Goal: Task Accomplishment & Management: Use online tool/utility

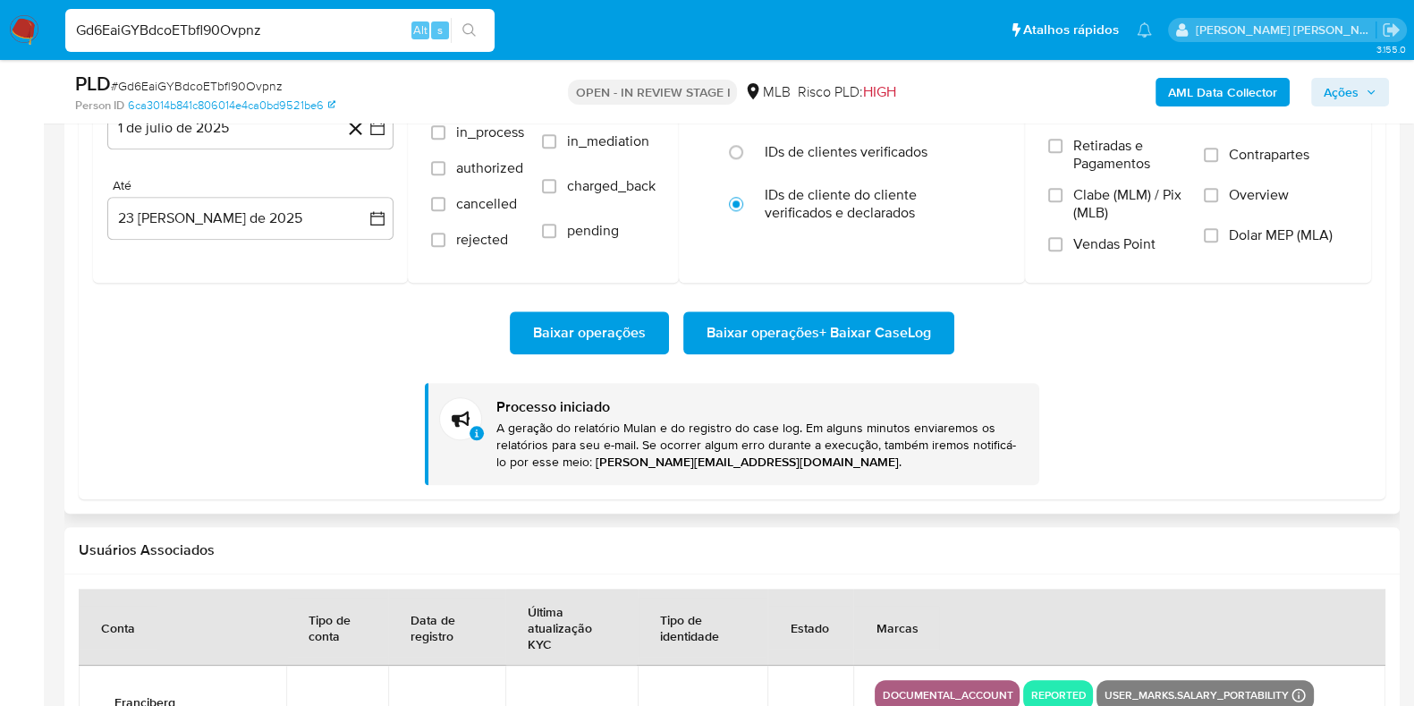
scroll to position [1564, 0]
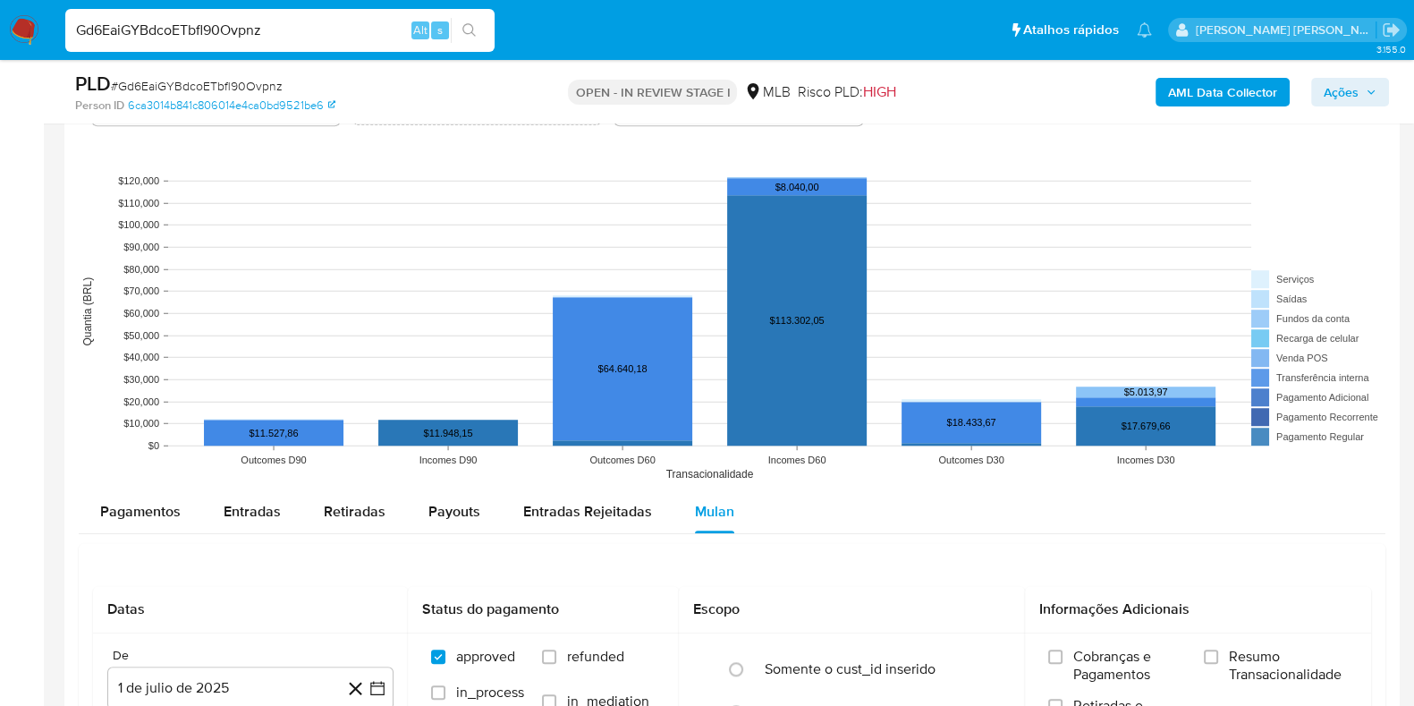
click at [27, 29] on img at bounding box center [24, 30] width 30 height 30
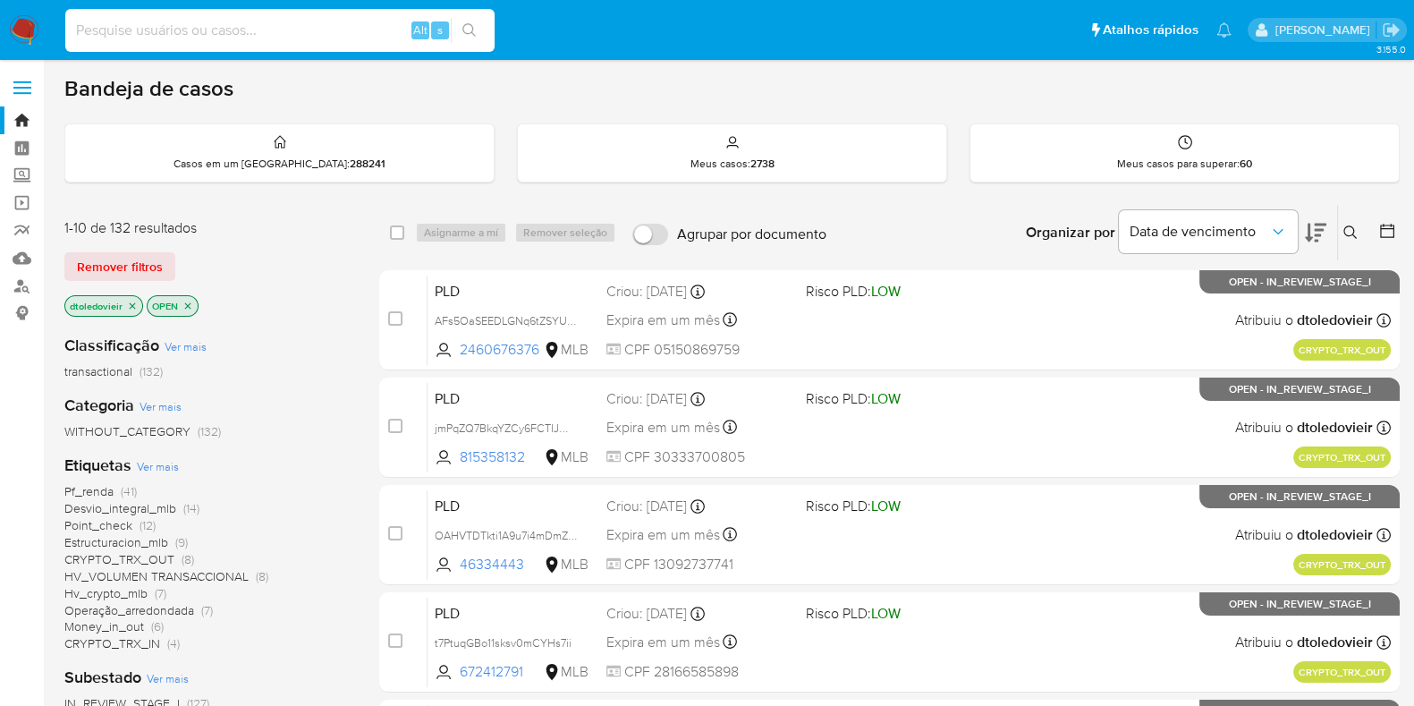
click at [326, 33] on input at bounding box center [279, 30] width 429 height 23
paste input "152150798"
type input "152150798"
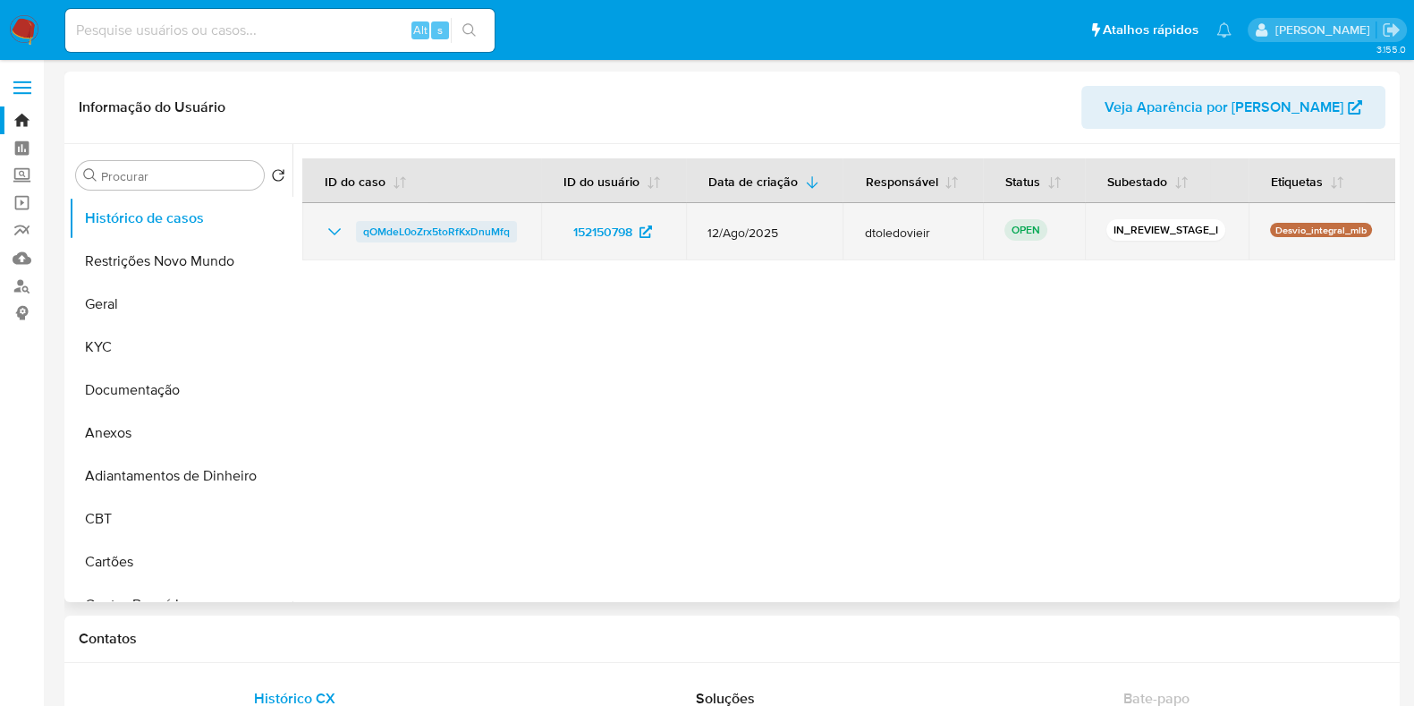
select select "10"
click at [452, 230] on span "qOMdeL0oZrx5toRfKxDnuMfq" at bounding box center [436, 231] width 147 height 21
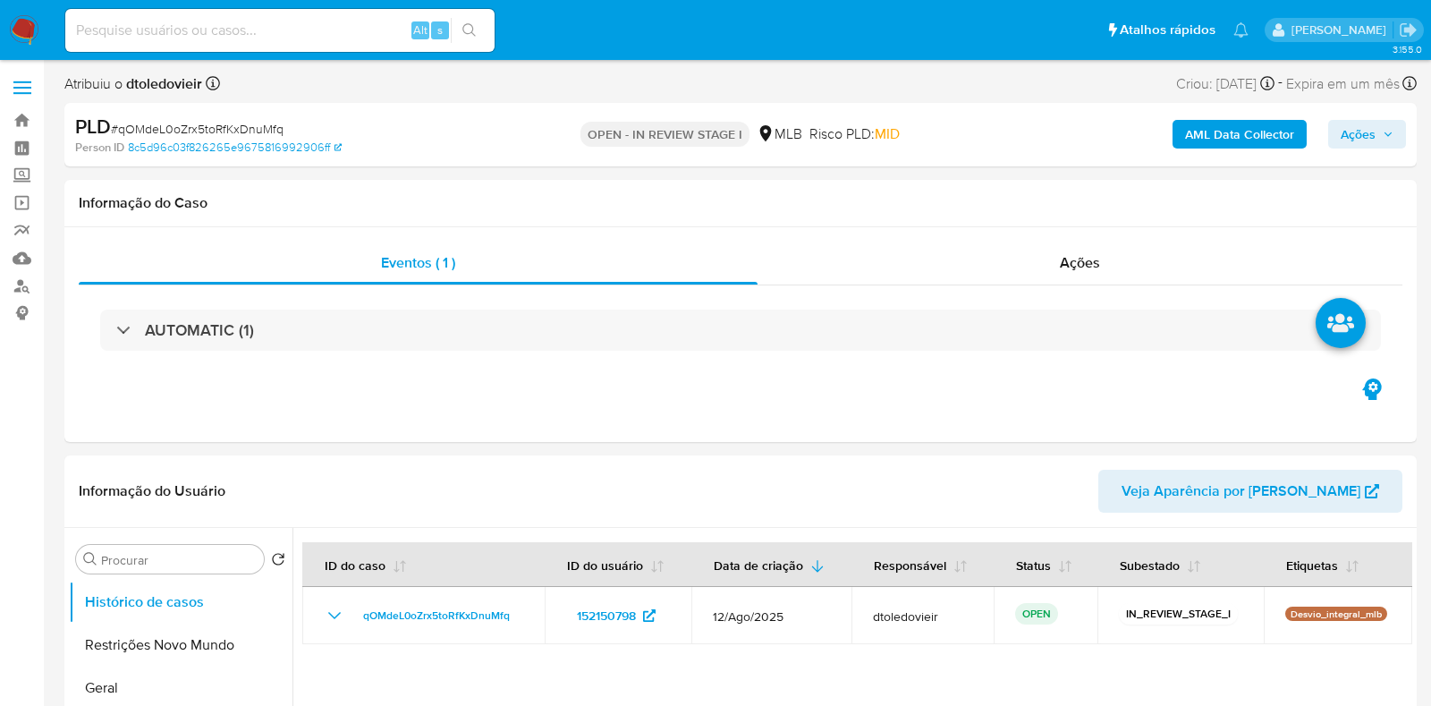
select select "10"
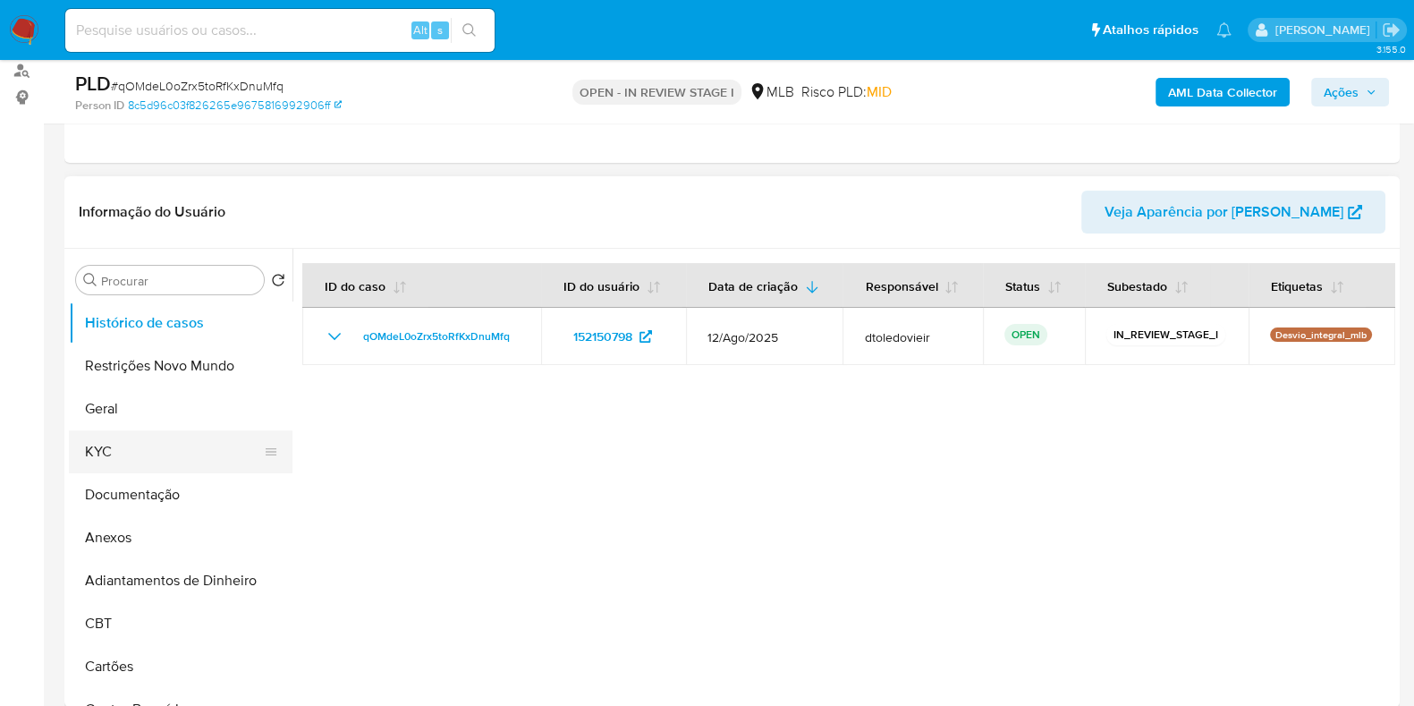
scroll to position [223, 0]
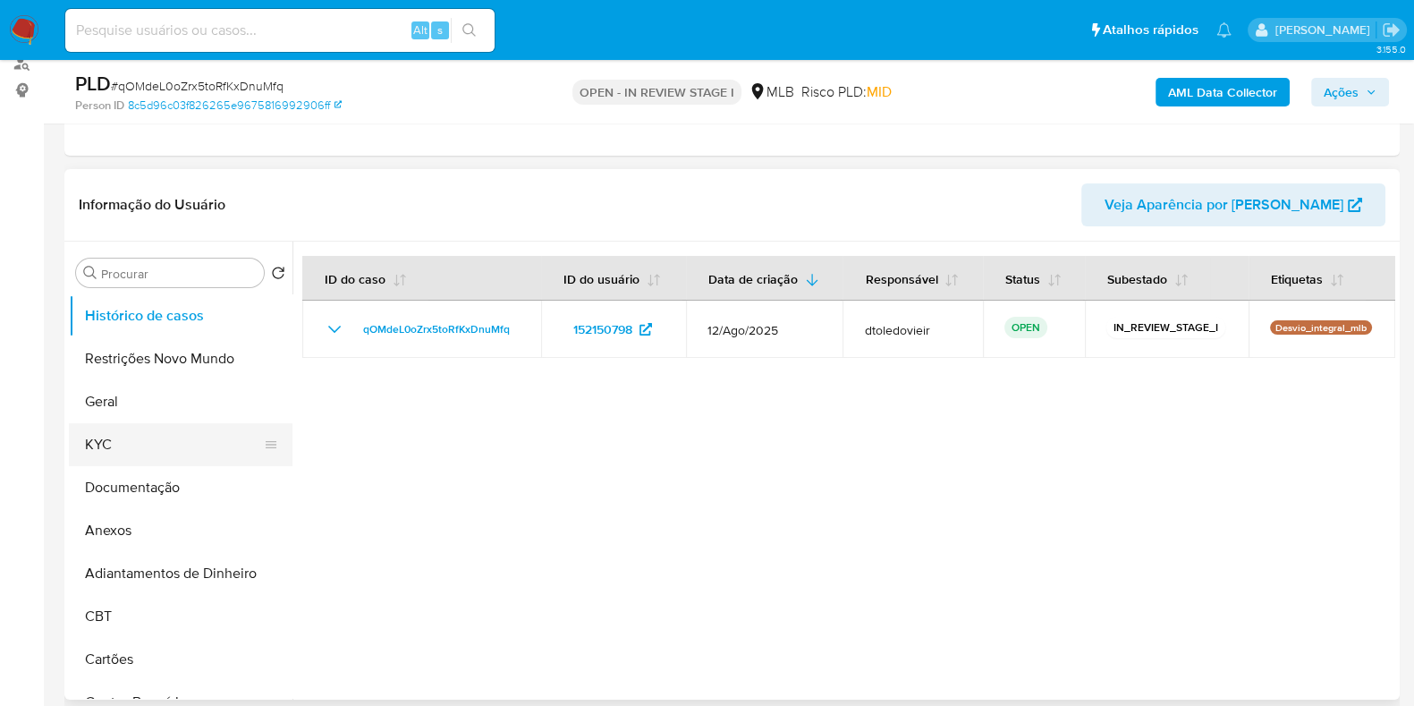
click at [155, 466] on button "Documentação" at bounding box center [181, 487] width 224 height 43
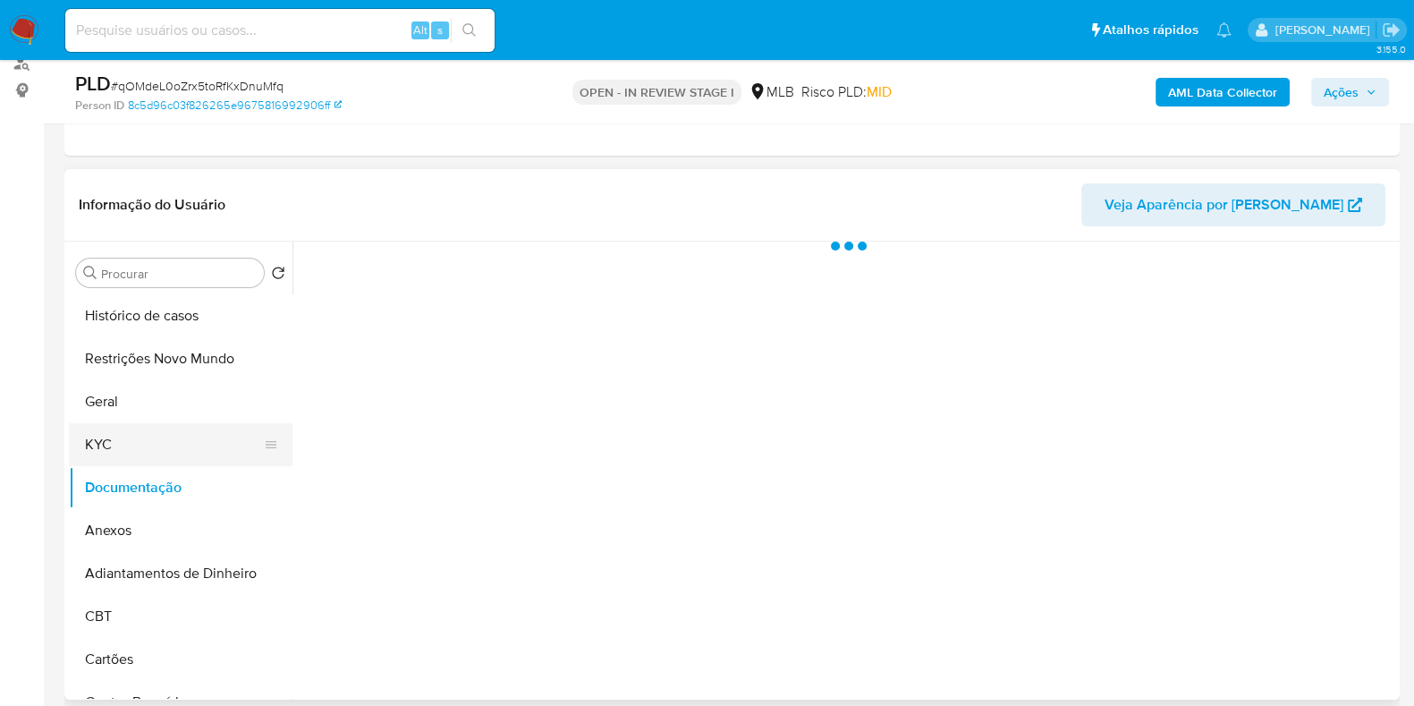
click at [161, 453] on button "KYC" at bounding box center [173, 444] width 209 height 43
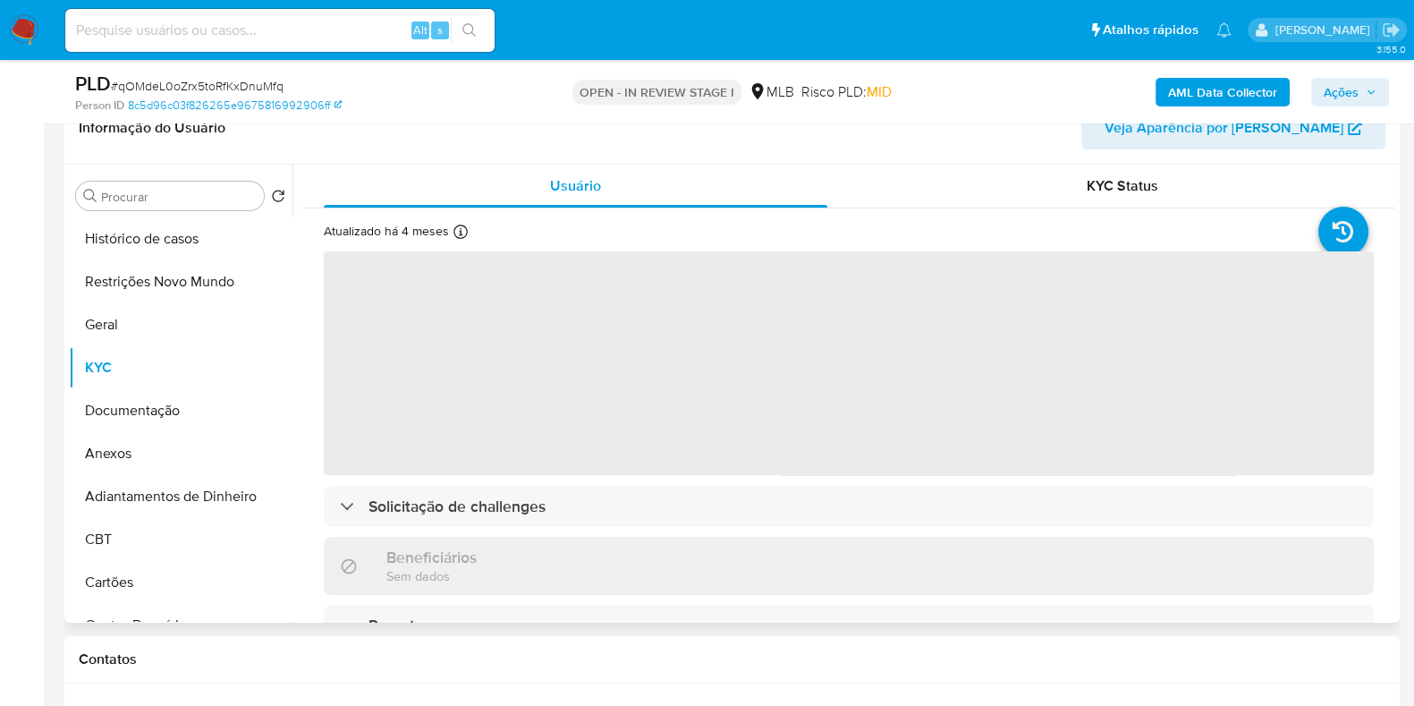
scroll to position [335, 0]
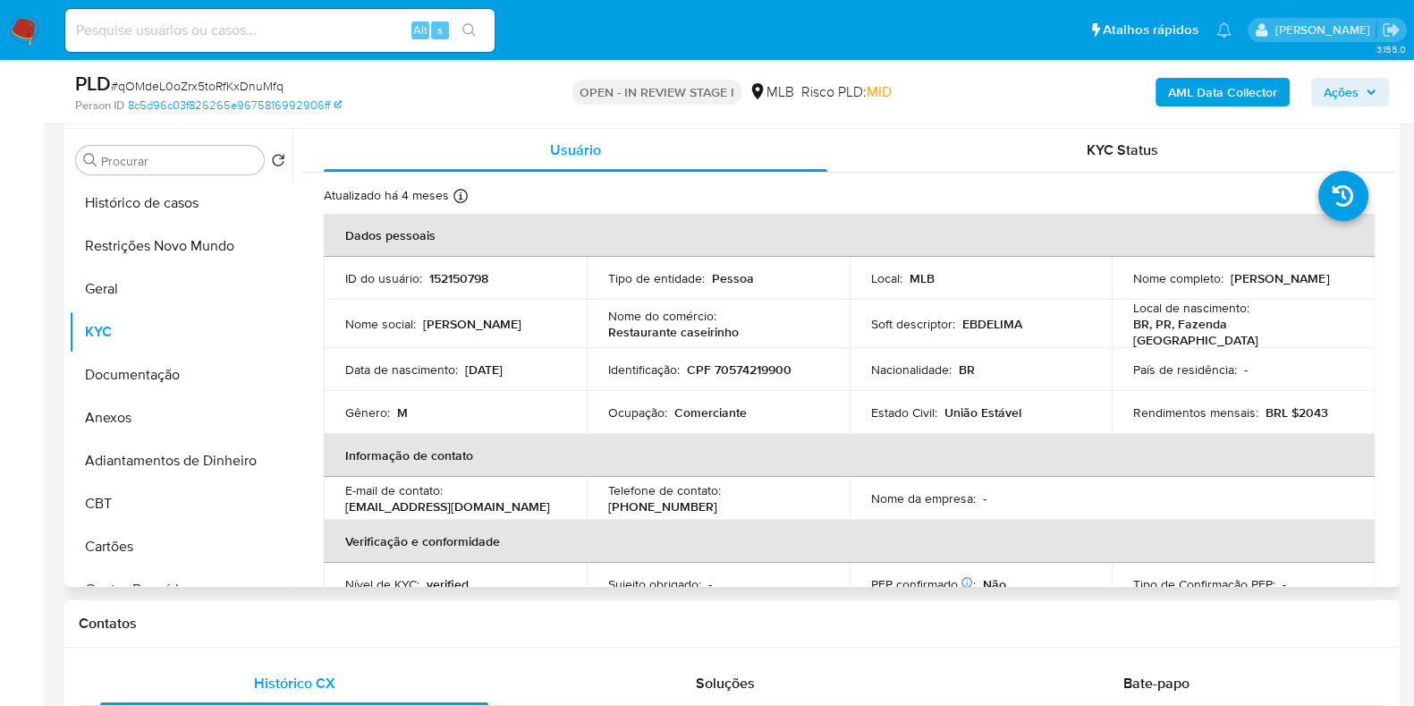
click at [708, 410] on p "Comerciante" at bounding box center [710, 412] width 72 height 16
copy p "Comerciante"
click at [136, 376] on button "Documentação" at bounding box center [173, 374] width 209 height 43
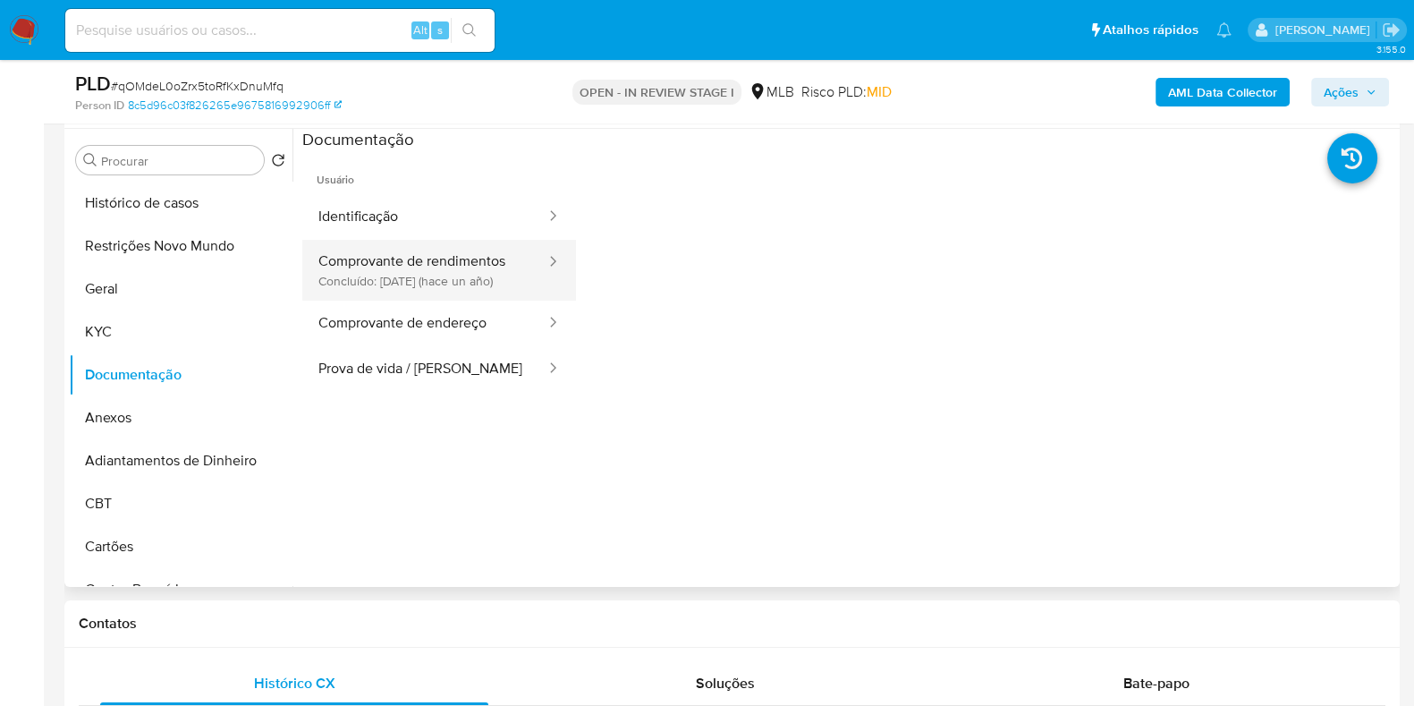
click at [411, 300] on button "Comprovante de rendimentos Concluído: 27/06/2024 (hace un año)" at bounding box center [424, 270] width 245 height 61
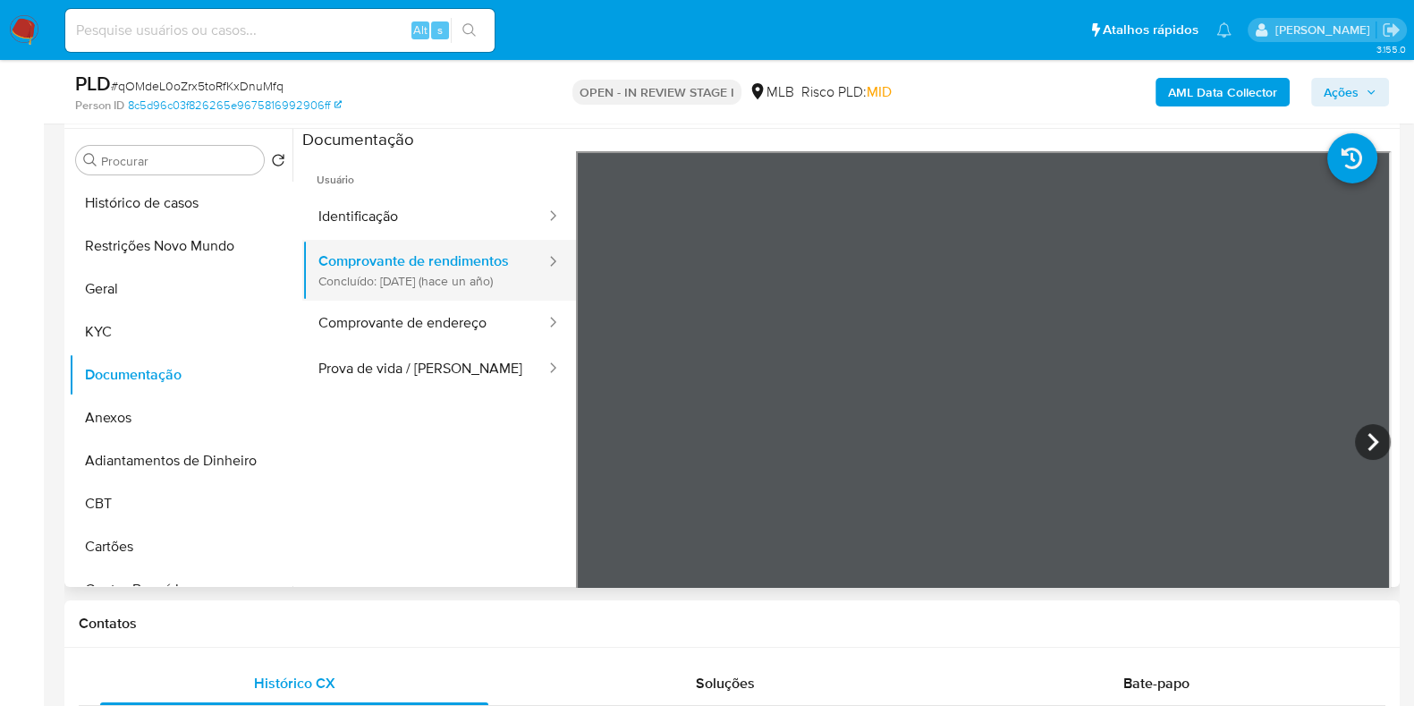
click at [420, 296] on button "Comprovante de rendimentos Concluído: 27/06/2024 (hace un año)" at bounding box center [424, 270] width 245 height 61
click at [1363, 444] on icon at bounding box center [1373, 442] width 36 height 36
click at [596, 424] on icon at bounding box center [598, 442] width 36 height 36
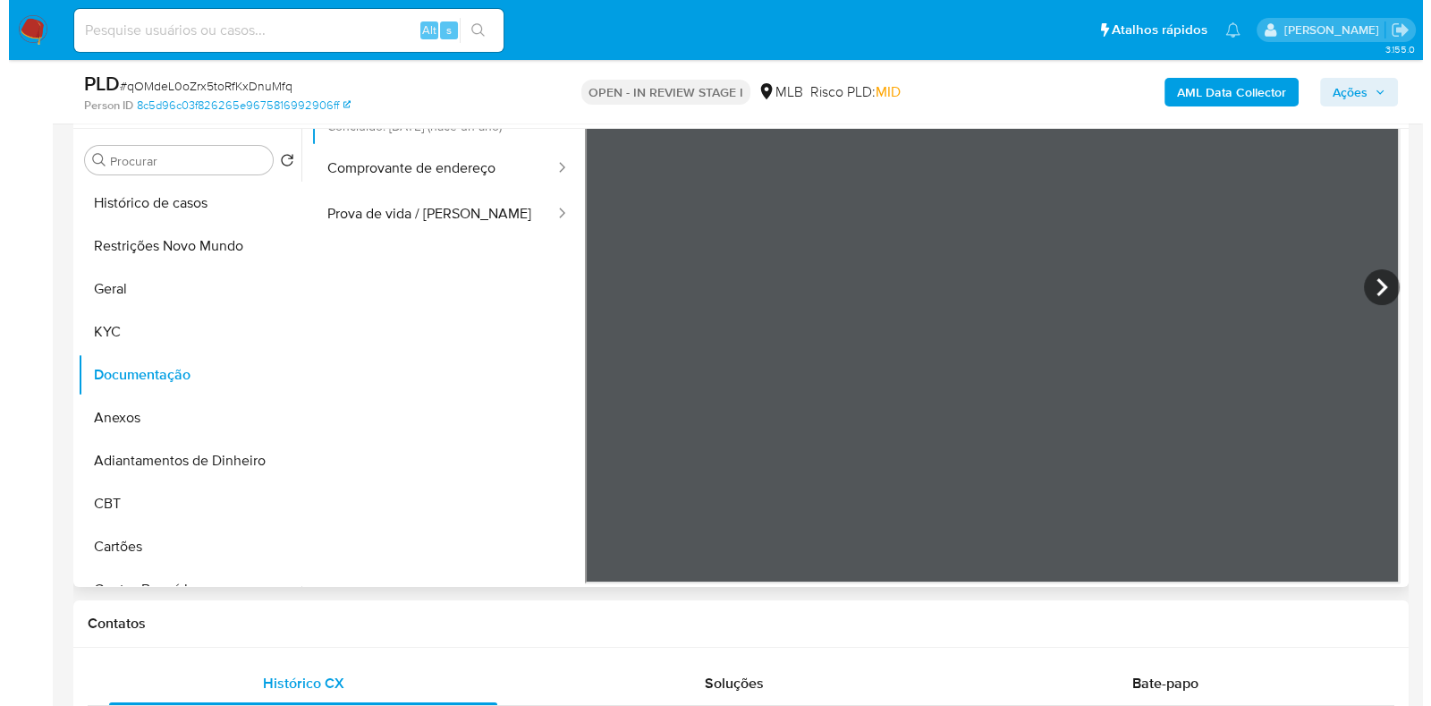
scroll to position [0, 0]
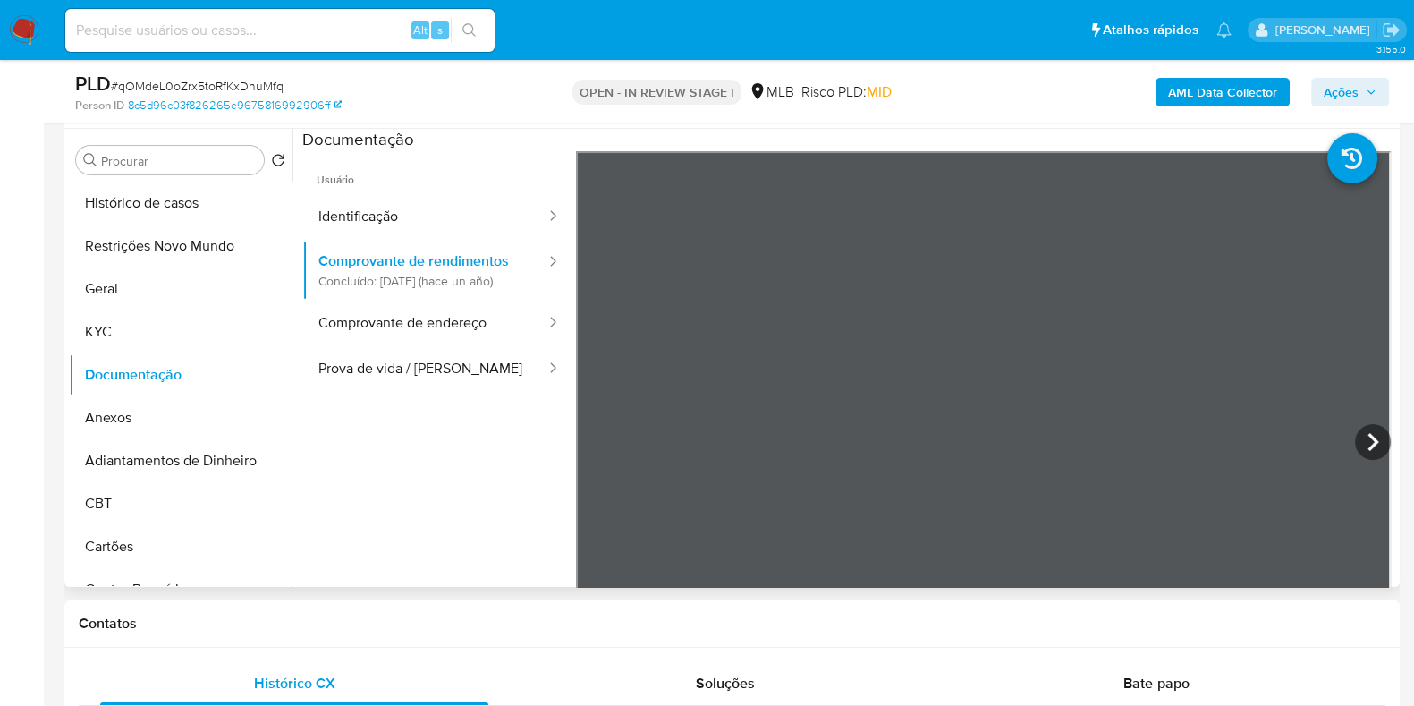
click at [1233, 97] on b "AML Data Collector" at bounding box center [1222, 92] width 109 height 29
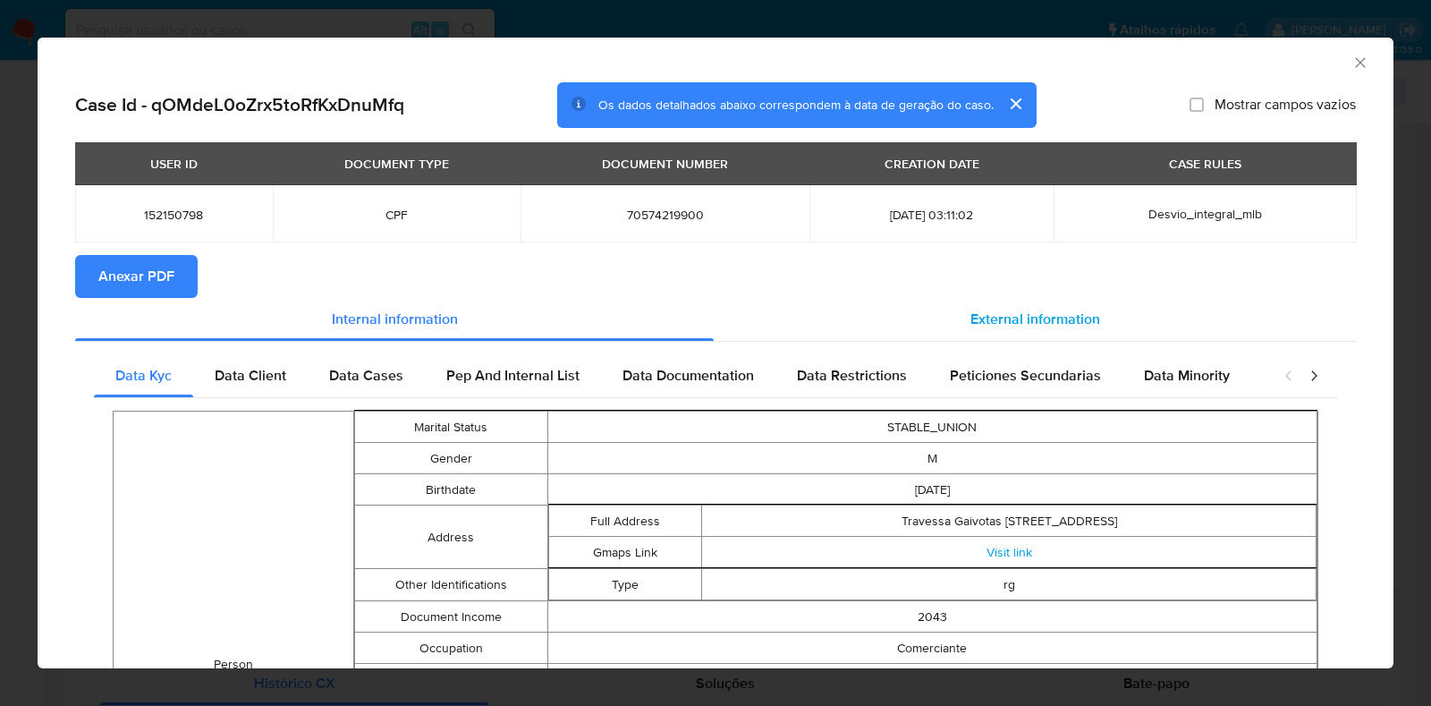
click at [1010, 320] on span "External information" at bounding box center [1035, 318] width 130 height 21
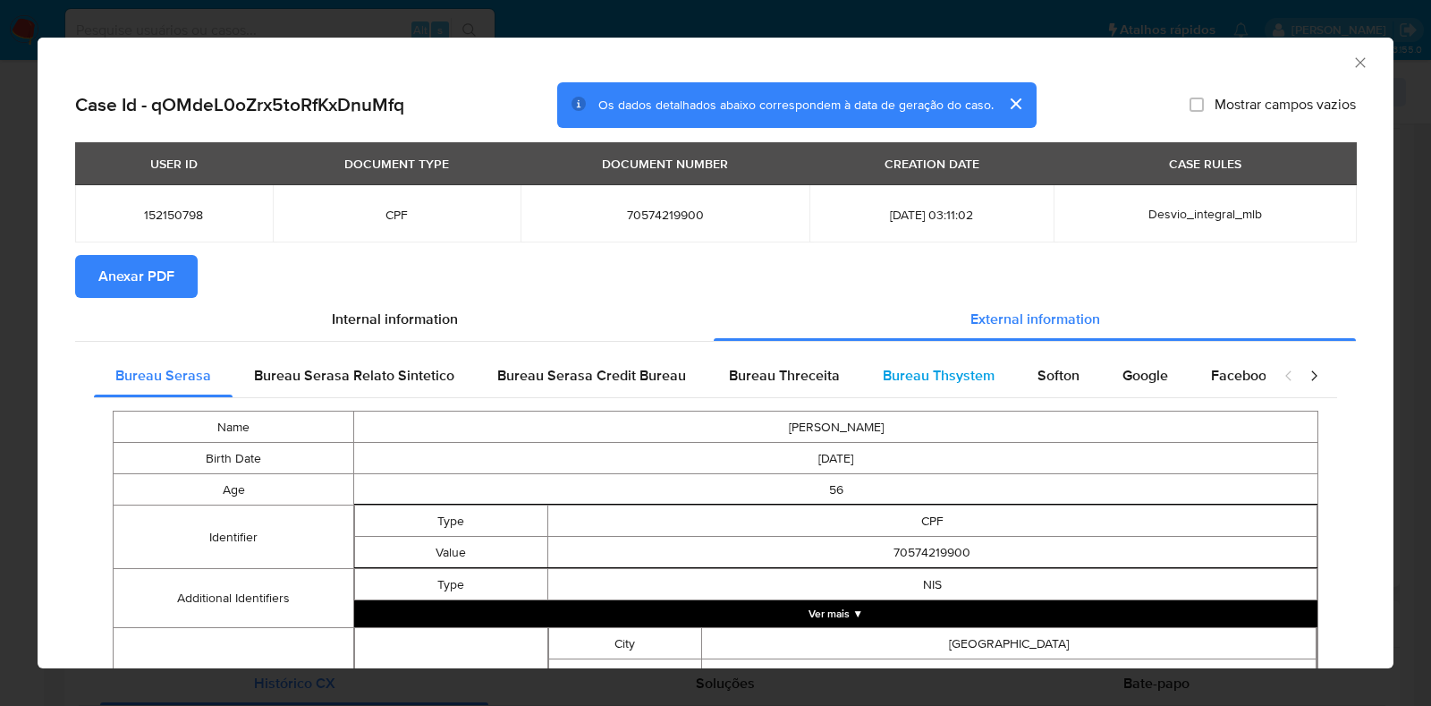
click at [946, 376] on span "Bureau Thsystem" at bounding box center [939, 375] width 112 height 21
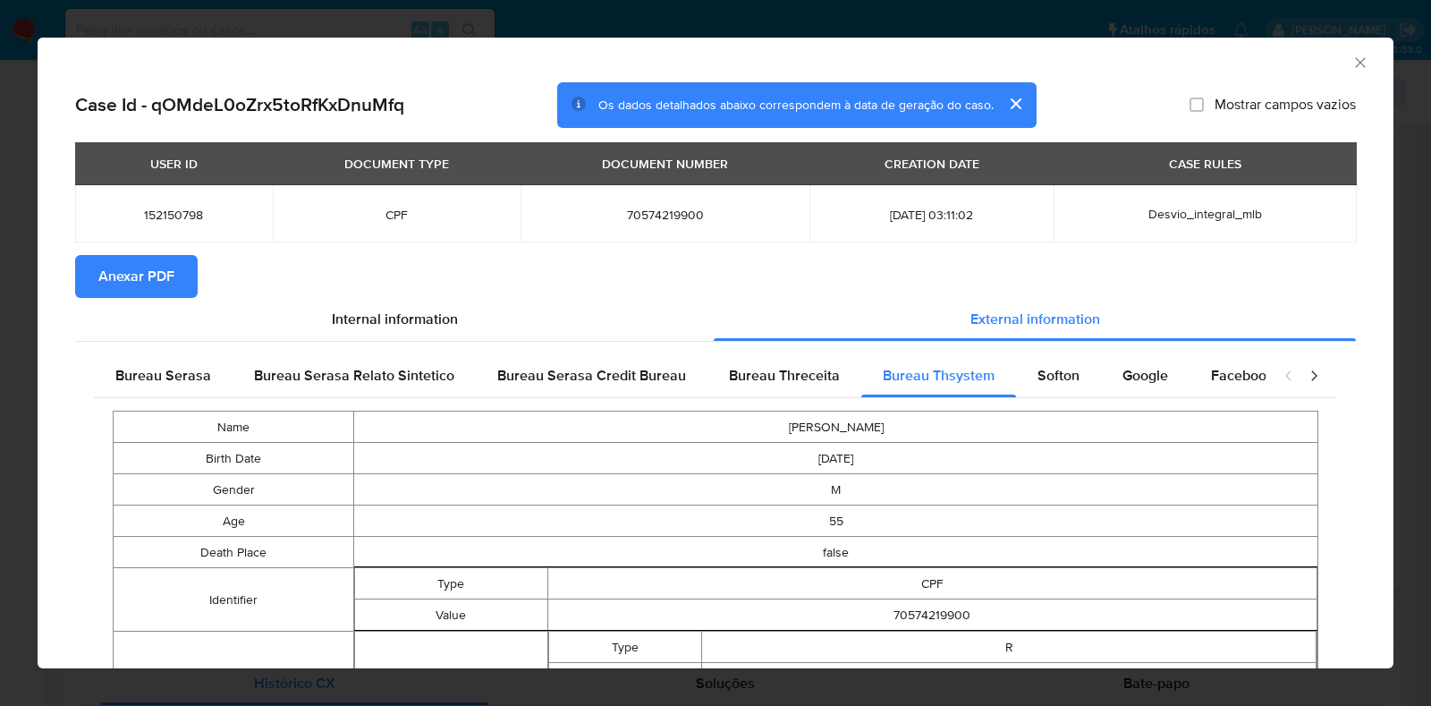
click at [646, 216] on span "70574219900" at bounding box center [665, 215] width 246 height 16
copy span "70574219900"
click at [31, 405] on div "AML Data Collector Case Id - qOMdeL0oZrx5toRfKxDnuMfq Os dados detalhados abaix…" at bounding box center [715, 353] width 1431 height 706
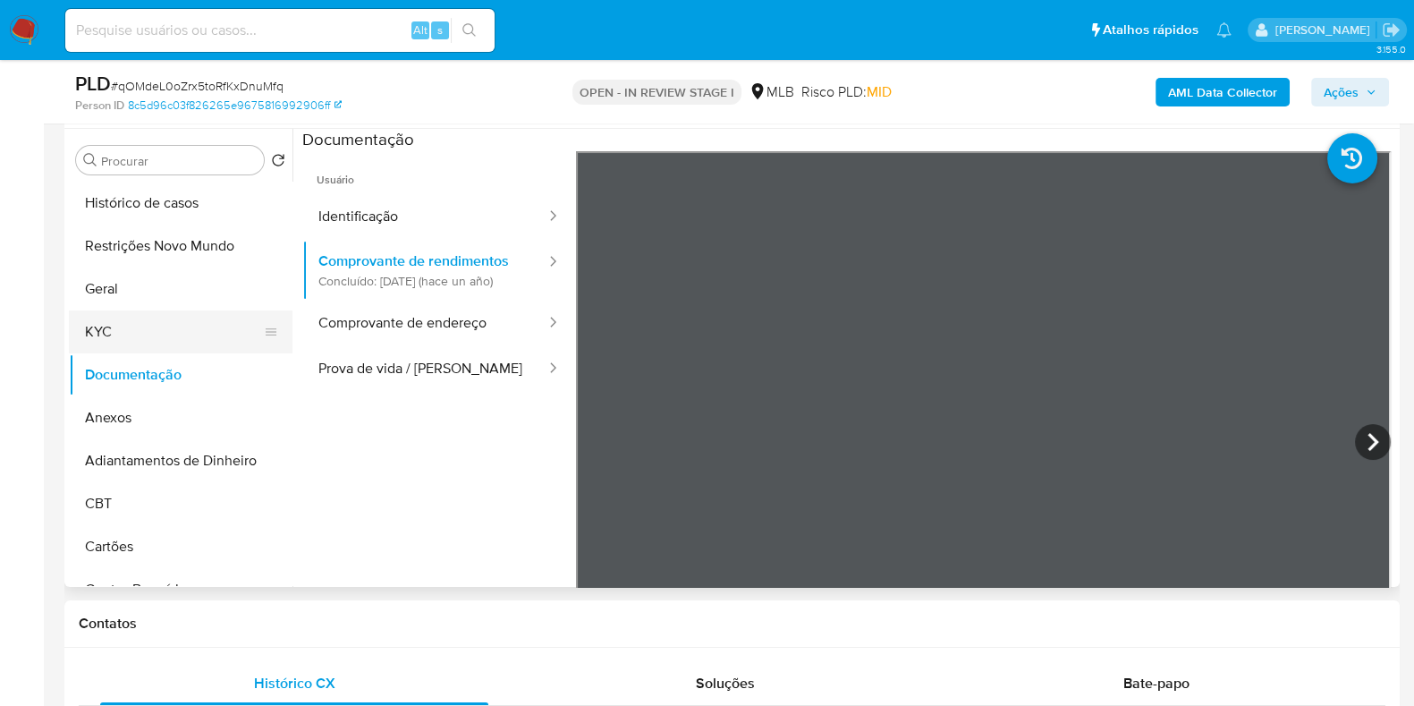
click at [169, 343] on button "KYC" at bounding box center [173, 331] width 209 height 43
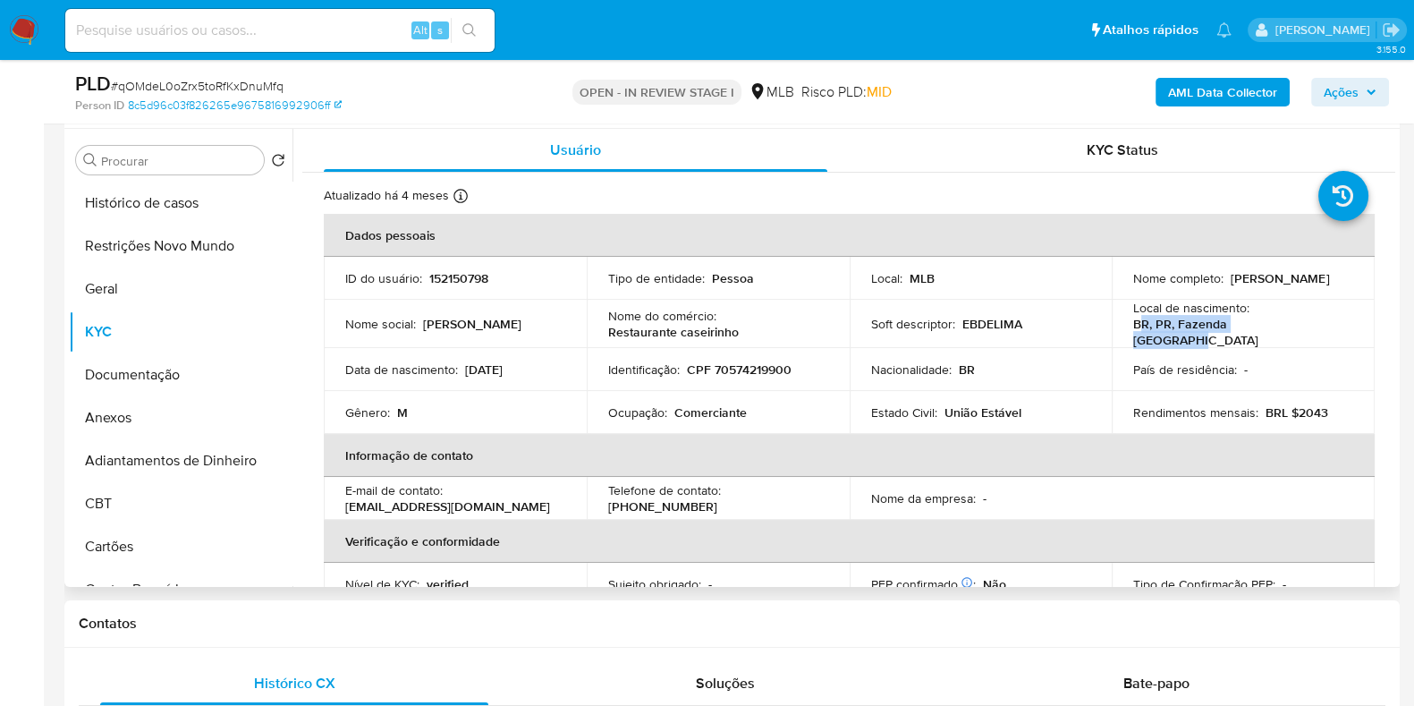
drag, startPoint x: 1305, startPoint y: 334, endPoint x: 1136, endPoint y: 320, distance: 169.5
click at [1136, 320] on div "Local de nascimento : BR, PR, Fazenda Rio Grande" at bounding box center [1243, 324] width 220 height 48
click at [1091, 317] on td "Soft descriptor : EBDELIMA" at bounding box center [980, 324] width 263 height 48
click at [1051, 318] on div "Soft descriptor : EBDELIMA" at bounding box center [981, 324] width 220 height 16
drag, startPoint x: 736, startPoint y: 339, endPoint x: 589, endPoint y: 328, distance: 147.0
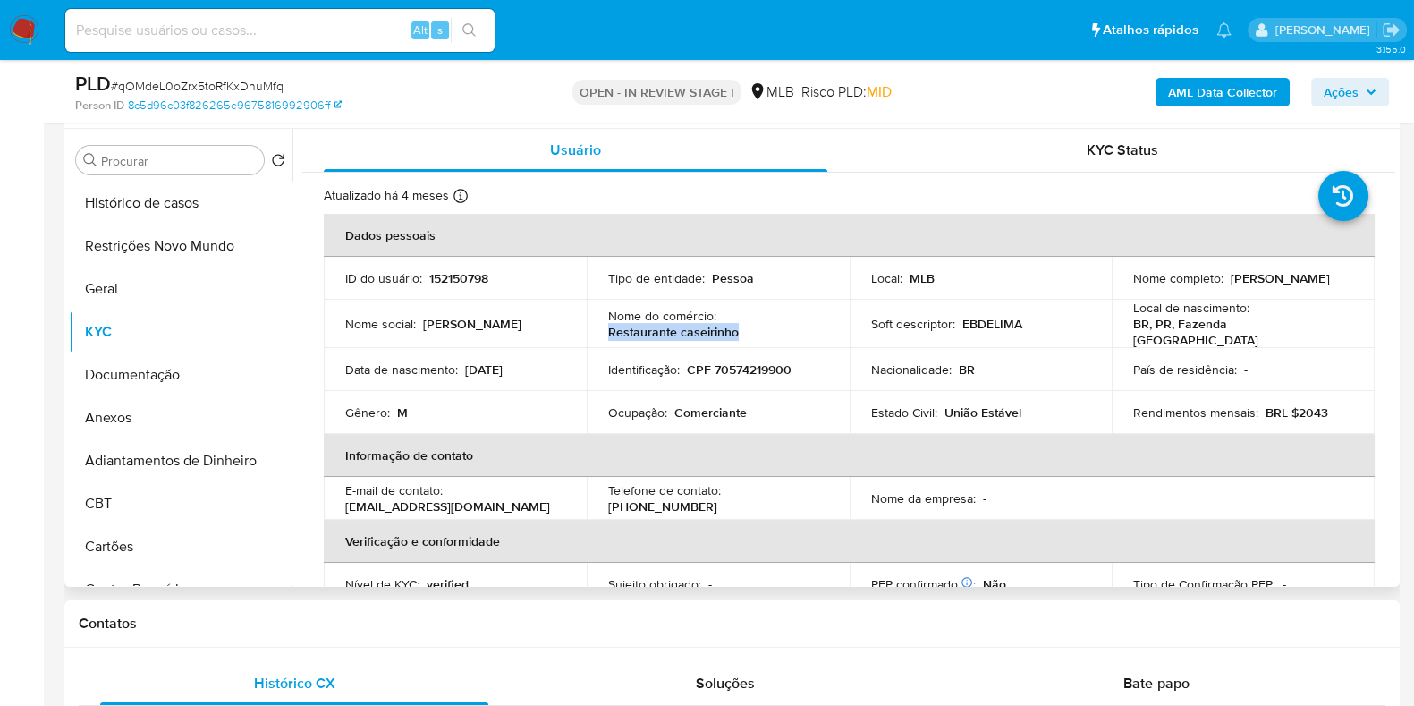
click at [589, 328] on td "Nome do comércio : Restaurante caseirinho" at bounding box center [718, 324] width 263 height 48
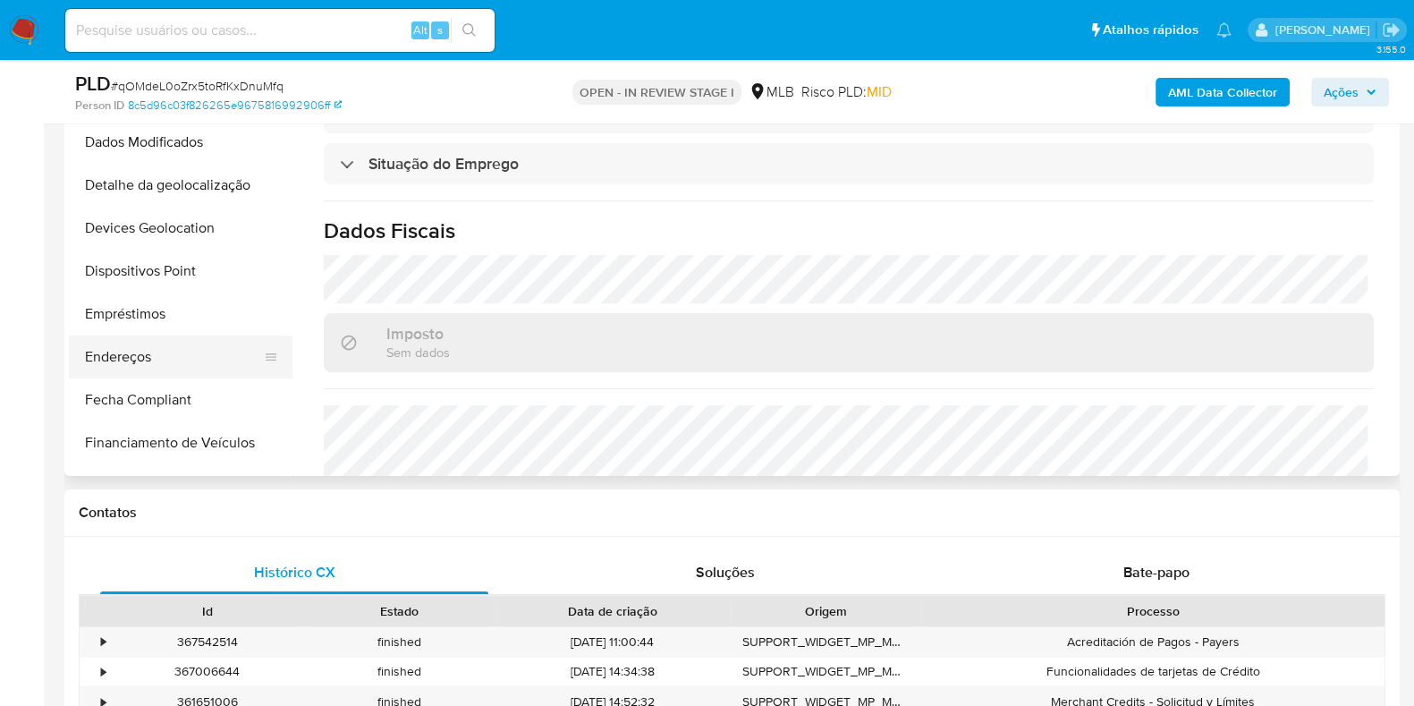
scroll to position [446, 0]
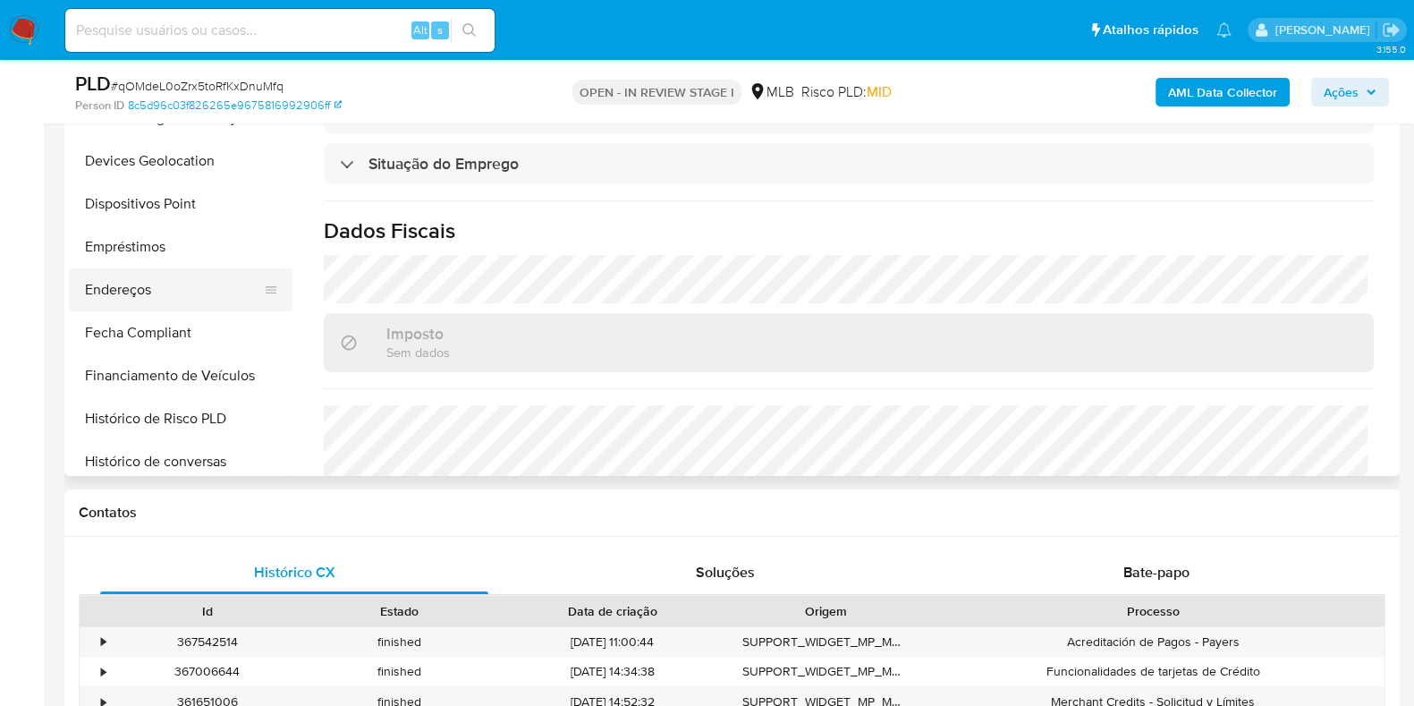
click at [183, 292] on button "Endereços" at bounding box center [173, 289] width 209 height 43
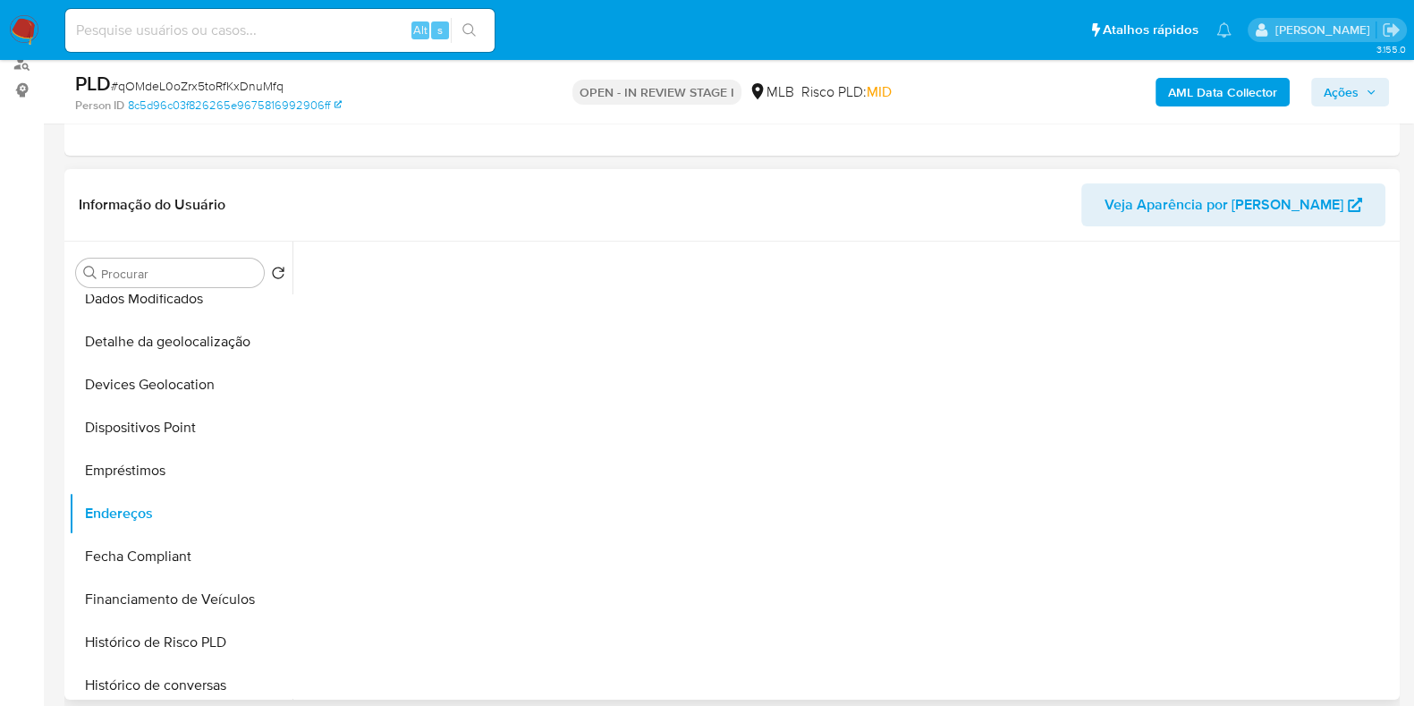
scroll to position [335, 0]
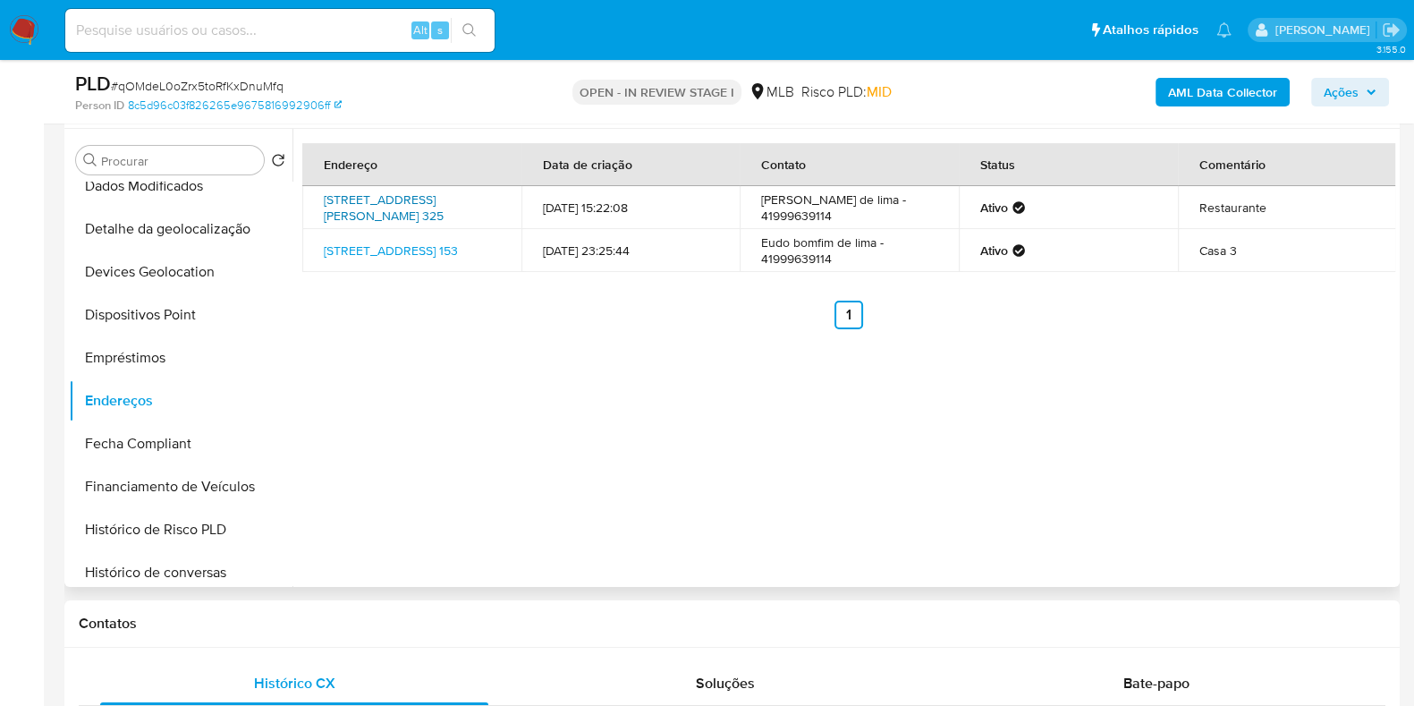
click at [376, 204] on link "Rua César Carelli 325, Fazenda Rio Grande, Paraná, 83833054, Brasil 325" at bounding box center [384, 207] width 120 height 34
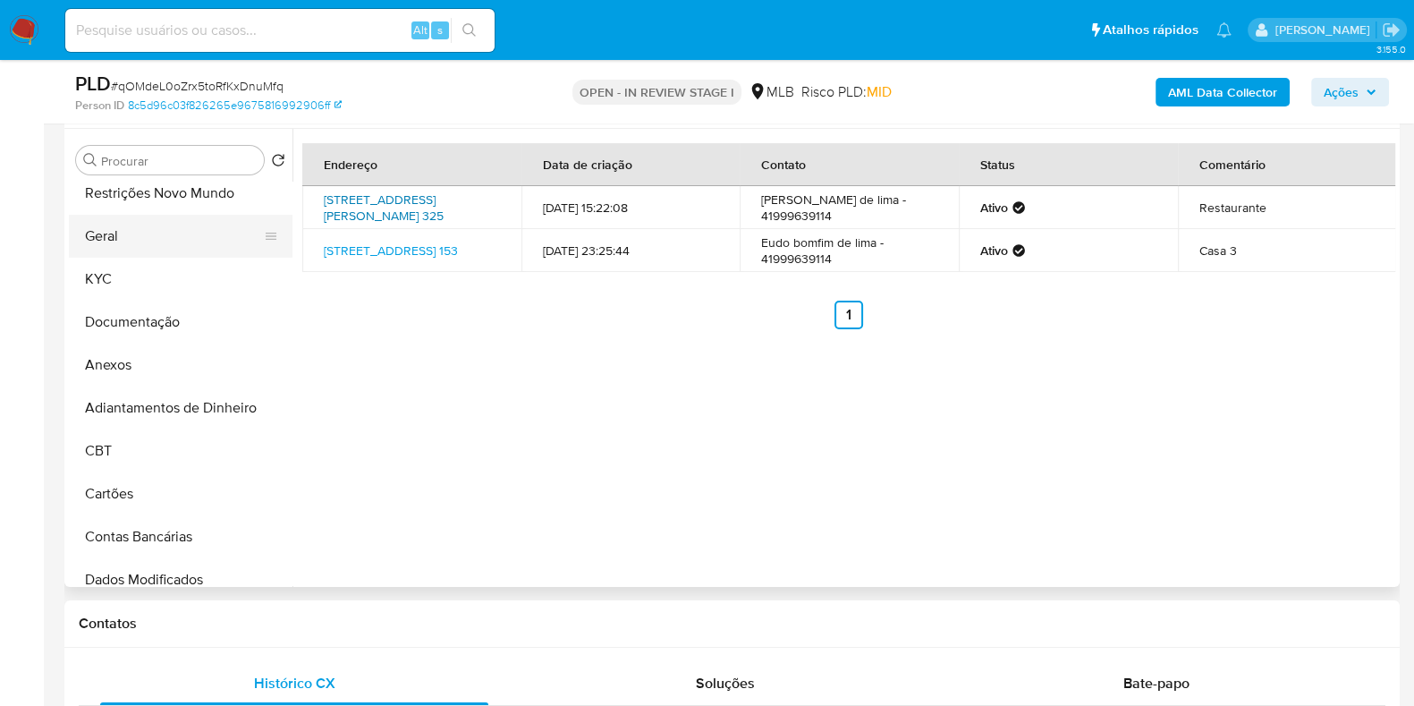
scroll to position [0, 0]
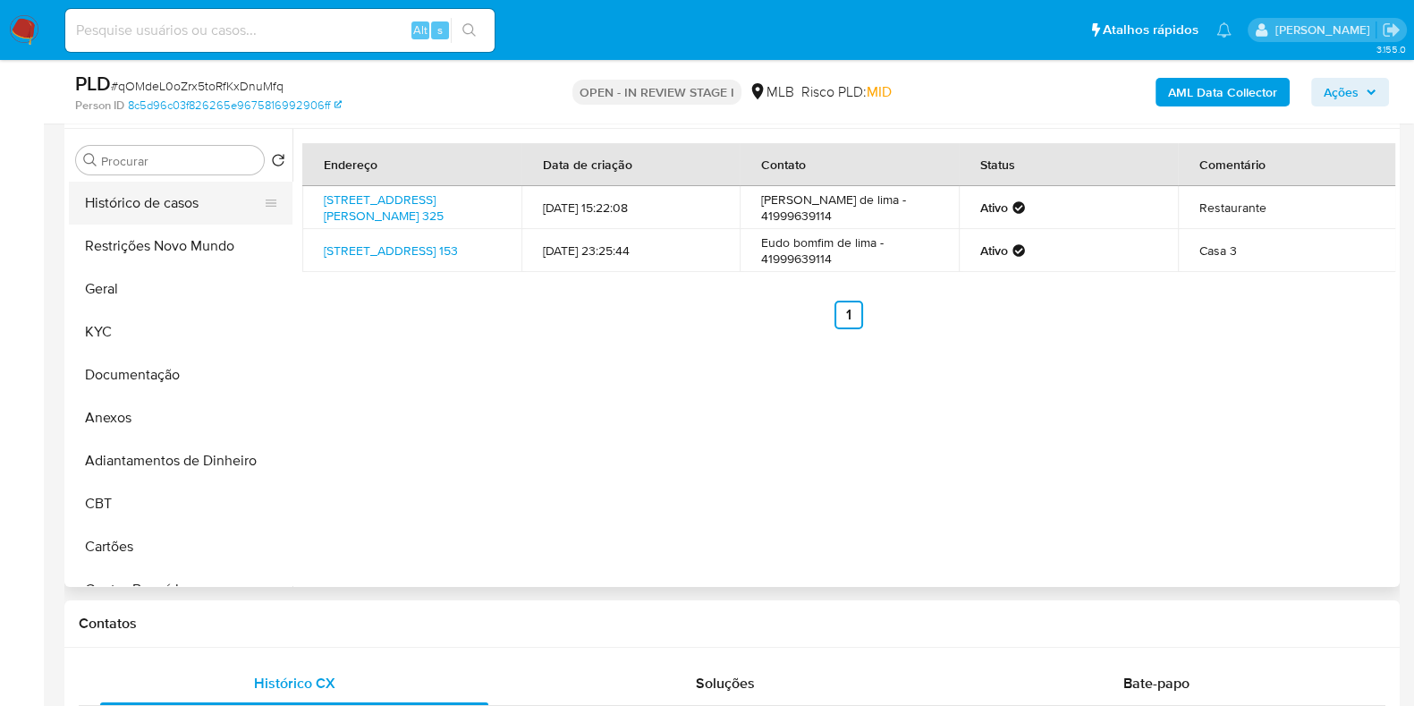
click at [150, 219] on button "Histórico de casos" at bounding box center [173, 203] width 209 height 43
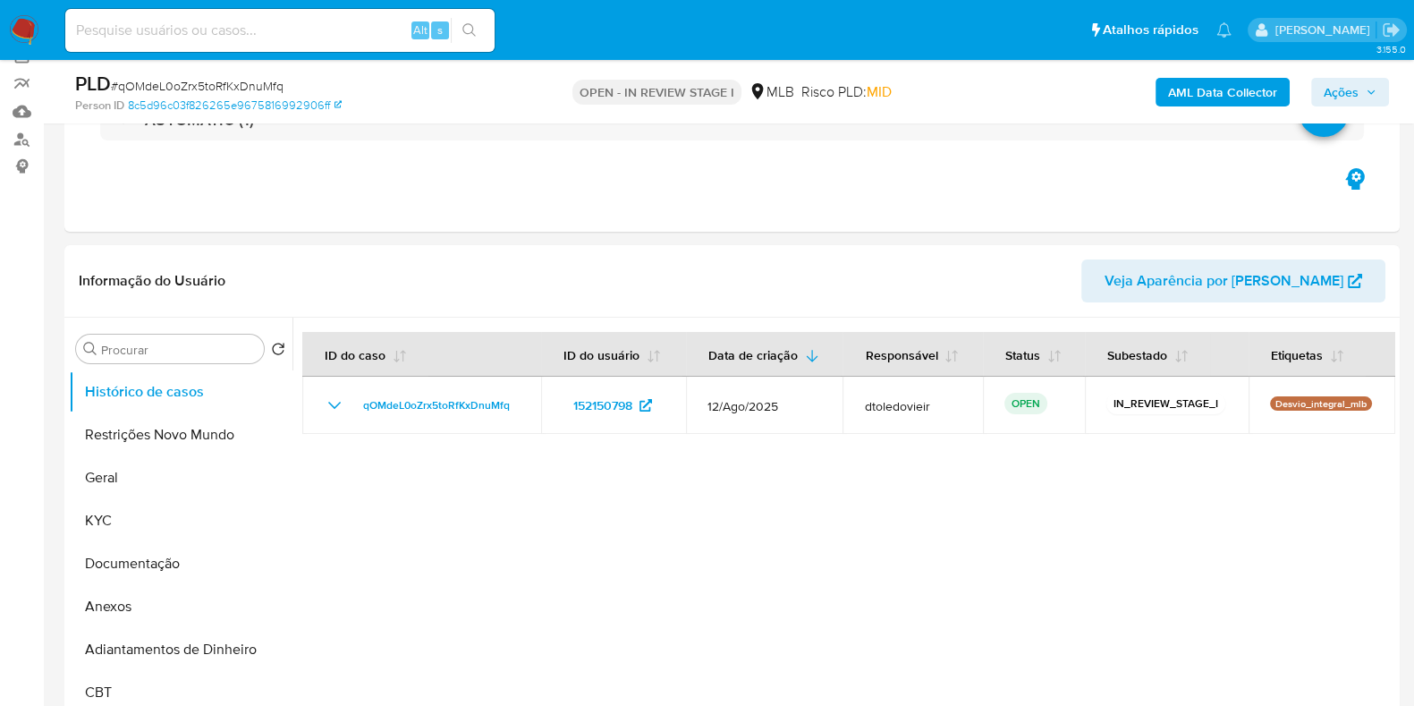
scroll to position [111, 0]
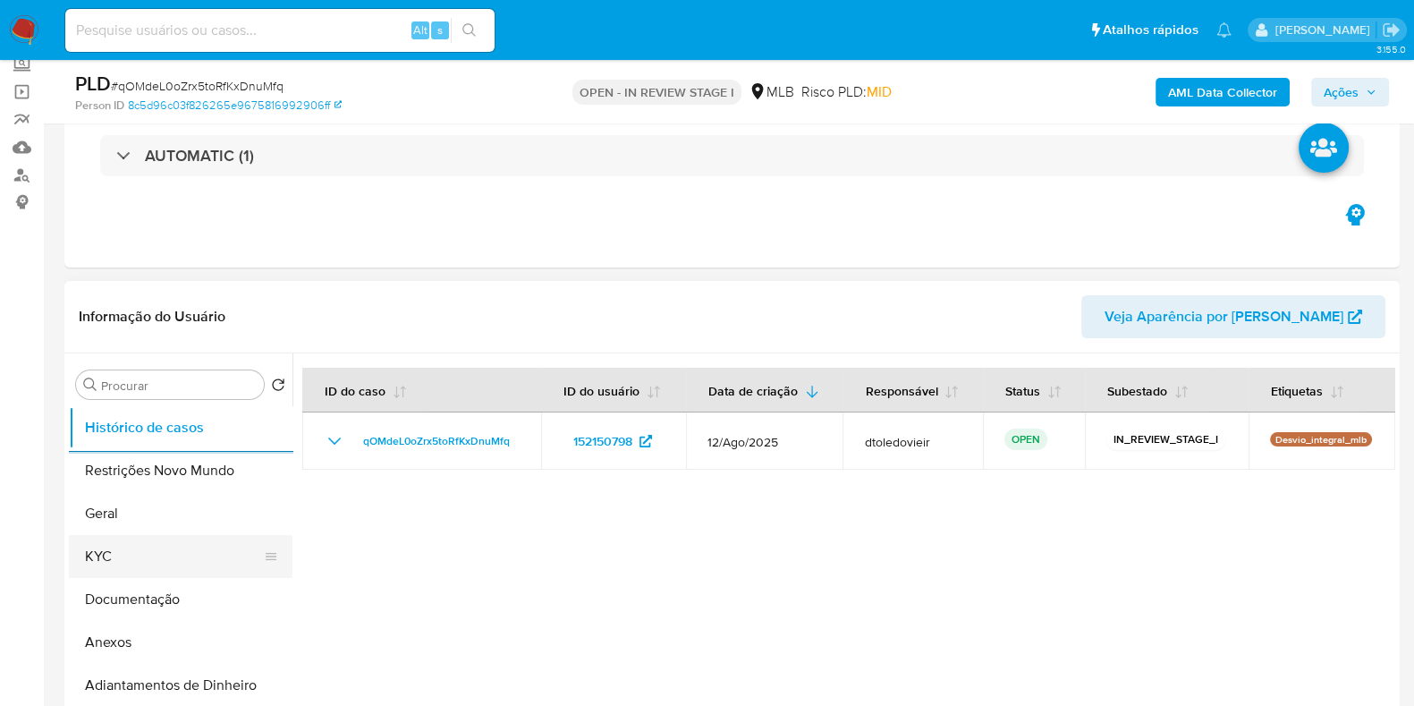
click at [162, 570] on button "KYC" at bounding box center [173, 556] width 209 height 43
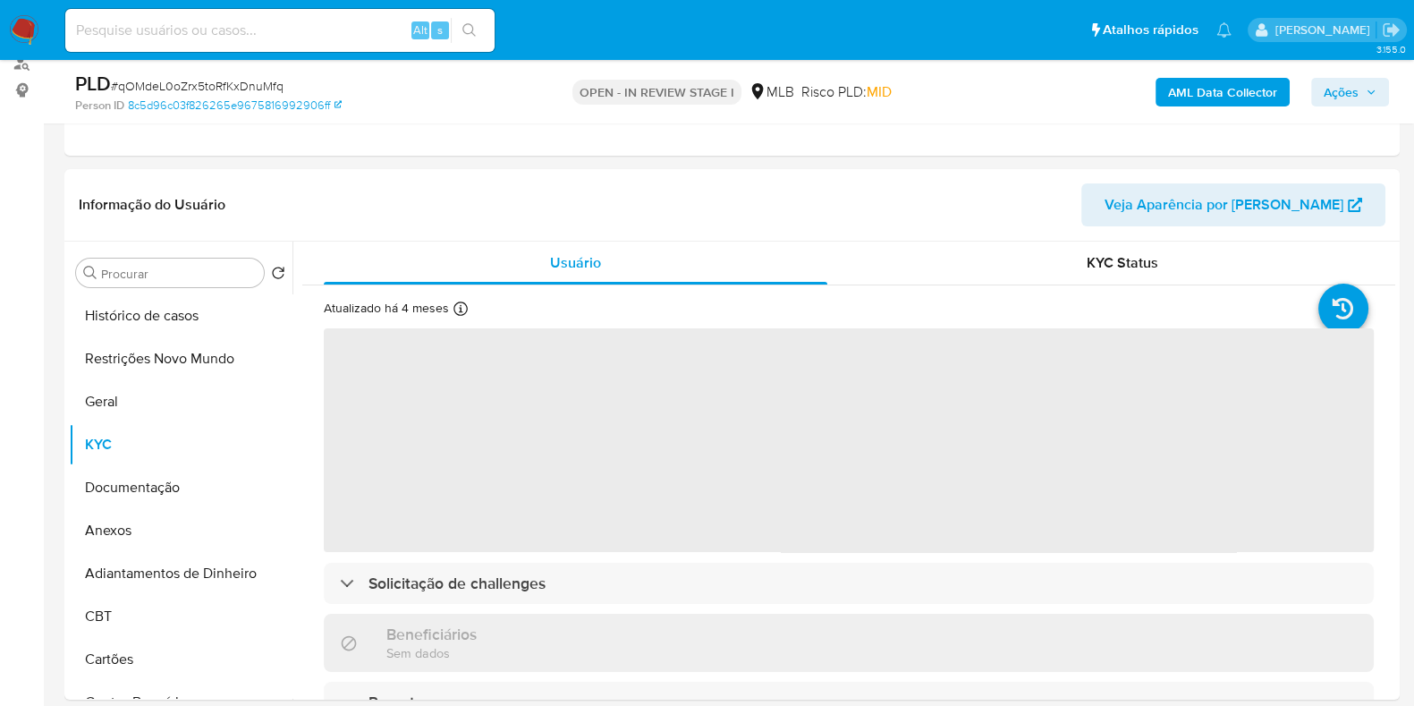
scroll to position [335, 0]
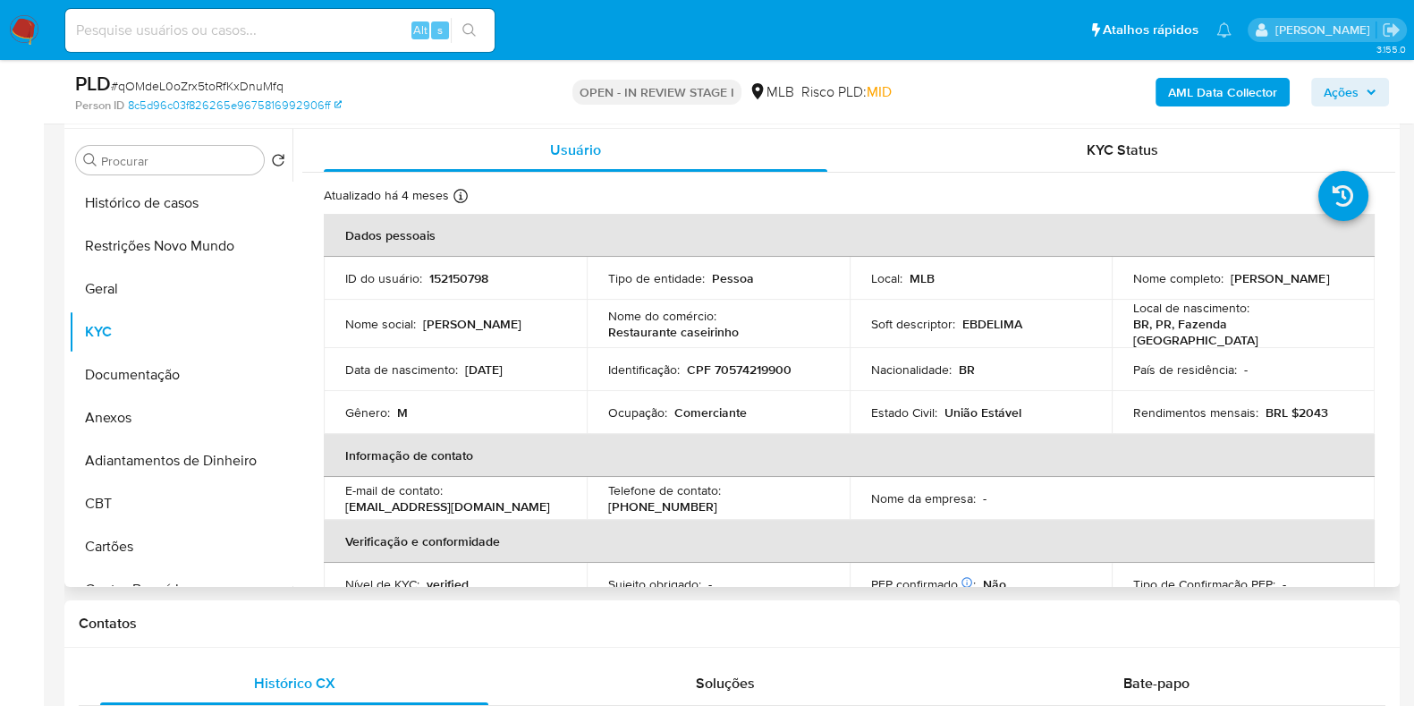
click at [757, 361] on p "CPF 70574219900" at bounding box center [739, 369] width 105 height 16
copy p "70574219900"
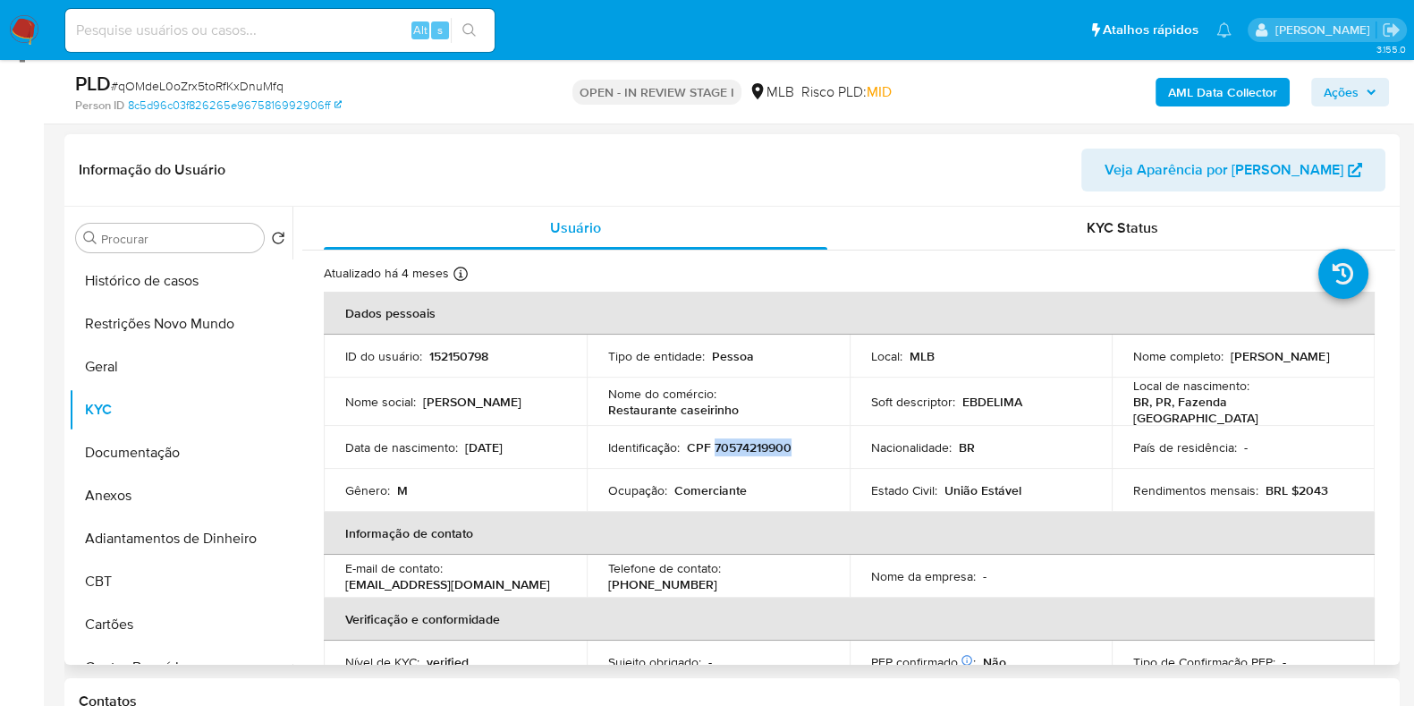
scroll to position [223, 0]
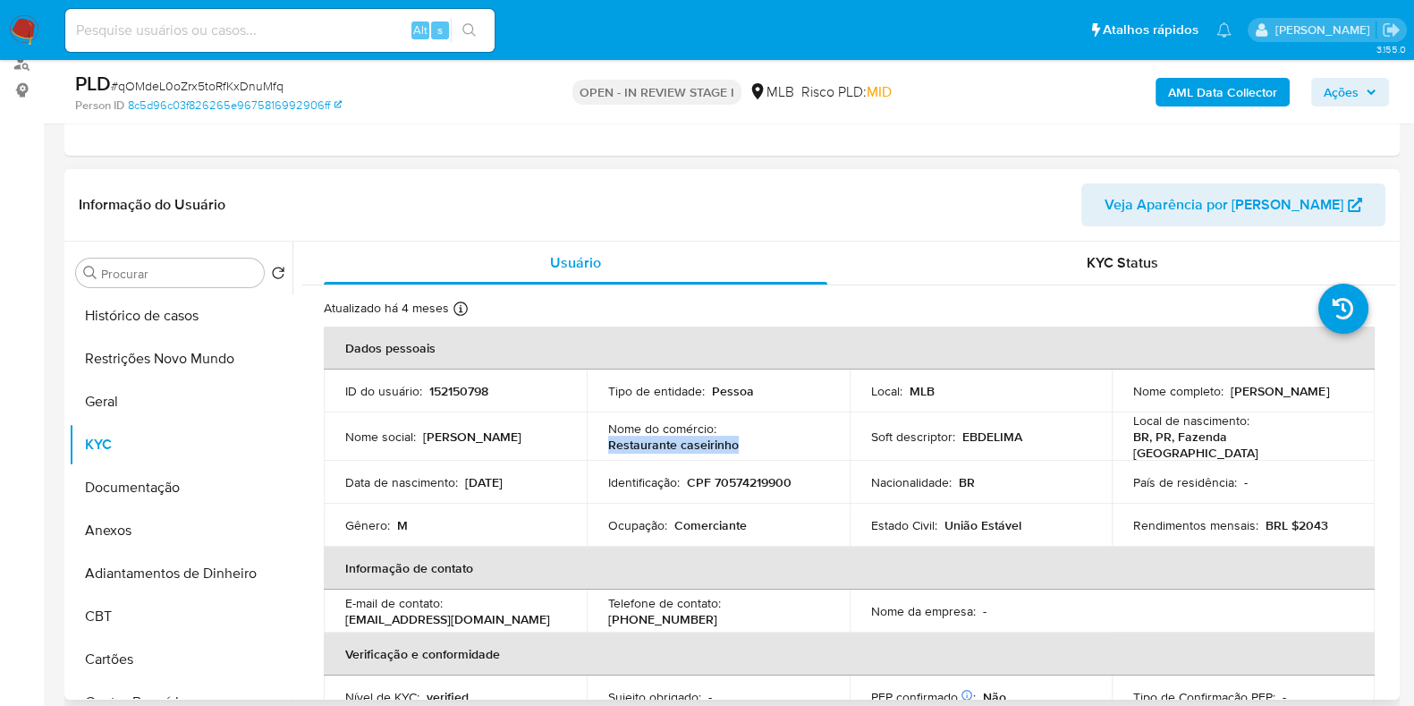
drag, startPoint x: 748, startPoint y: 441, endPoint x: 608, endPoint y: 444, distance: 140.4
click at [608, 444] on div "Nome do comércio : Restaurante caseirinho" at bounding box center [718, 436] width 220 height 32
copy p "Restaurante caseirinho"
click at [1358, 86] on span "Ações" at bounding box center [1340, 92] width 35 height 29
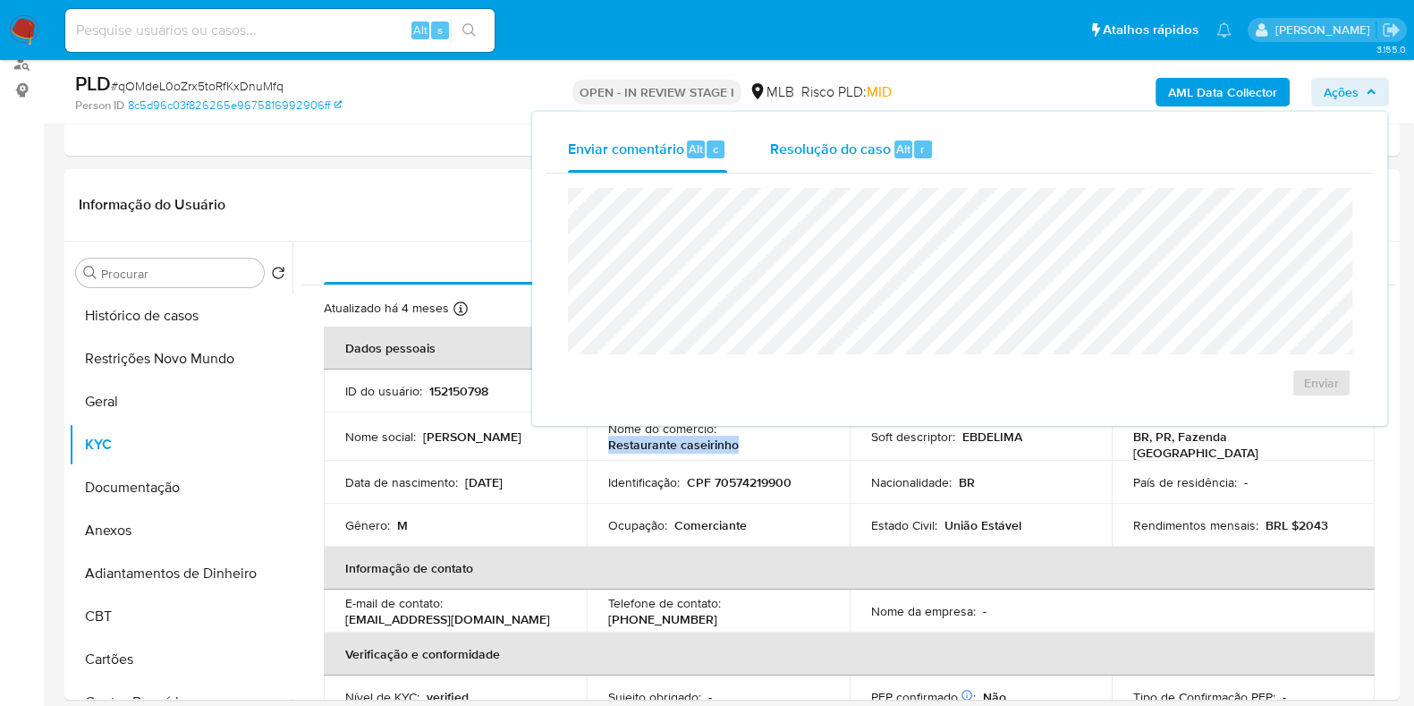
click at [837, 157] on span "Resolução do caso" at bounding box center [830, 148] width 121 height 21
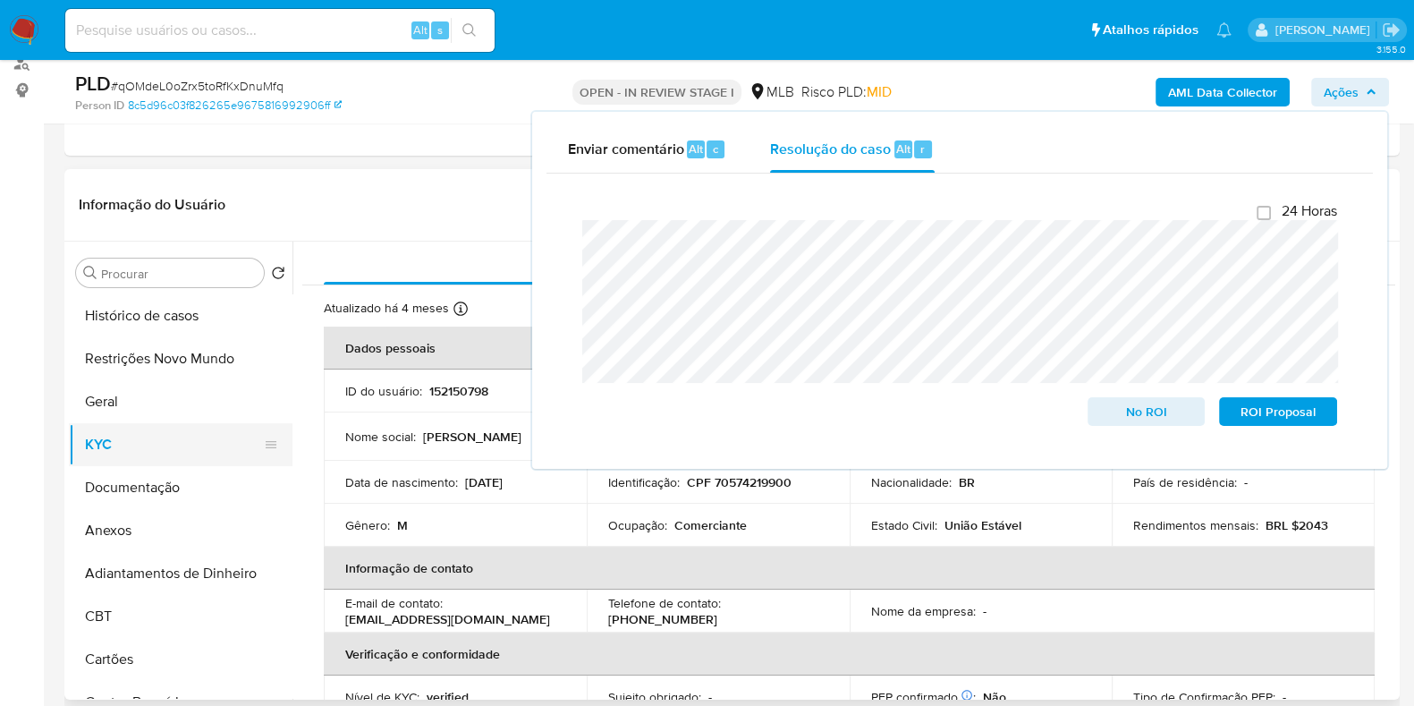
click at [148, 457] on button "KYC" at bounding box center [173, 444] width 209 height 43
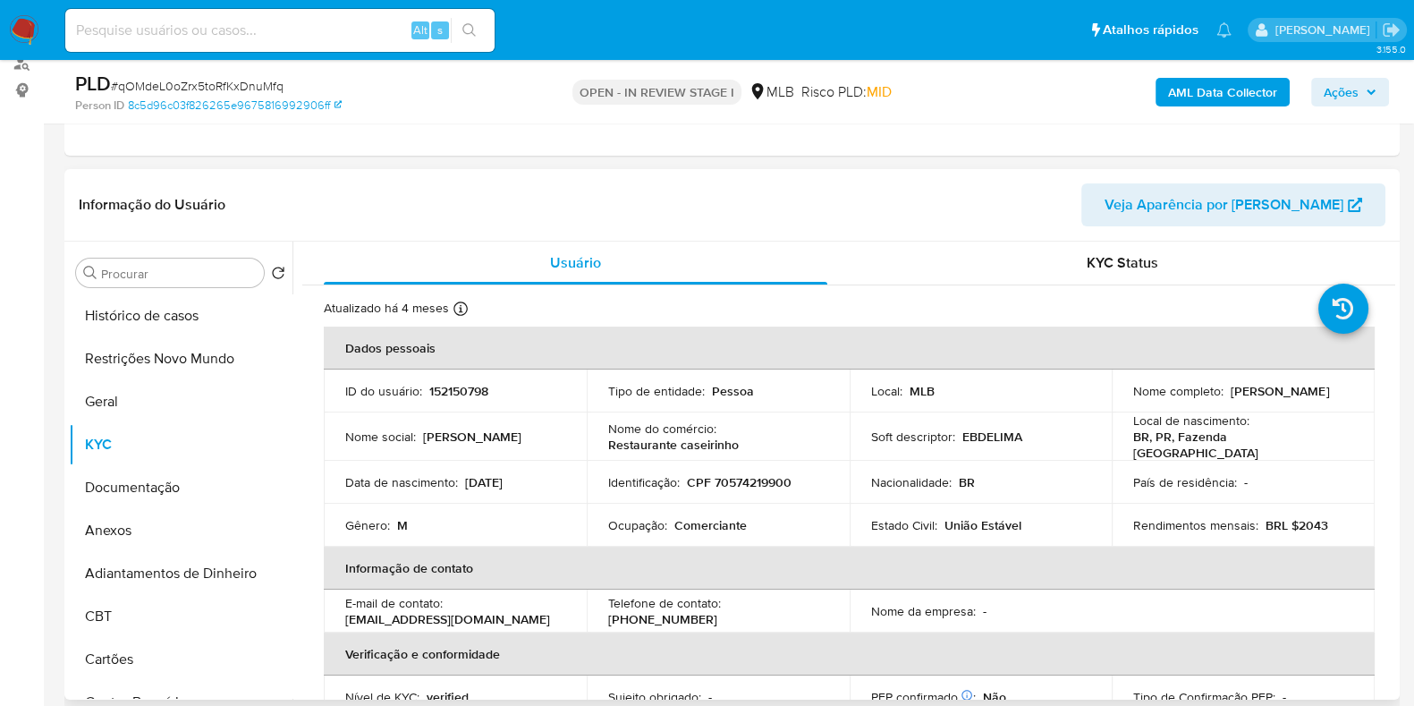
drag, startPoint x: 1265, startPoint y: 395, endPoint x: 1106, endPoint y: 400, distance: 159.2
click at [1111, 400] on td "Nome completo : Eudo Bomfim de Lima" at bounding box center [1242, 390] width 263 height 43
copy p "Eudo Bomfim de Lima"
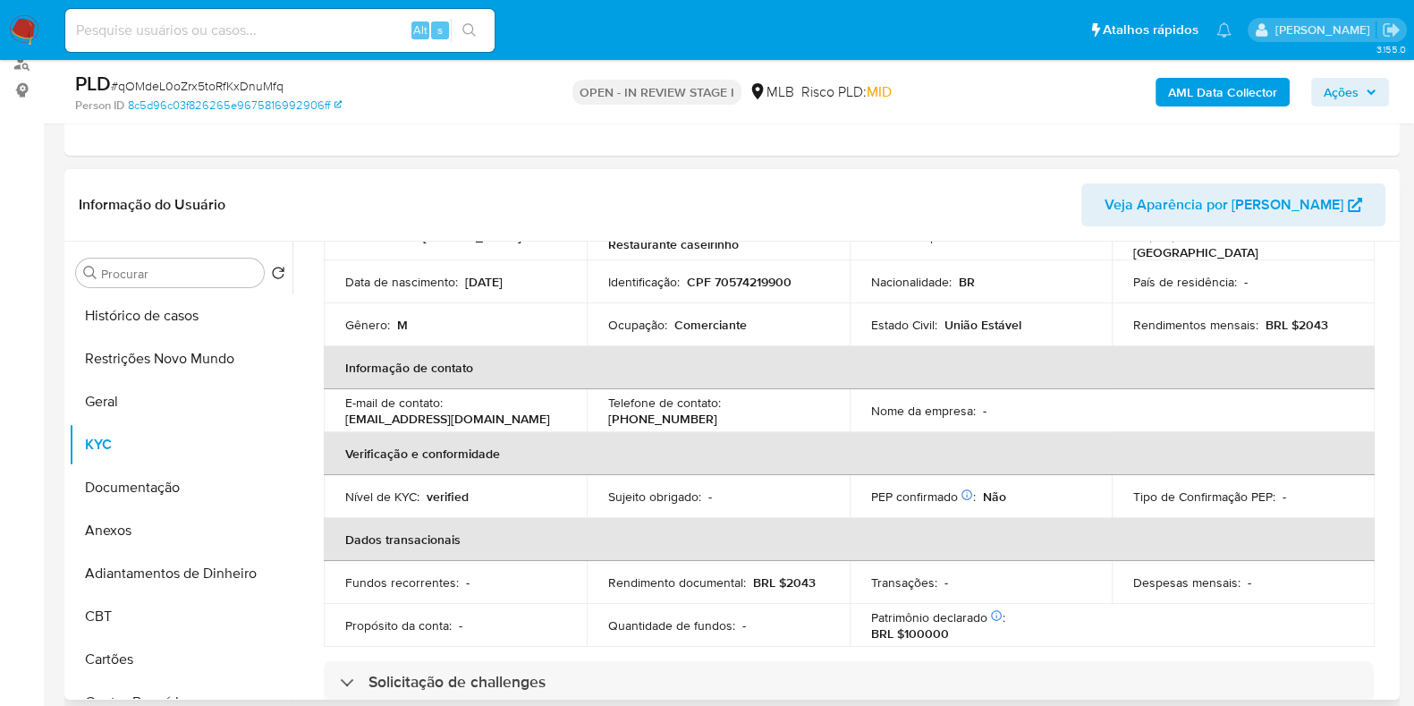
scroll to position [0, 0]
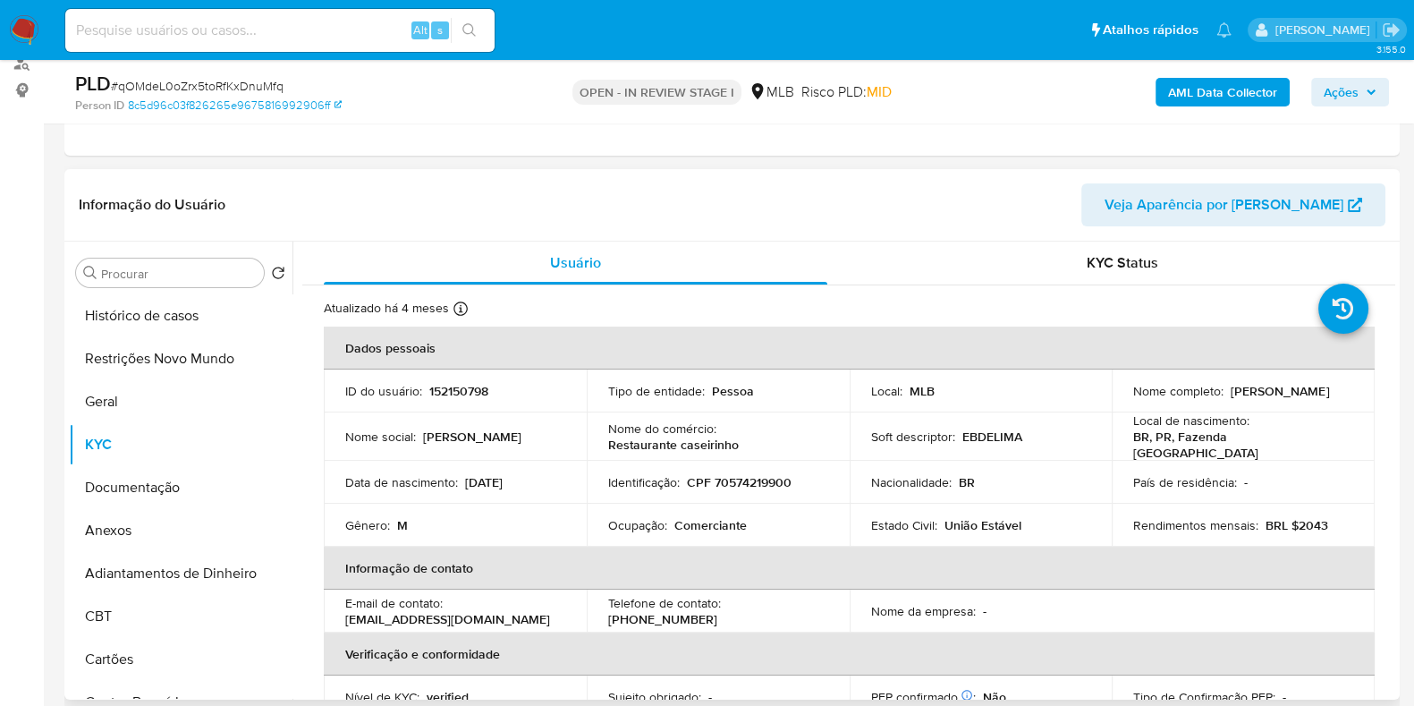
click at [738, 476] on p "CPF 70574219900" at bounding box center [739, 482] width 105 height 16
copy p "70574219900"
click at [123, 405] on button "Geral" at bounding box center [173, 401] width 209 height 43
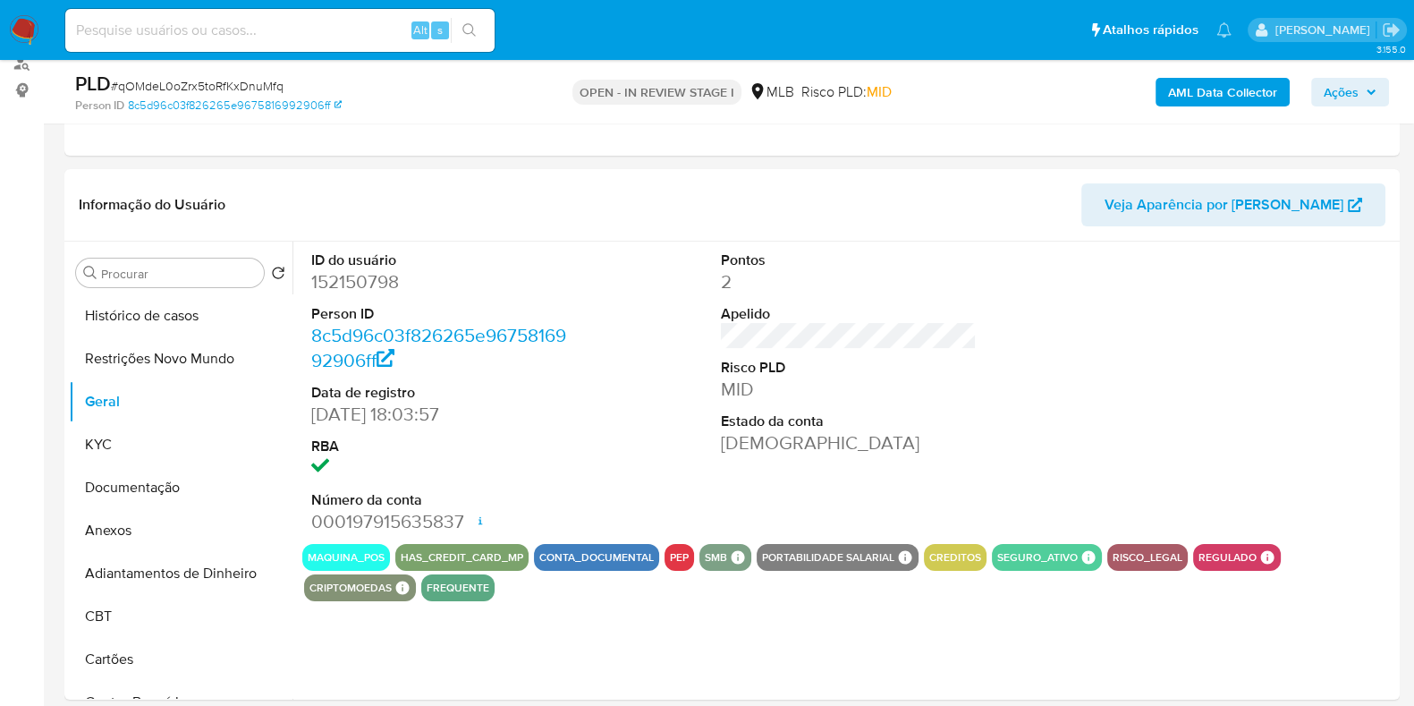
click at [345, 271] on dd "152150798" at bounding box center [439, 281] width 256 height 25
copy dd "152150798"
click at [138, 359] on button "Restrições Novo Mundo" at bounding box center [173, 358] width 209 height 43
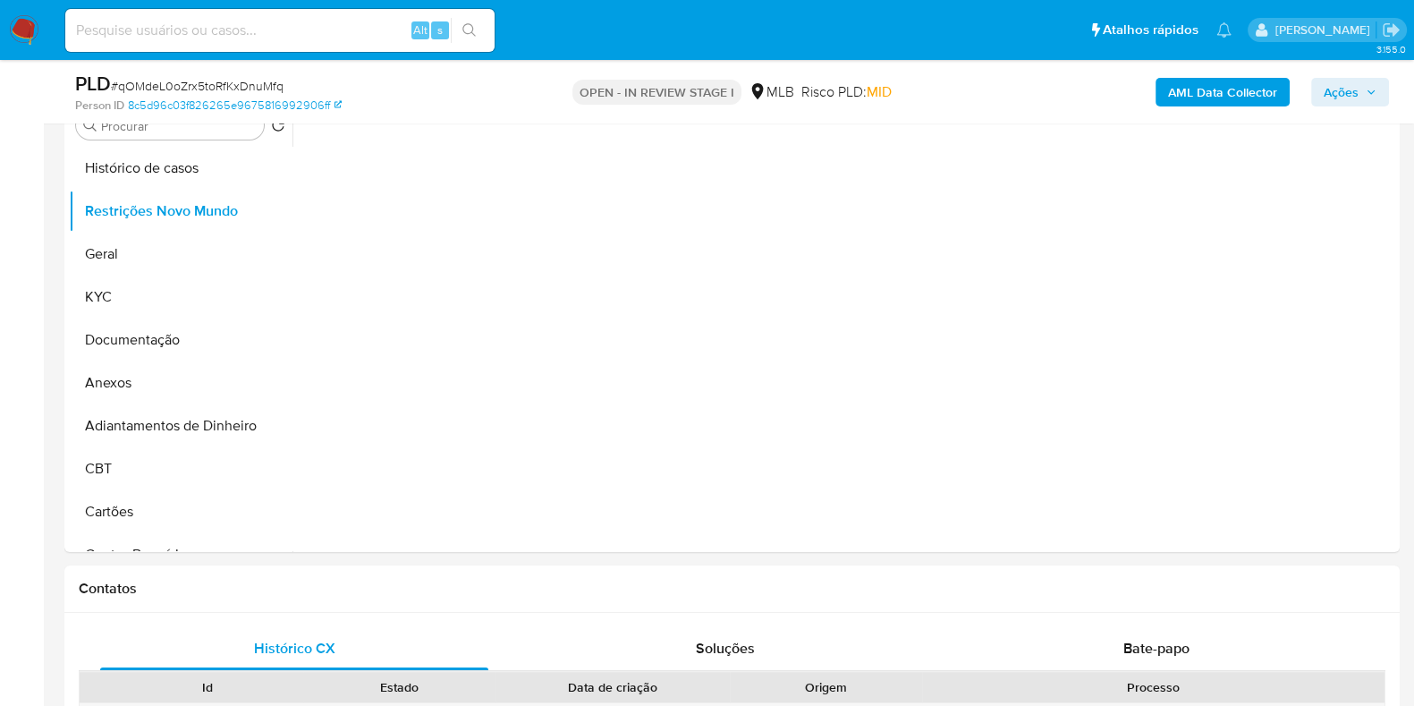
scroll to position [335, 0]
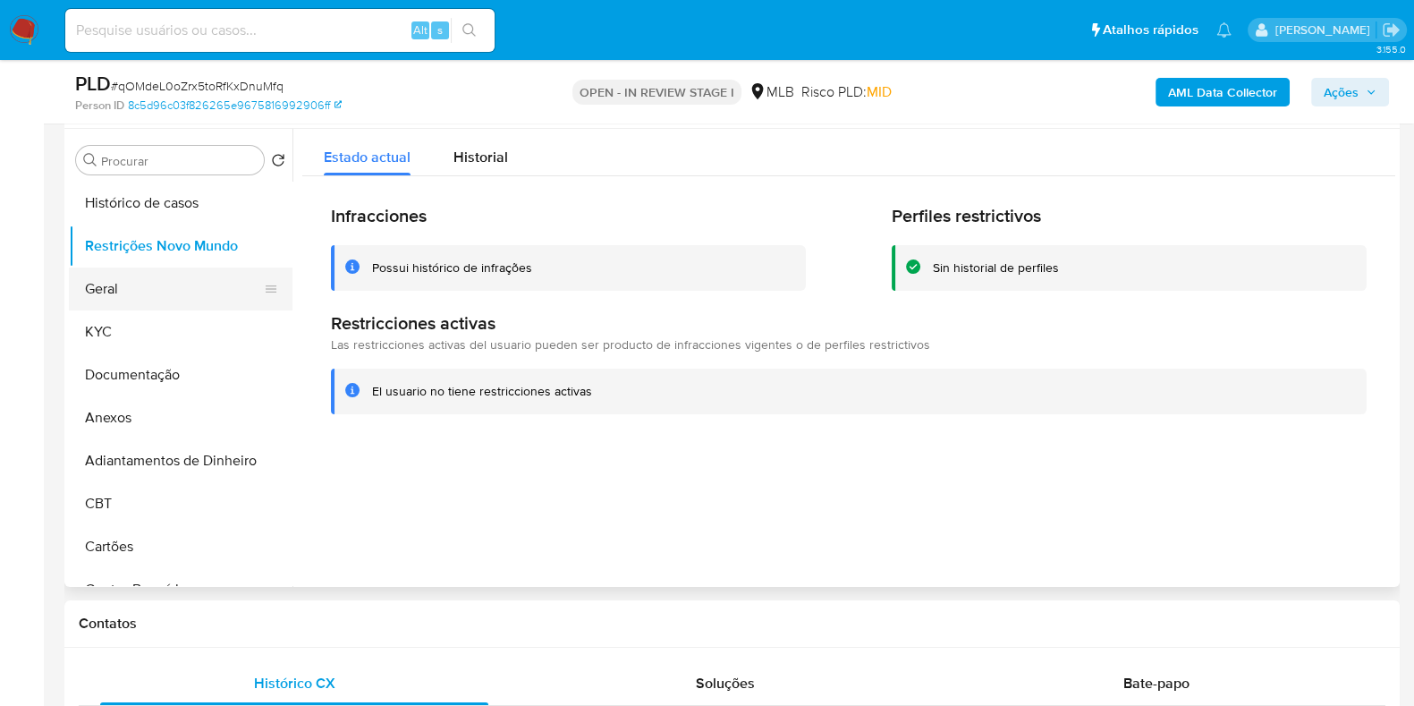
click at [121, 304] on button "Geral" at bounding box center [173, 288] width 209 height 43
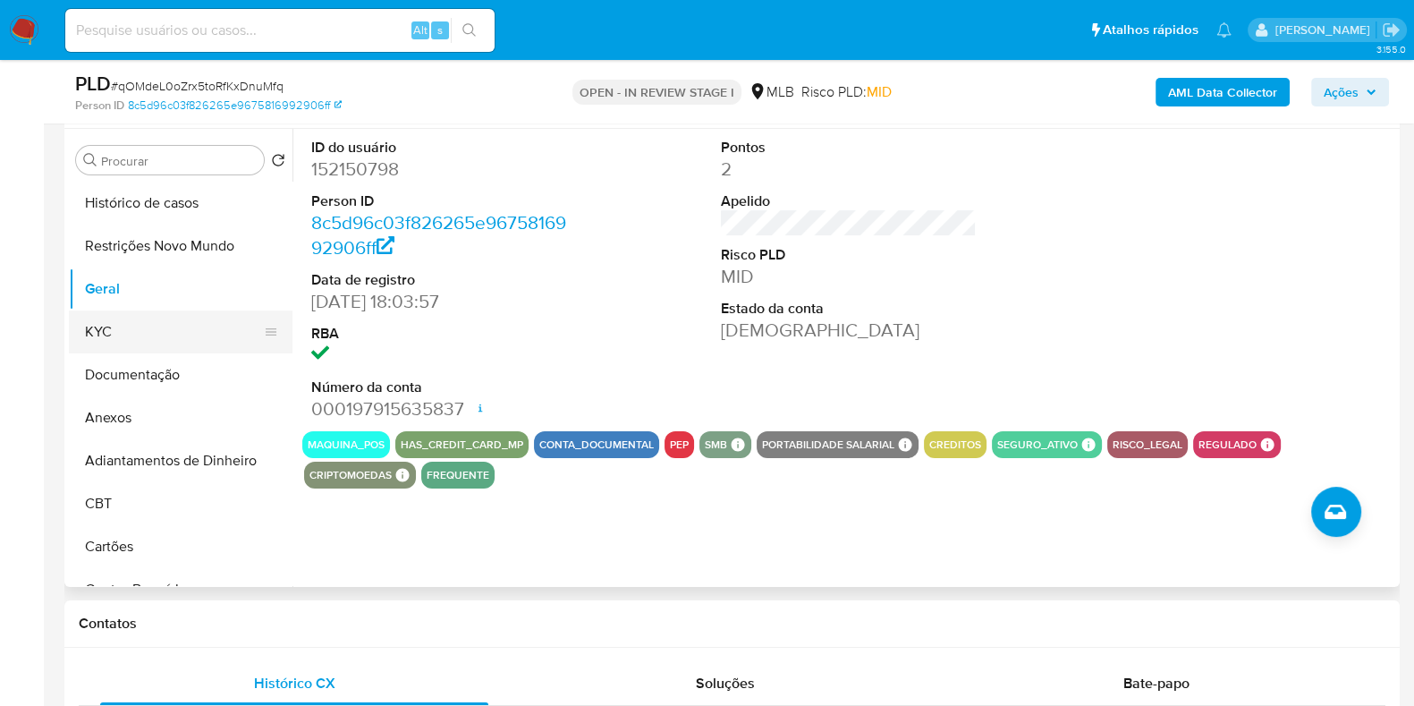
click at [116, 327] on button "KYC" at bounding box center [173, 331] width 209 height 43
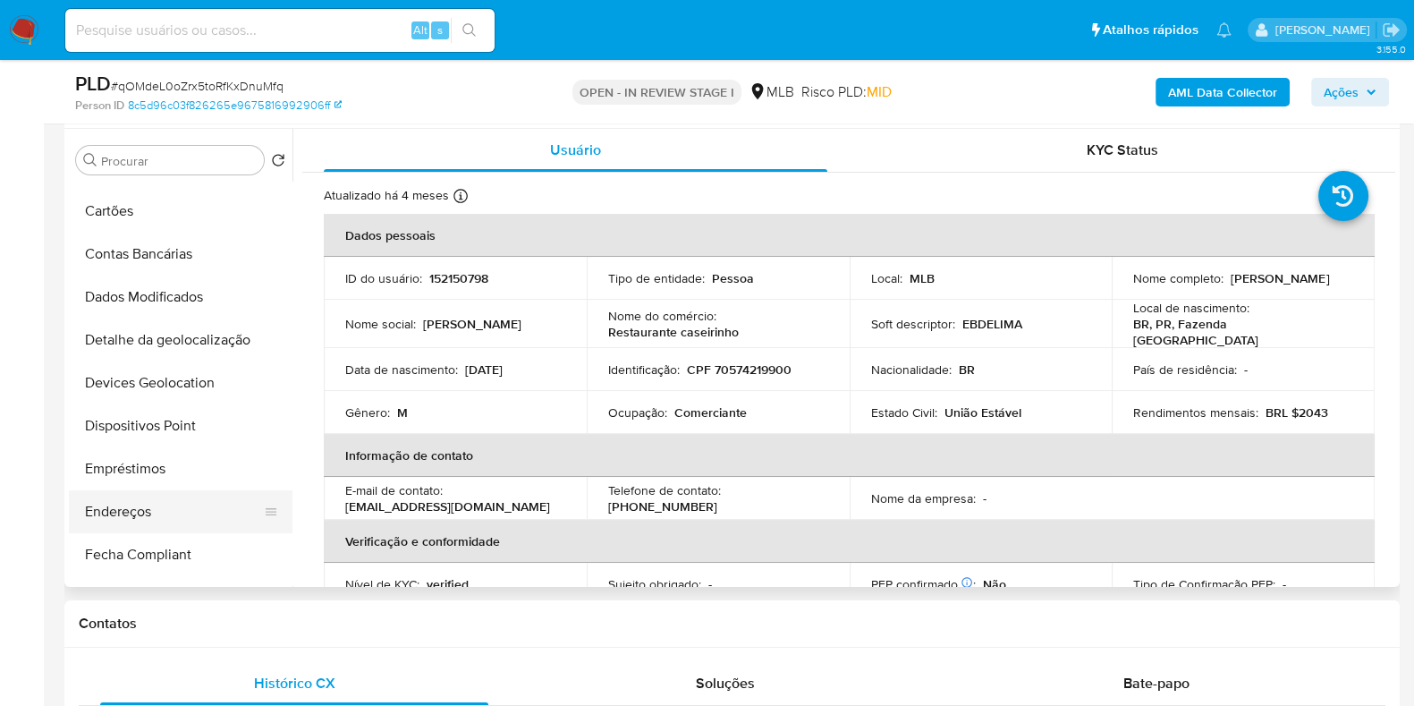
click at [151, 500] on button "Endereços" at bounding box center [173, 511] width 209 height 43
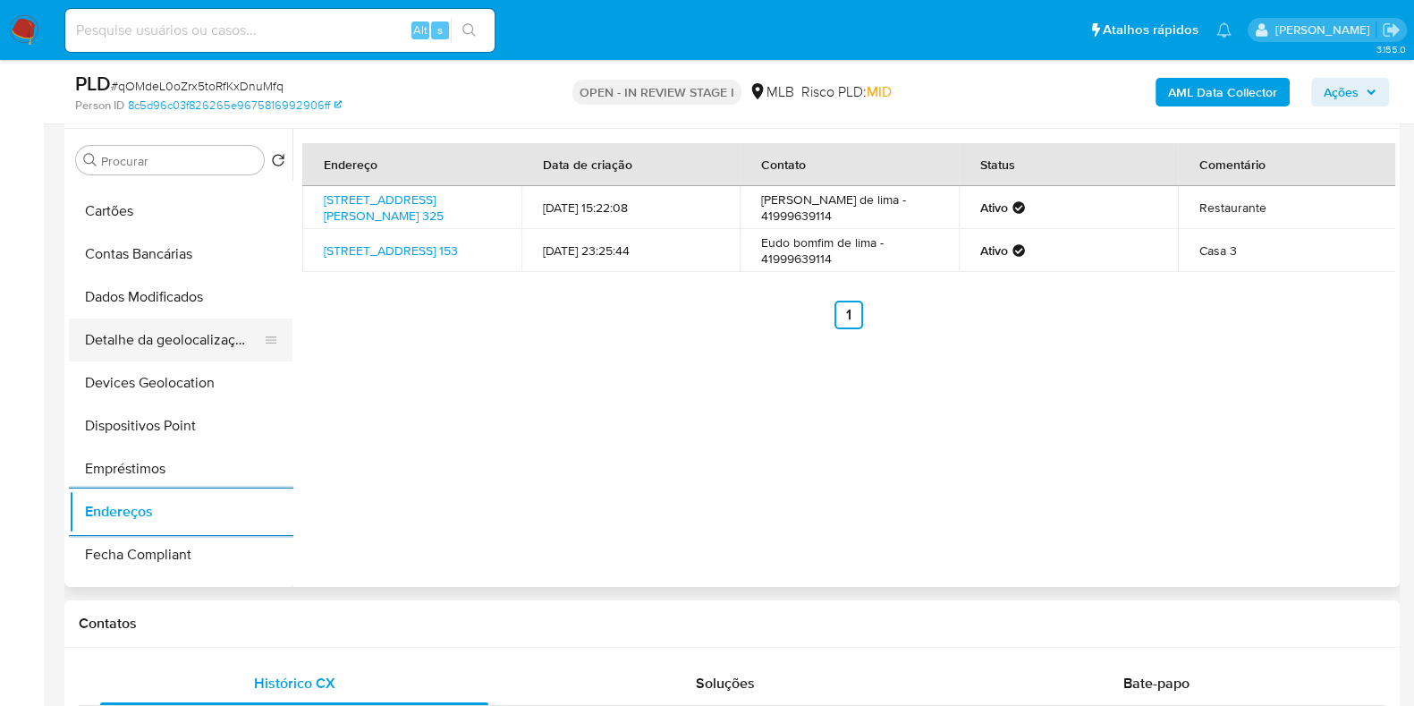
click at [173, 341] on button "Detalhe da geolocalização" at bounding box center [173, 339] width 209 height 43
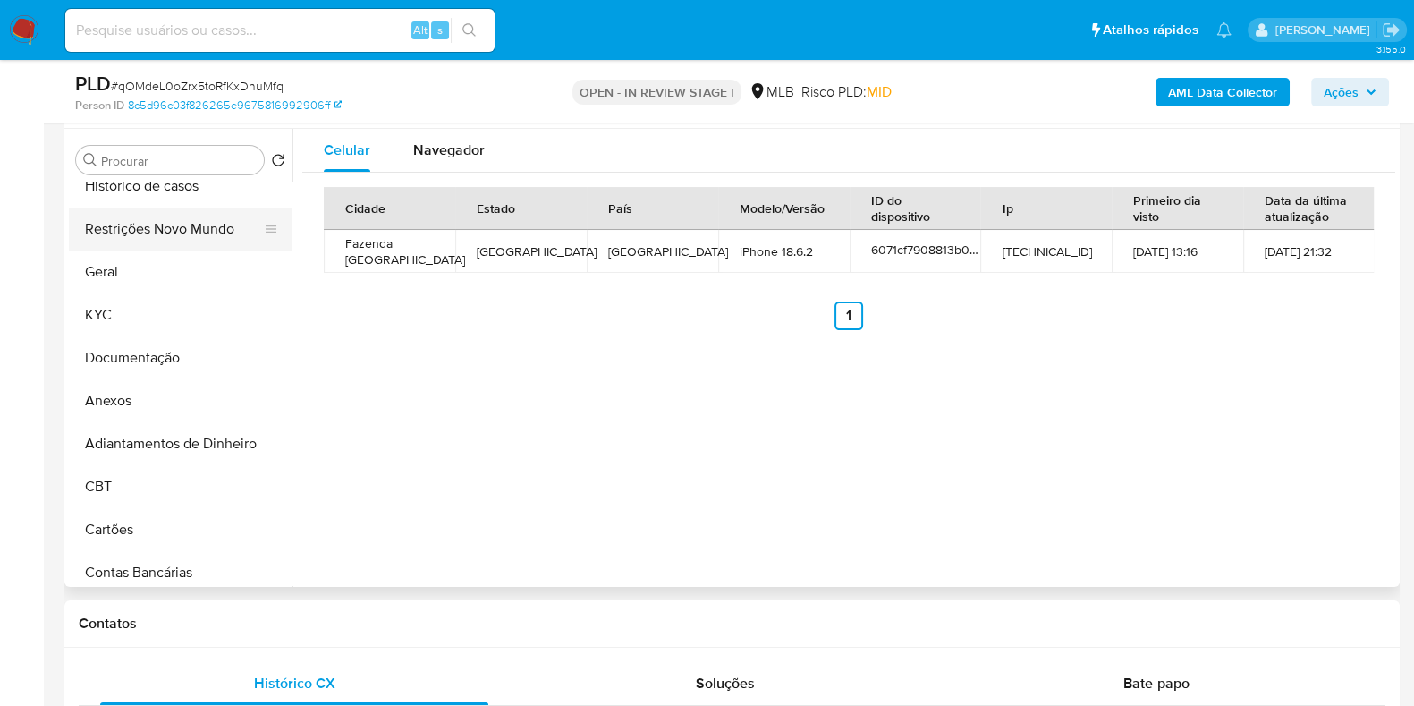
scroll to position [0, 0]
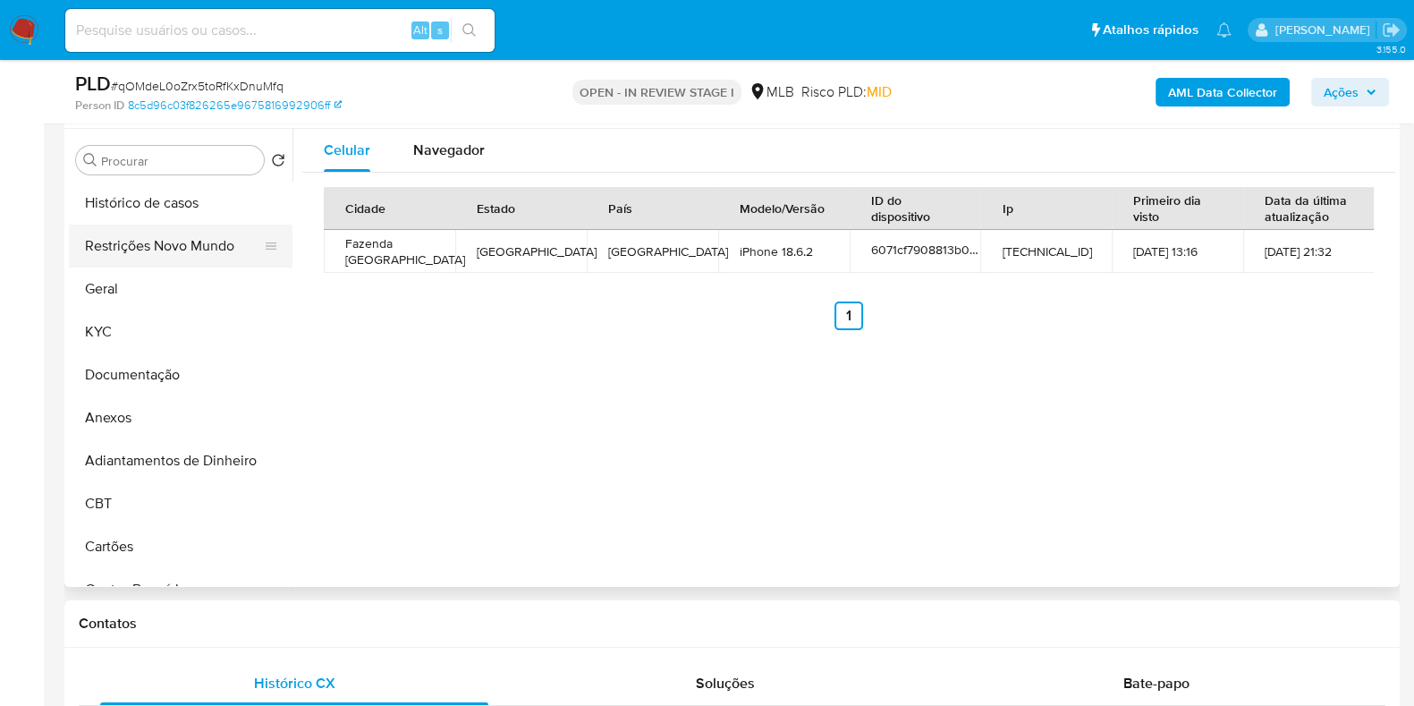
click at [162, 245] on button "Restrições Novo Mundo" at bounding box center [173, 245] width 209 height 43
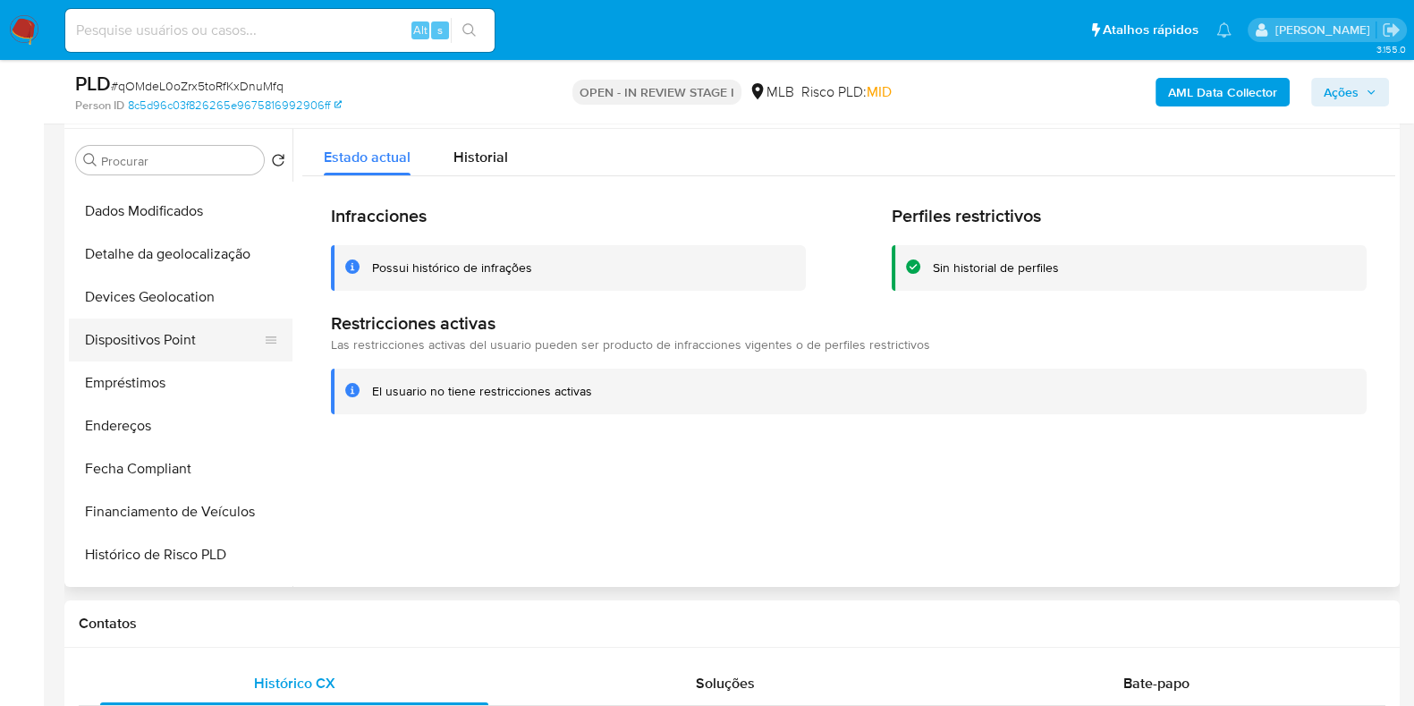
scroll to position [446, 0]
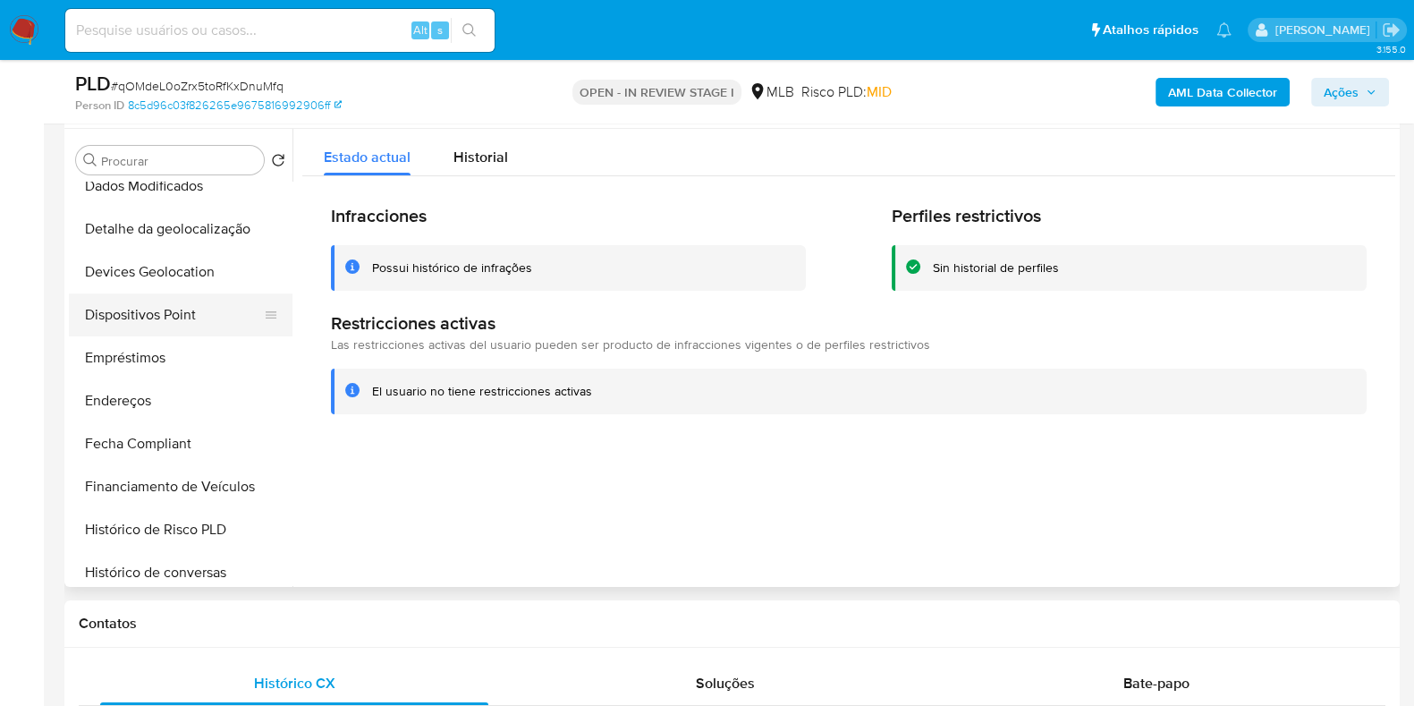
click at [178, 306] on button "Dispositivos Point" at bounding box center [173, 314] width 209 height 43
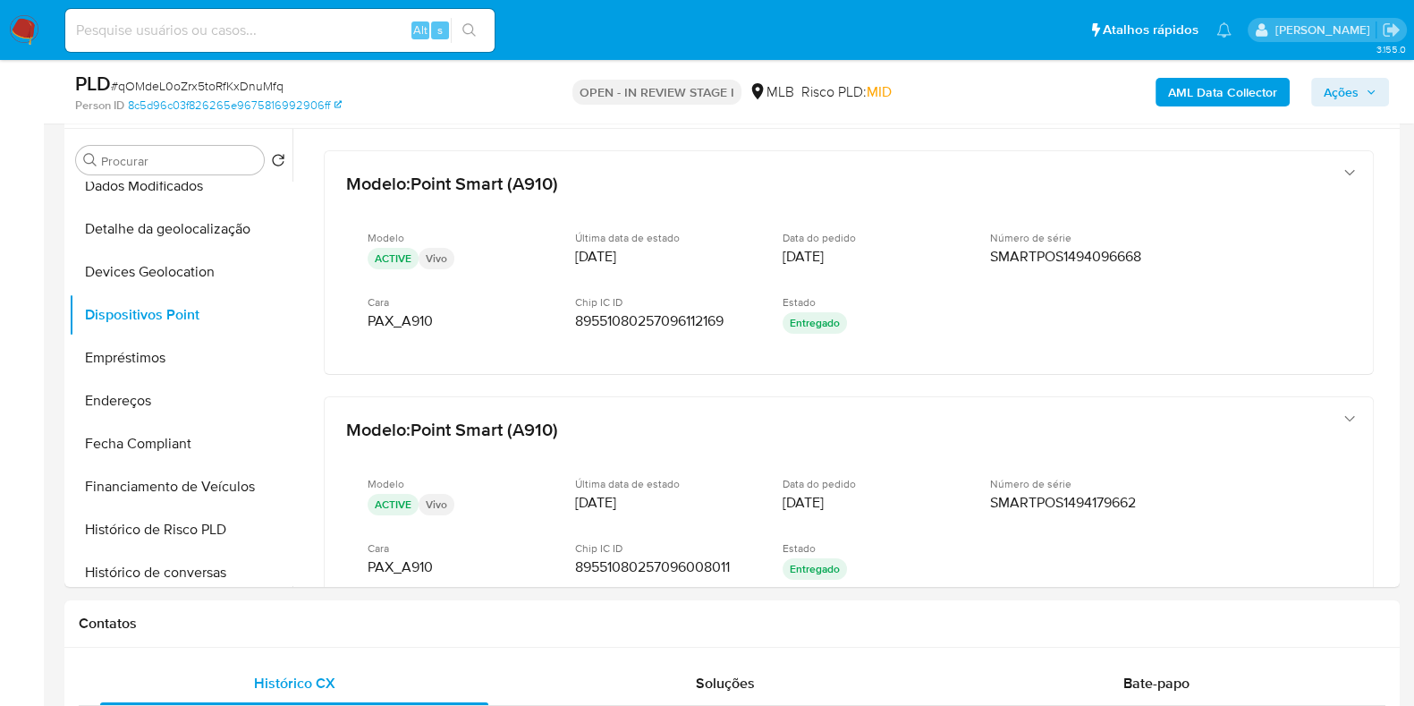
click at [1196, 96] on b "AML Data Collector" at bounding box center [1222, 92] width 109 height 29
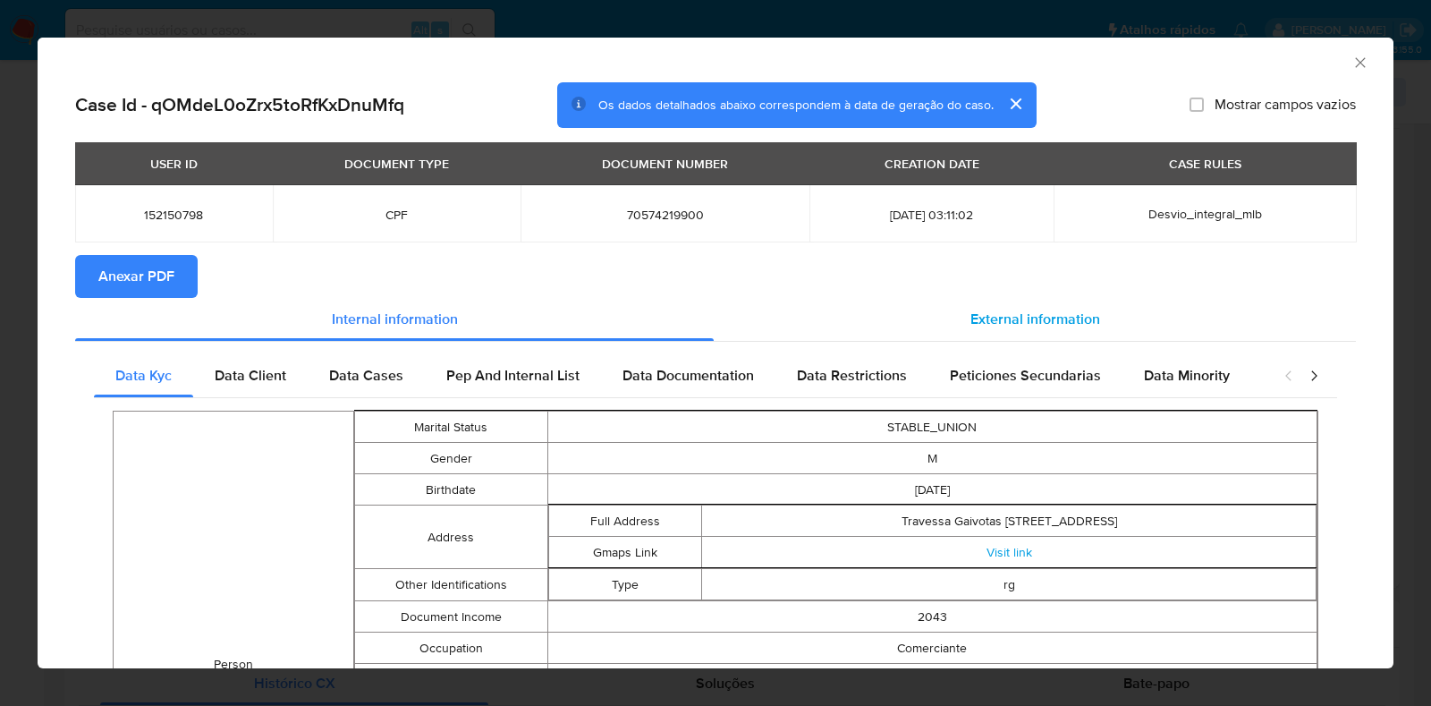
click at [1011, 309] on div "External information" at bounding box center [1035, 319] width 642 height 43
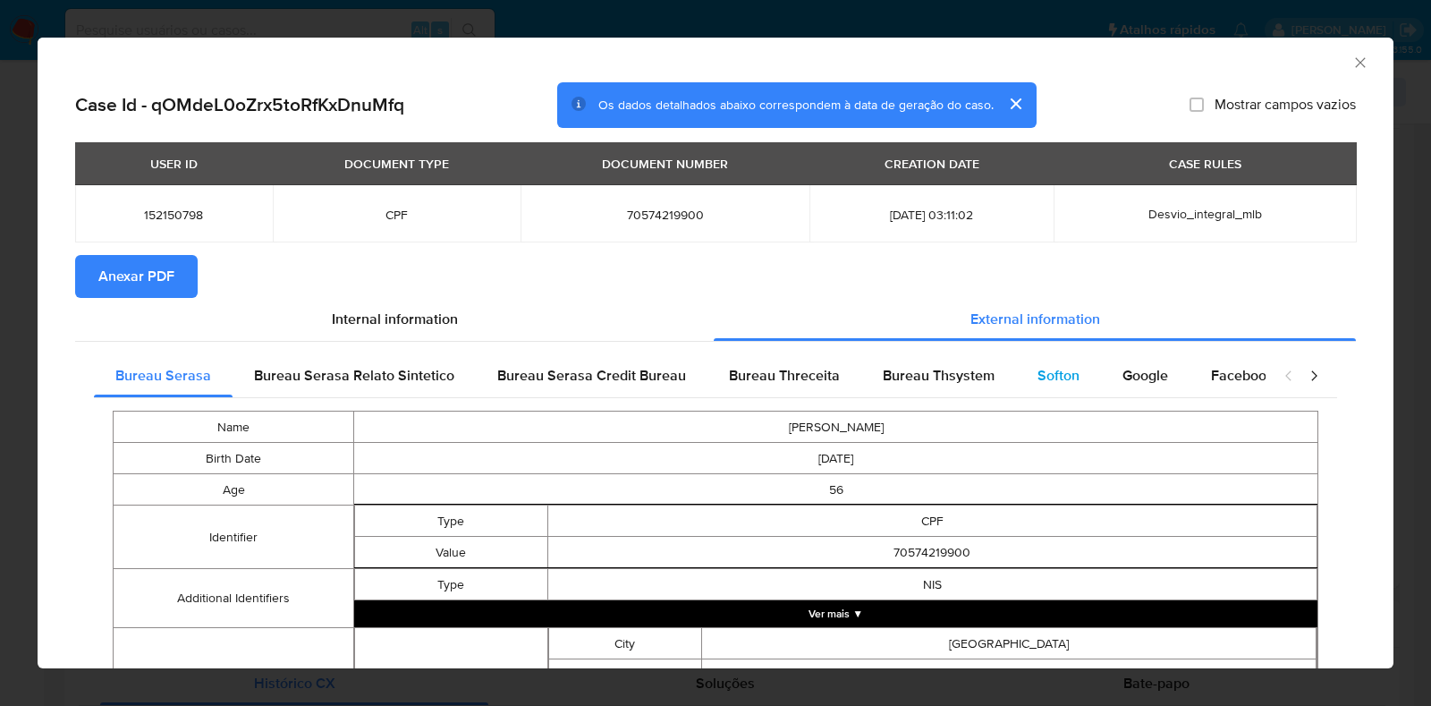
click at [1016, 389] on div "Softon" at bounding box center [1058, 375] width 85 height 43
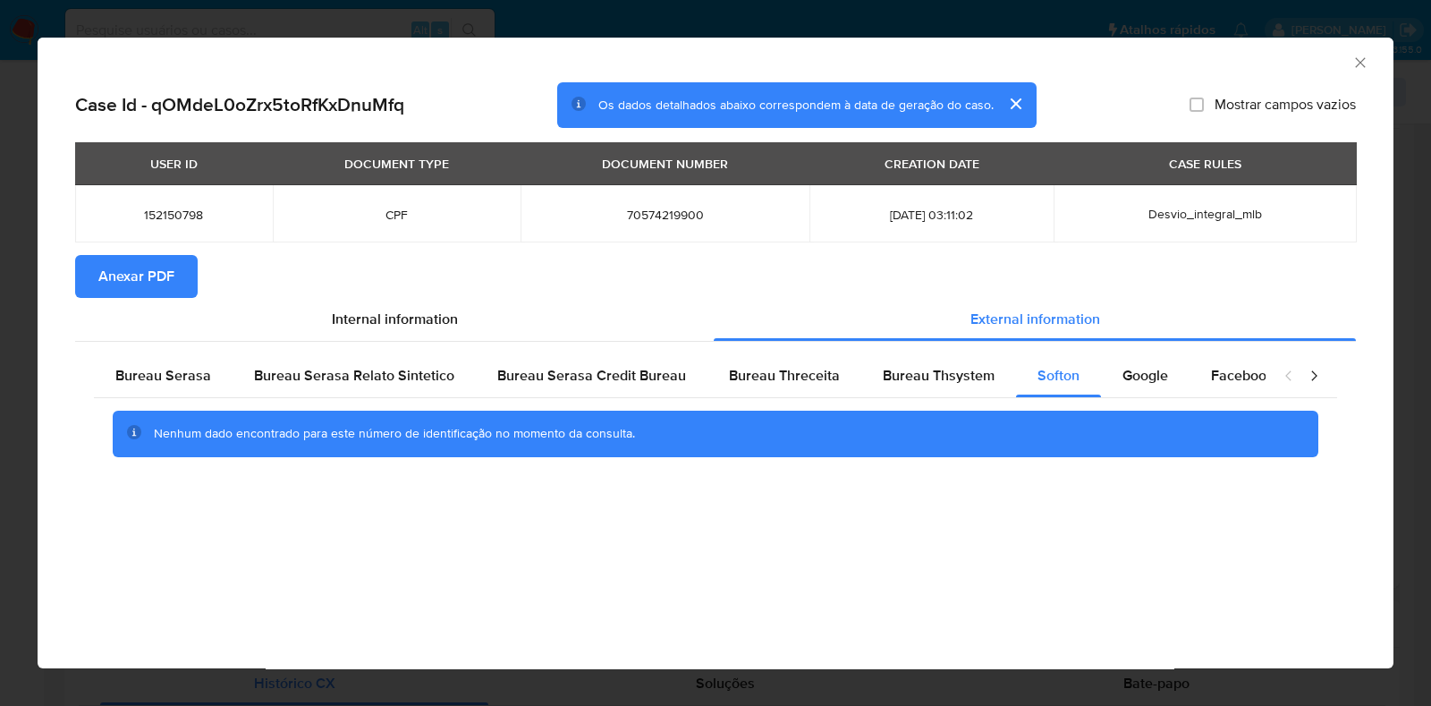
drag, startPoint x: 160, startPoint y: 275, endPoint x: 133, endPoint y: 283, distance: 28.3
click at [158, 275] on span "Anexar PDF" at bounding box center [136, 276] width 76 height 39
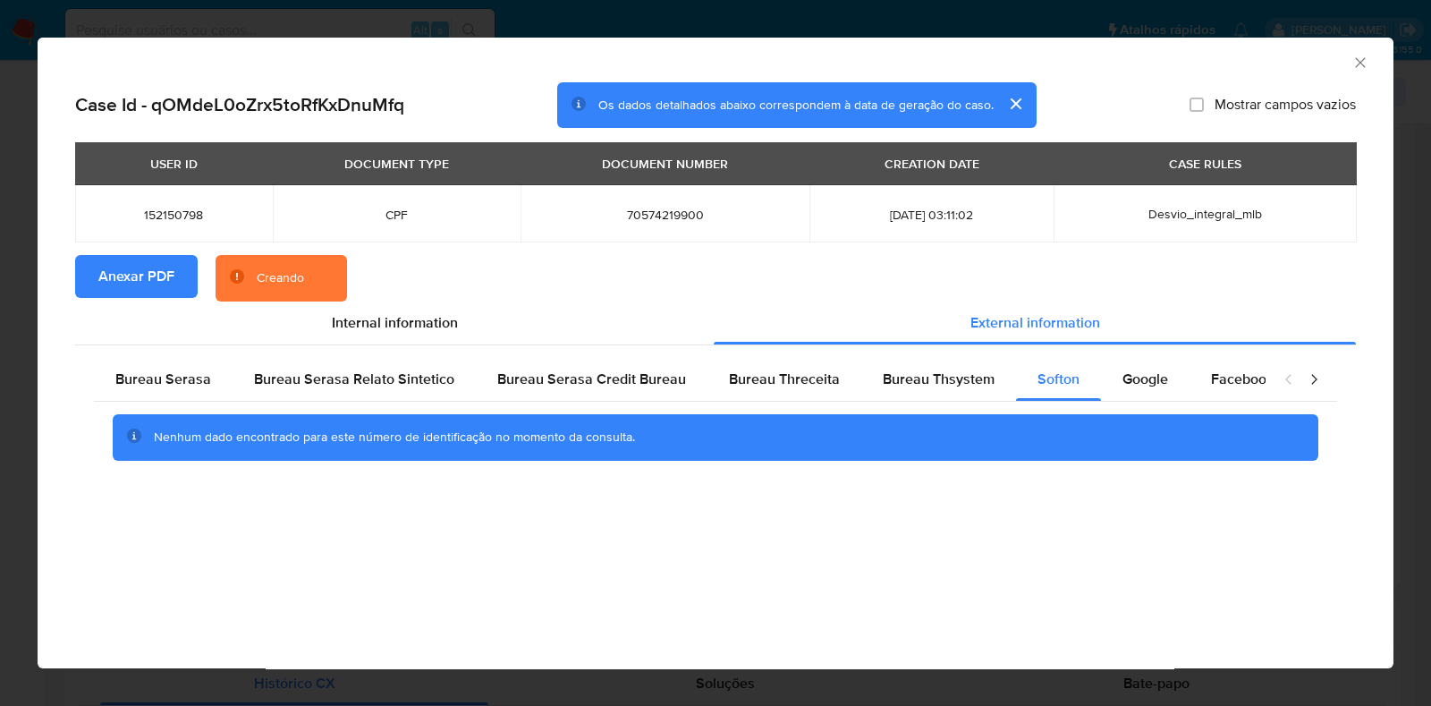
click at [4, 349] on div "AML Data Collector Case Id - qOMdeL0oZrx5toRfKxDnuMfq Os dados detalhados abaix…" at bounding box center [715, 353] width 1431 height 706
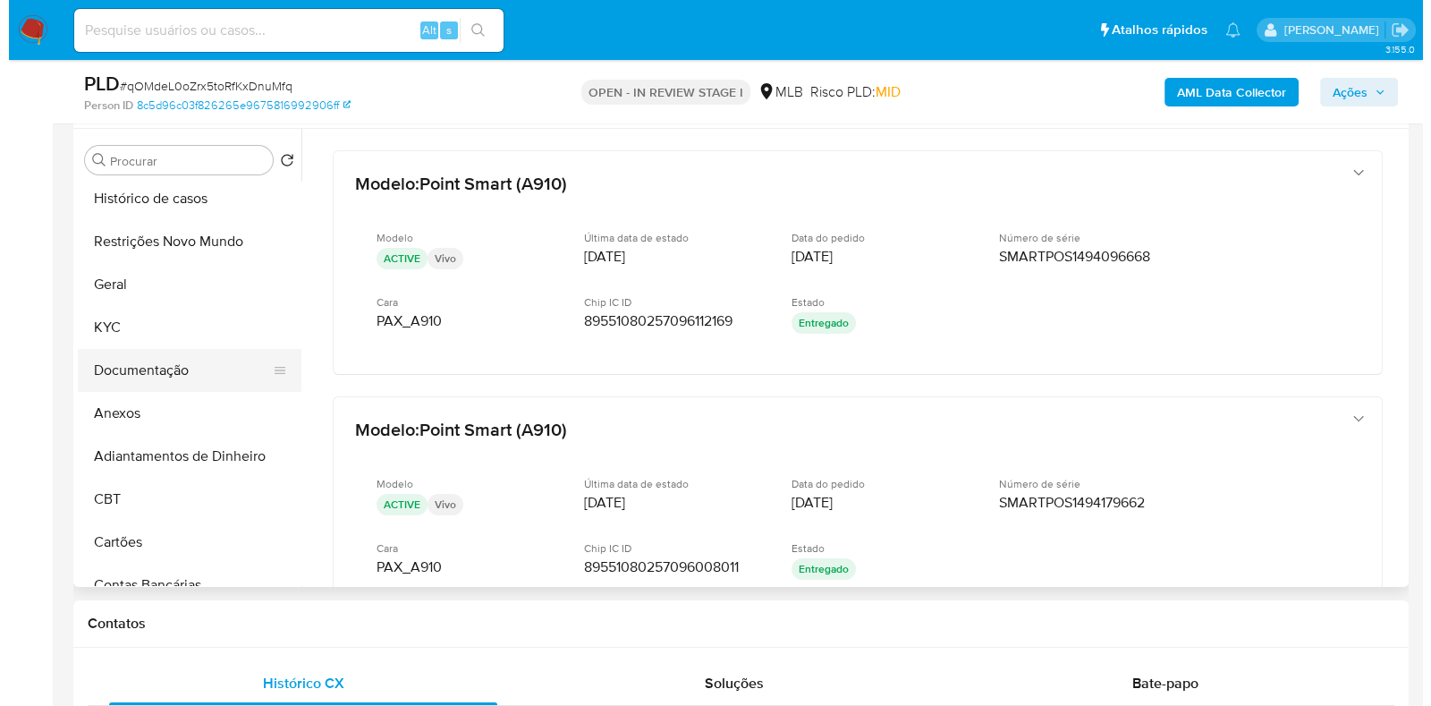
scroll to position [0, 0]
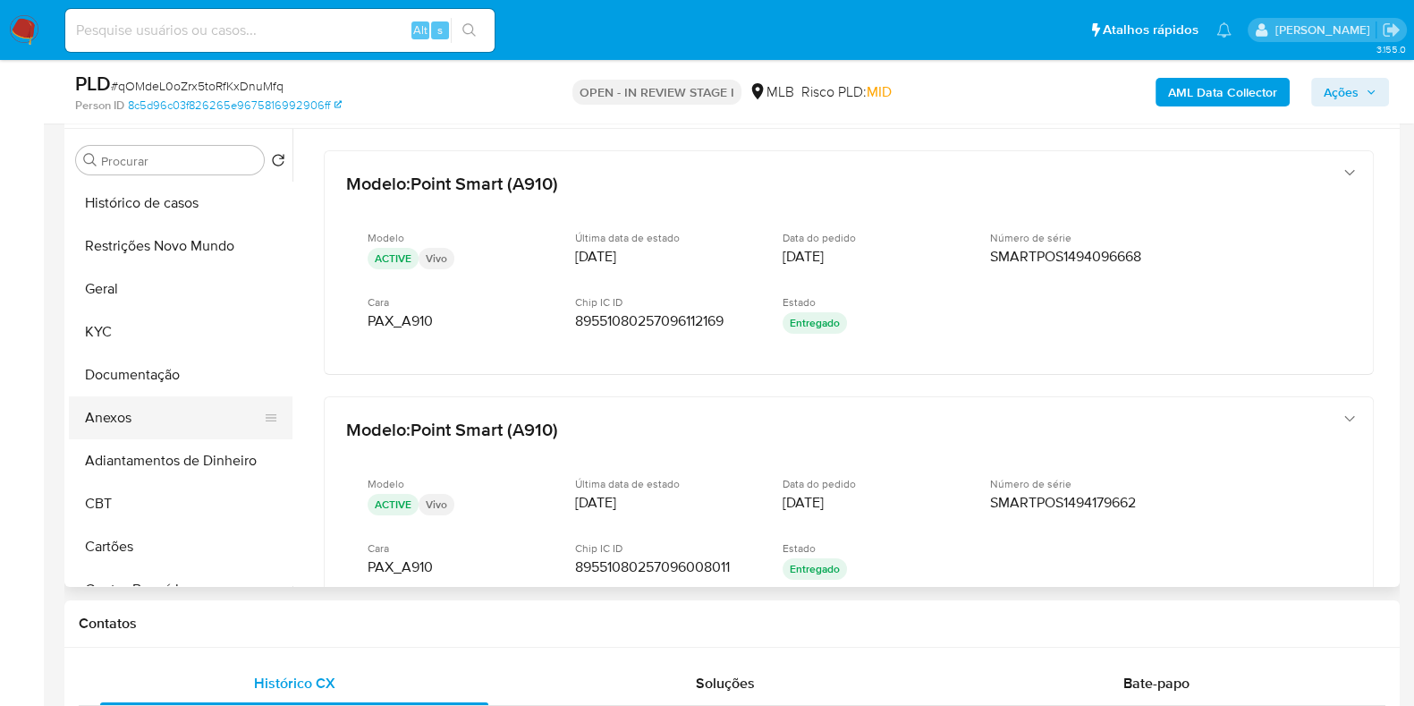
click at [149, 407] on button "Anexos" at bounding box center [173, 417] width 209 height 43
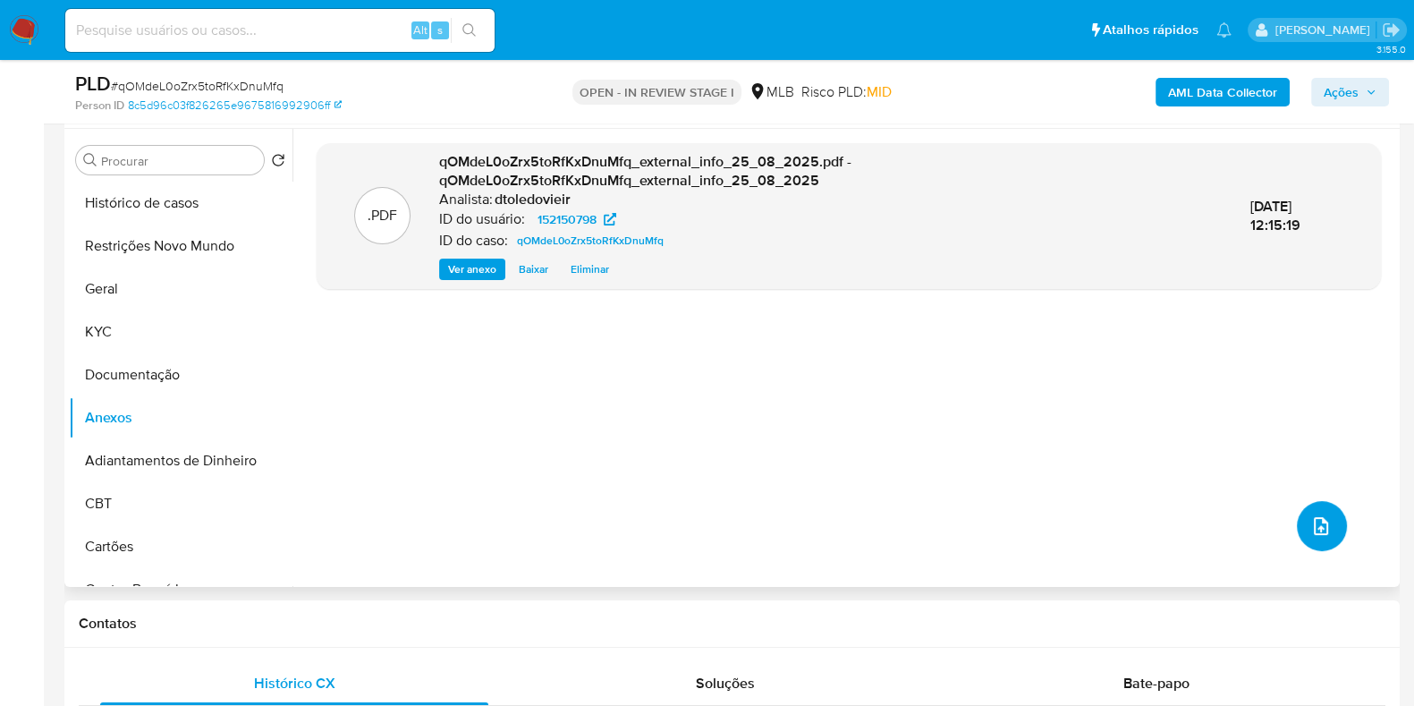
click at [1314, 525] on icon "upload-file" at bounding box center [1321, 526] width 14 height 18
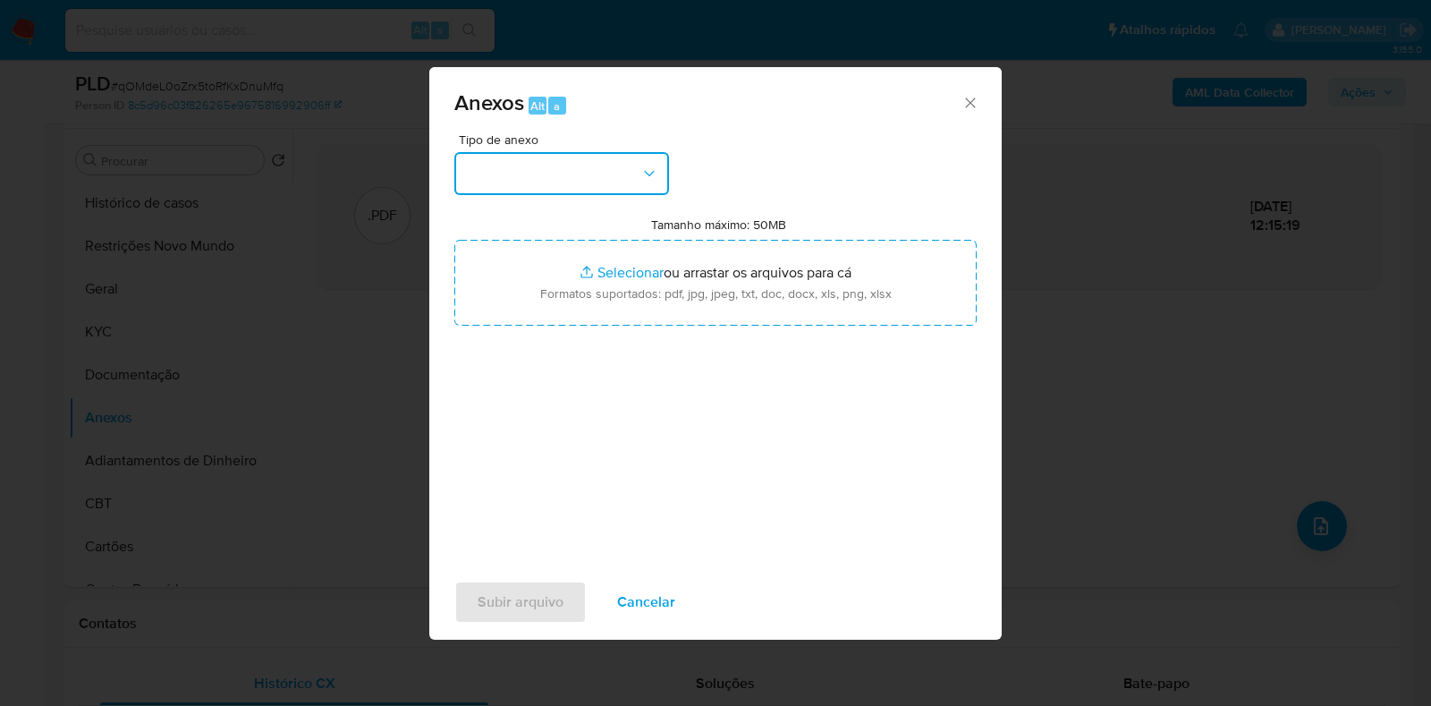
click at [570, 191] on button "button" at bounding box center [561, 173] width 215 height 43
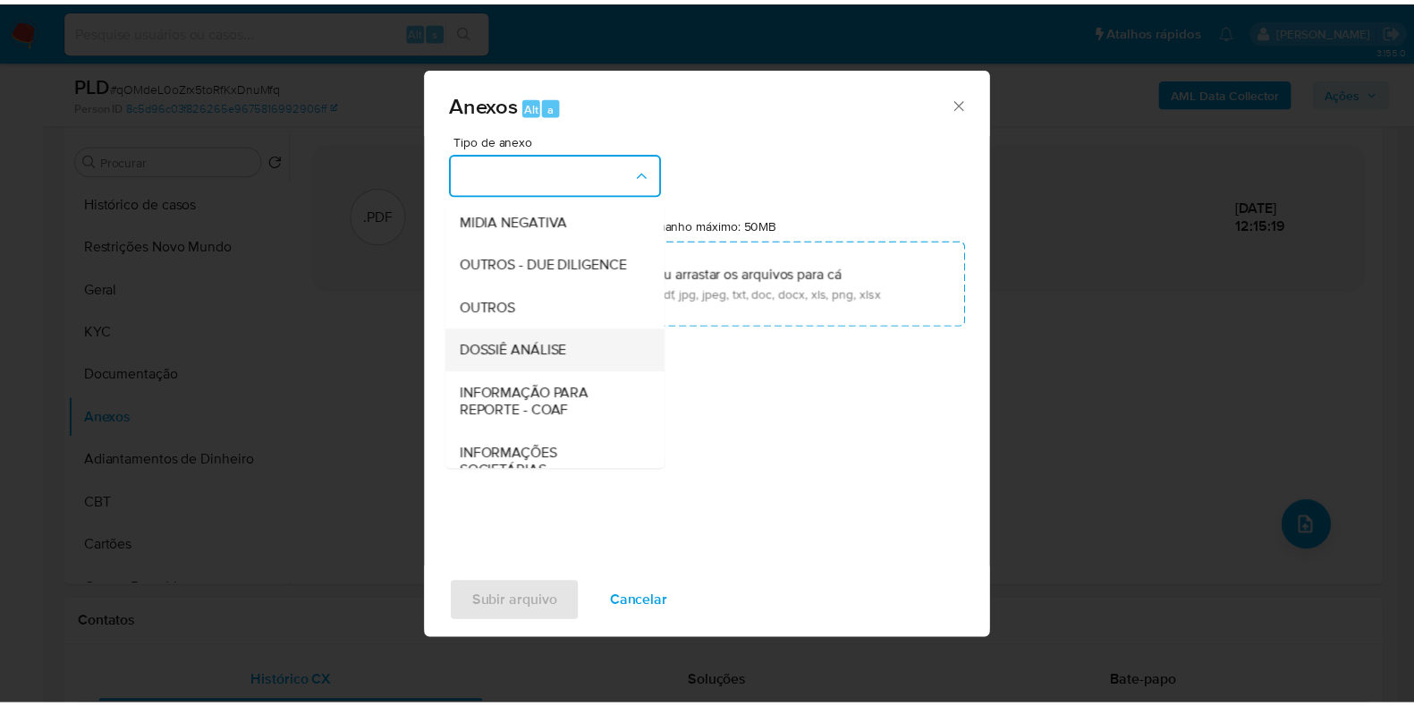
scroll to position [275, 0]
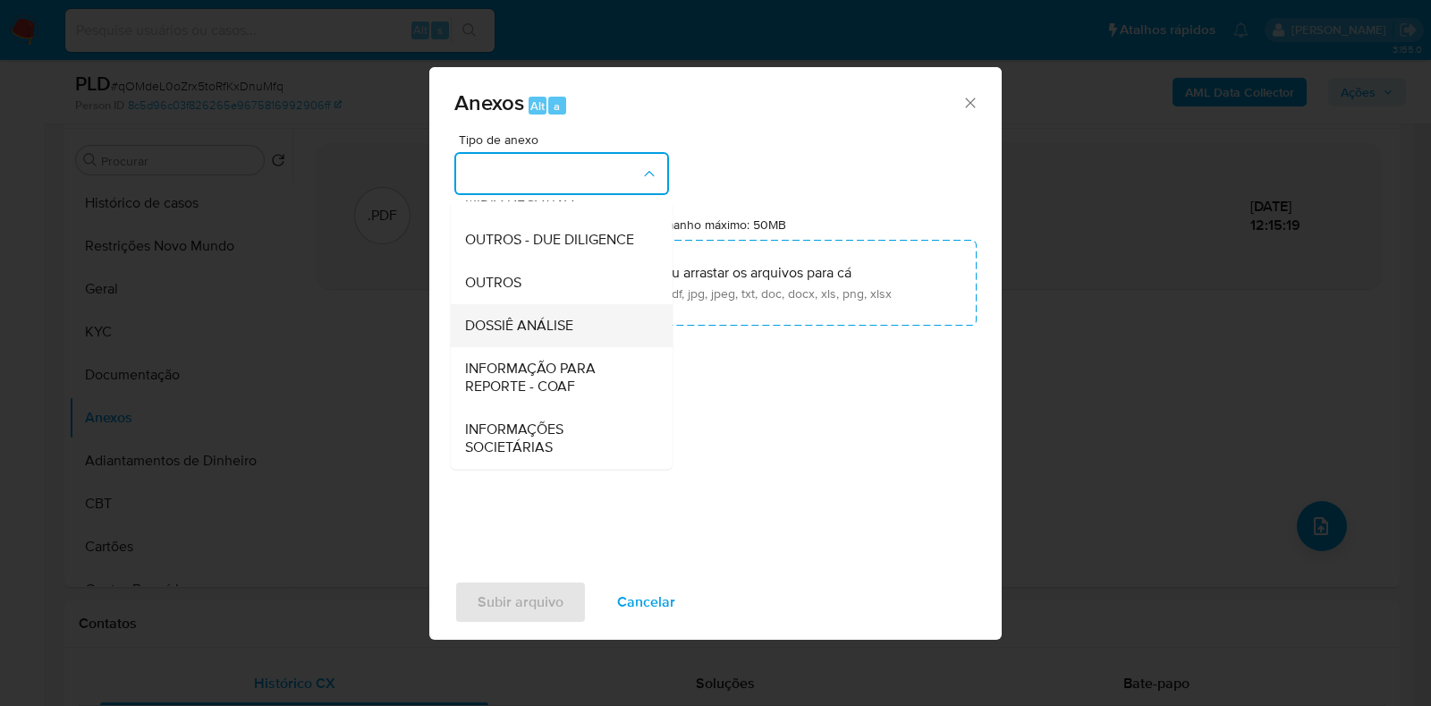
click at [544, 334] on span "DOSSIÊ ANÁLISE" at bounding box center [519, 326] width 108 height 18
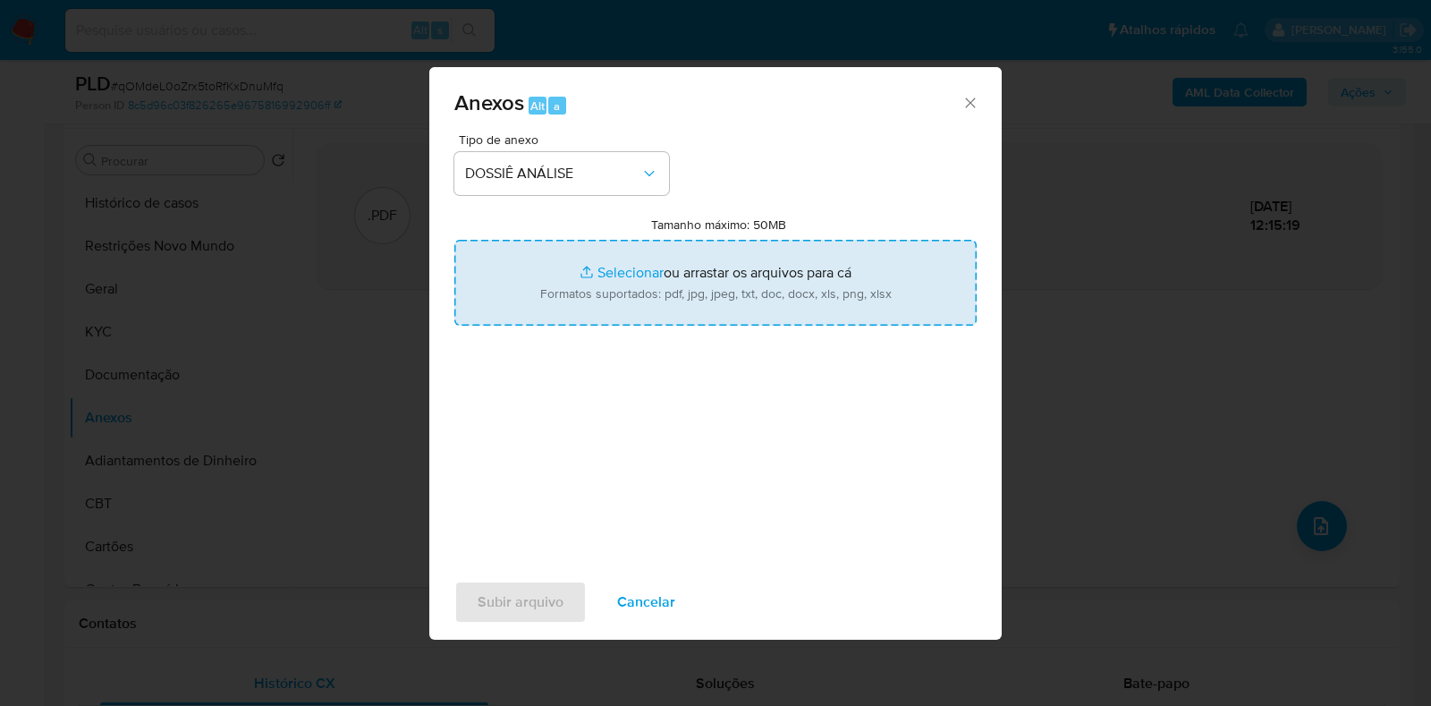
type input "C:\fakepath\SAR - CPF 70574219900 - EUDO BOMFIM DE LIMA.pdf"
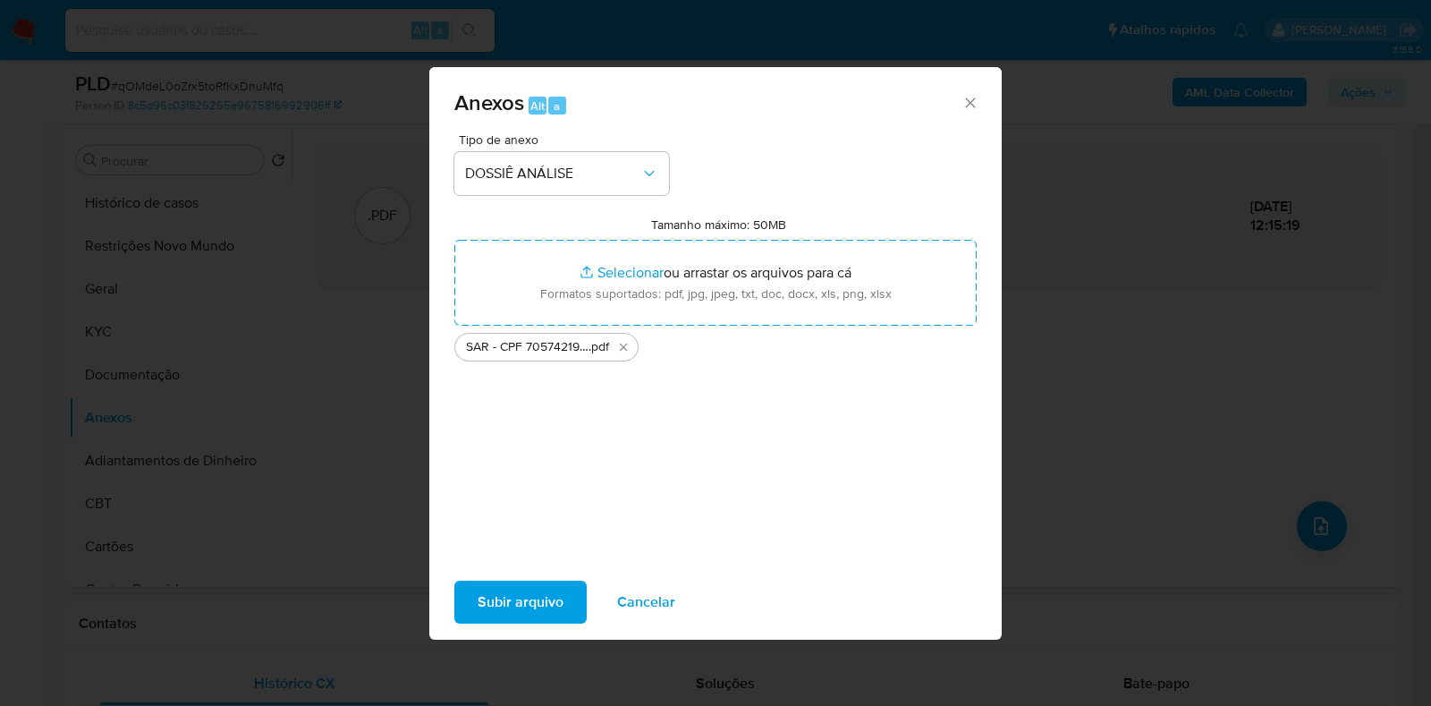
click at [520, 591] on span "Subir arquivo" at bounding box center [520, 601] width 86 height 39
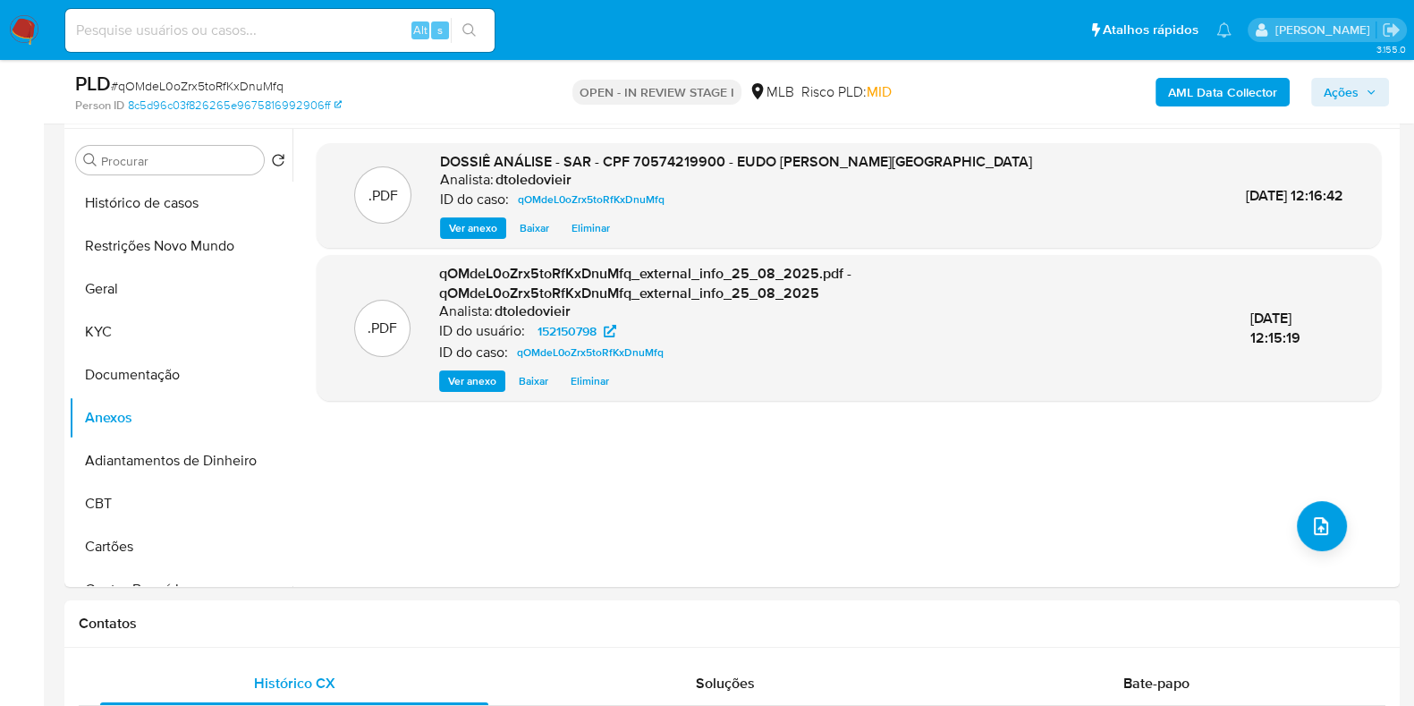
click at [1362, 82] on span "Ações" at bounding box center [1349, 92] width 53 height 25
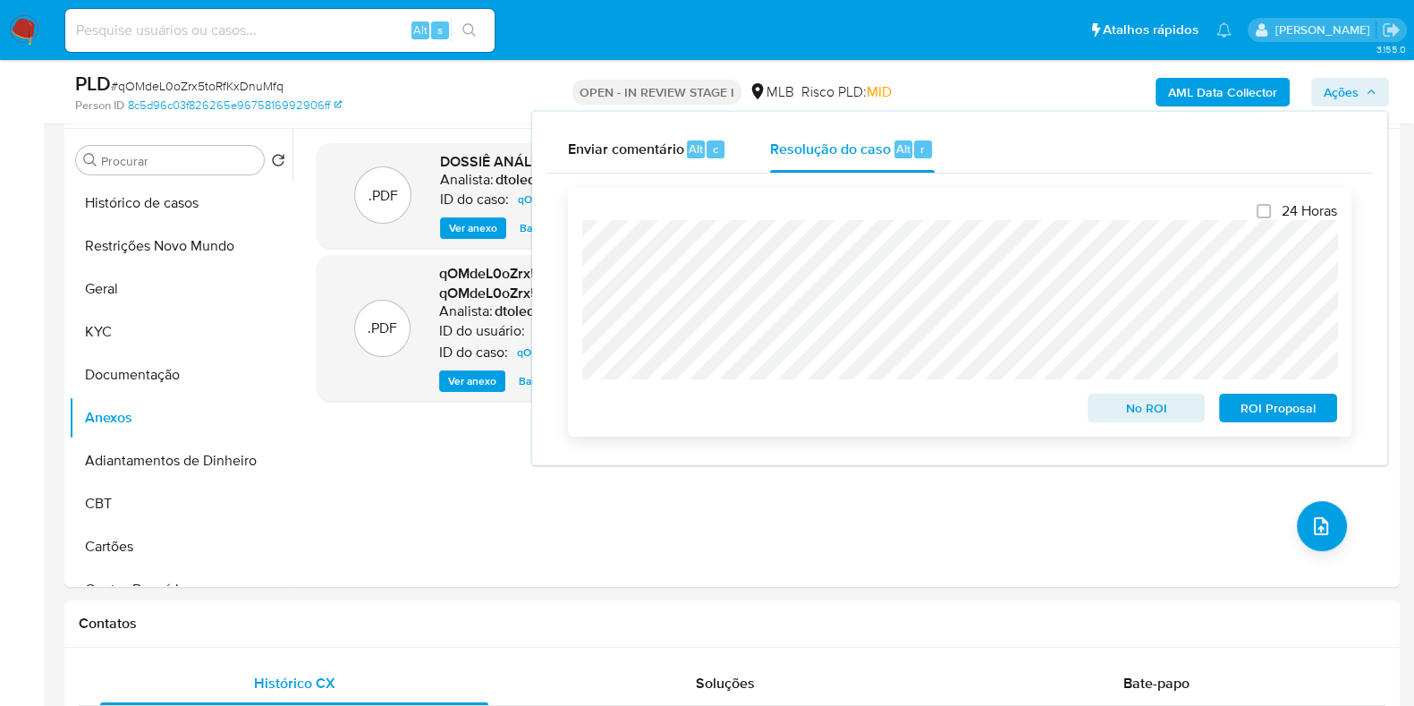
click at [1255, 413] on span "ROI Proposal" at bounding box center [1277, 407] width 93 height 25
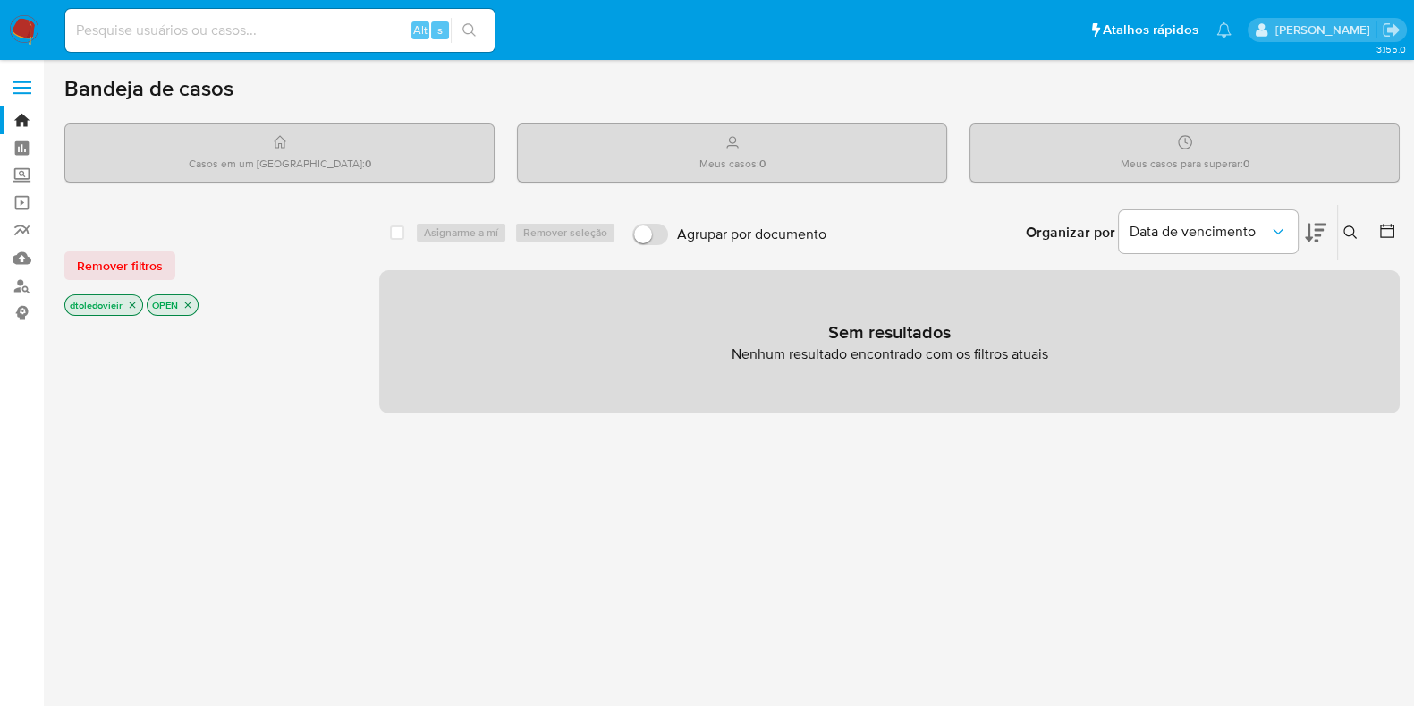
click at [313, 37] on input at bounding box center [279, 30] width 429 height 23
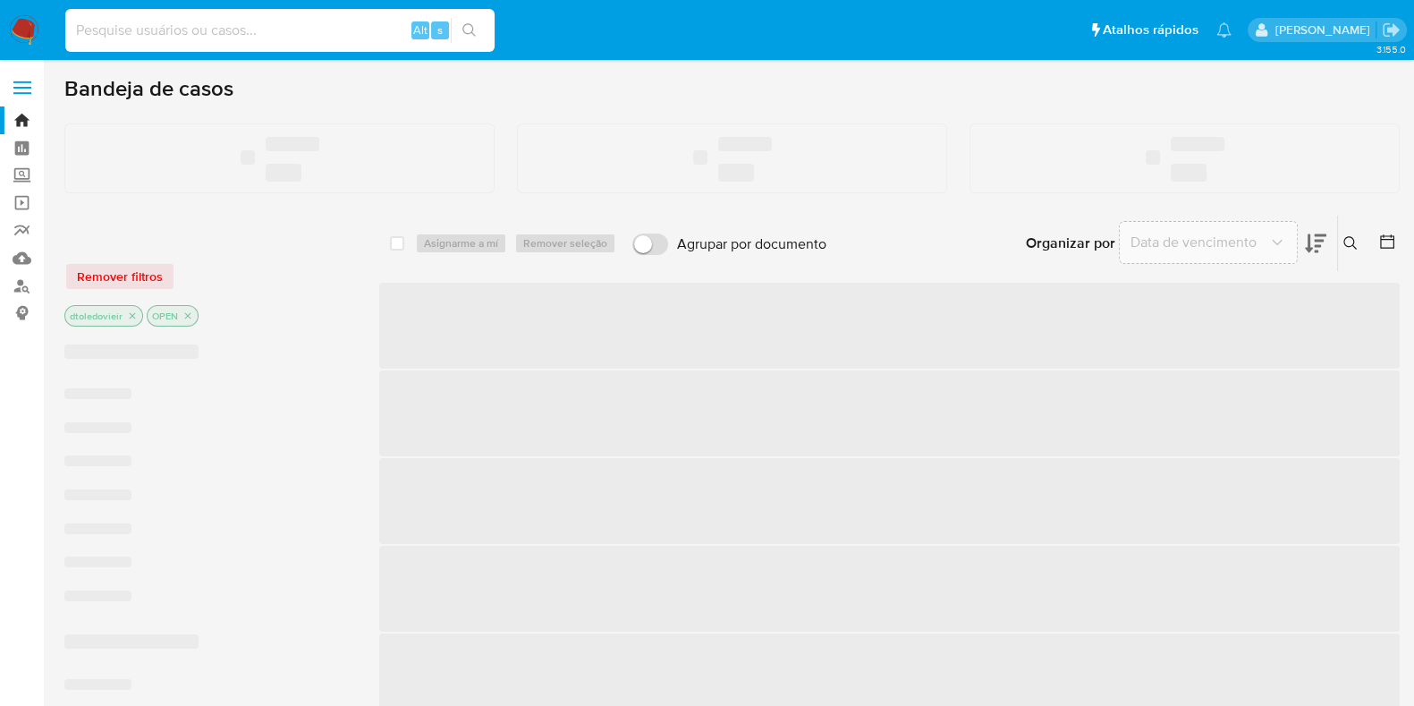
click at [313, 37] on input at bounding box center [279, 30] width 429 height 23
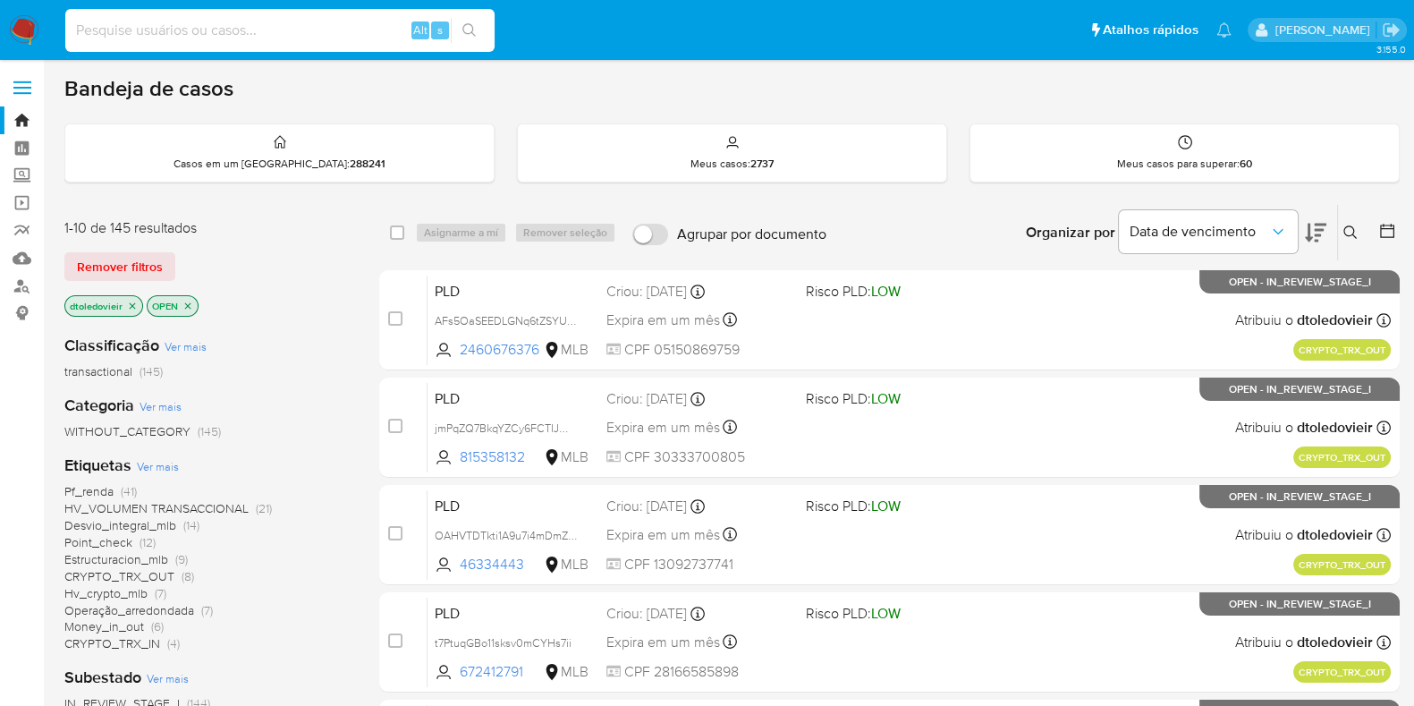
paste input "2517891008"
type input "2517891008"
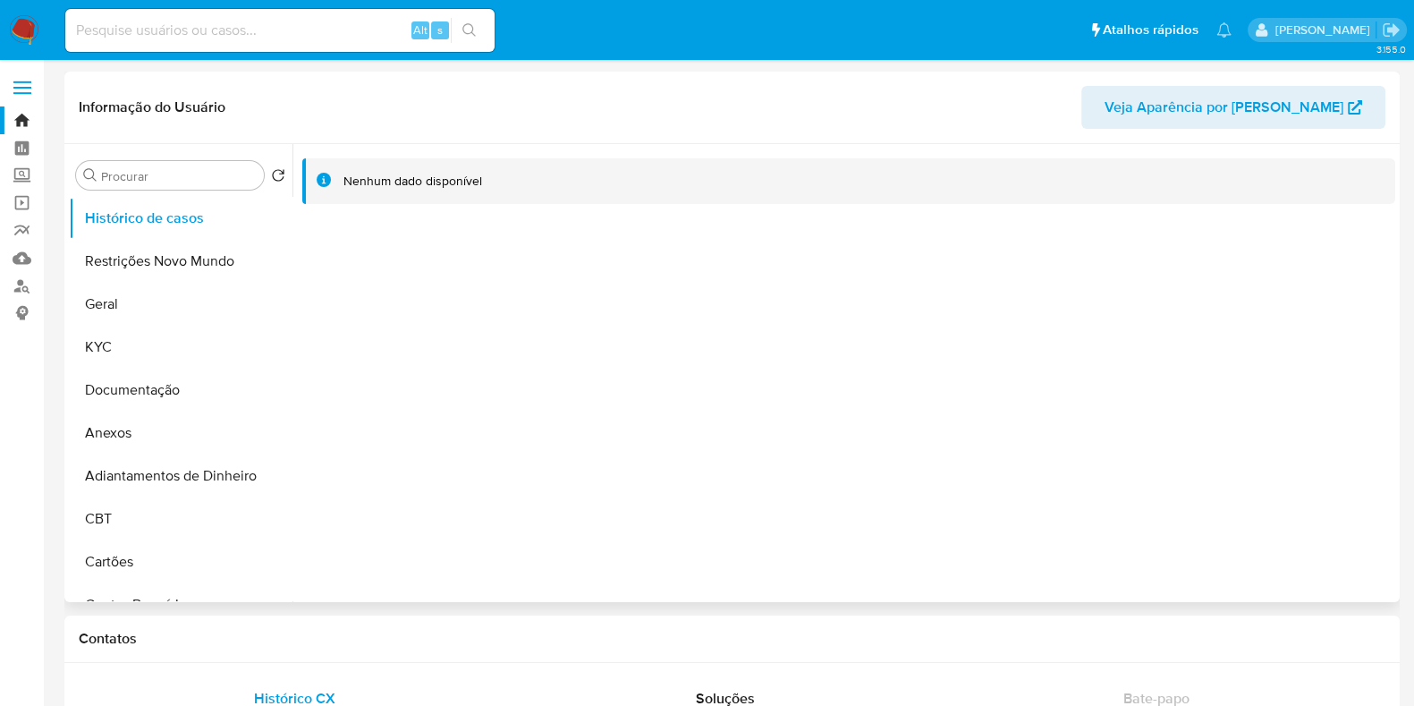
select select "10"
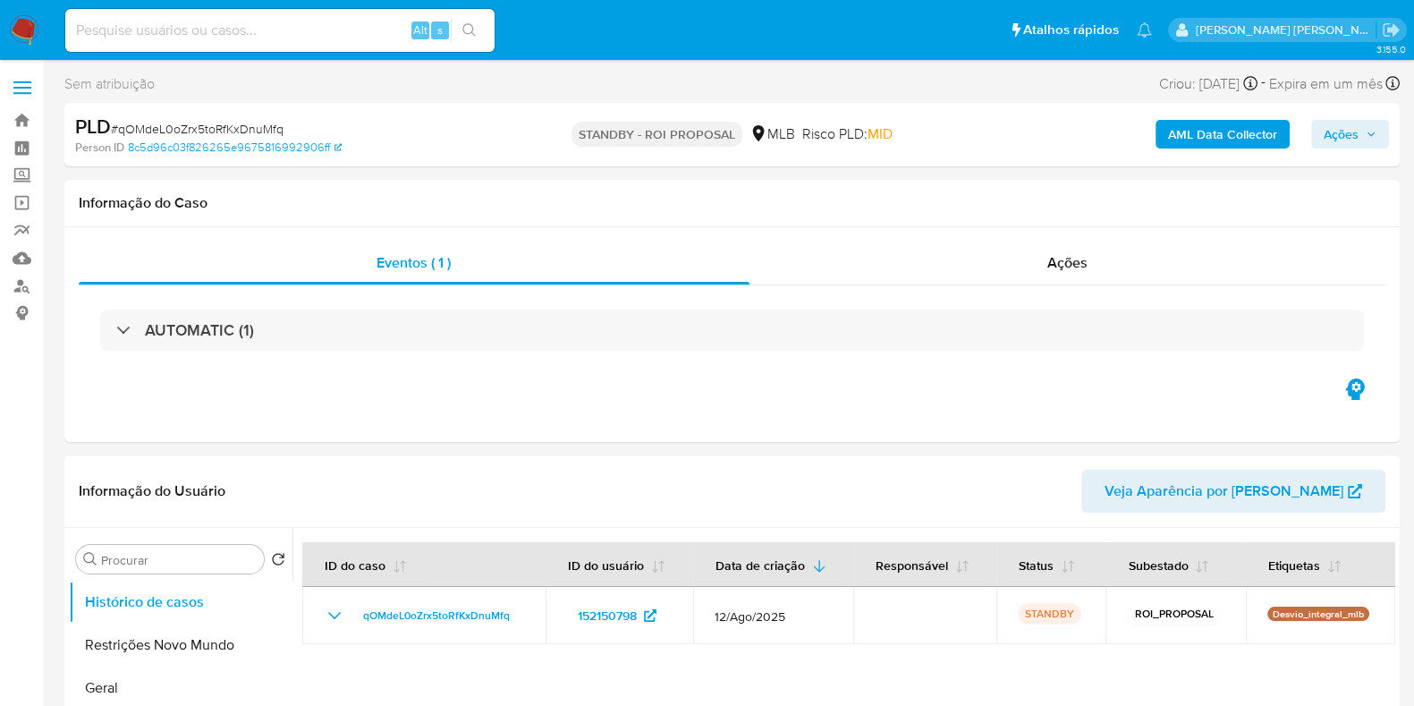
select select "10"
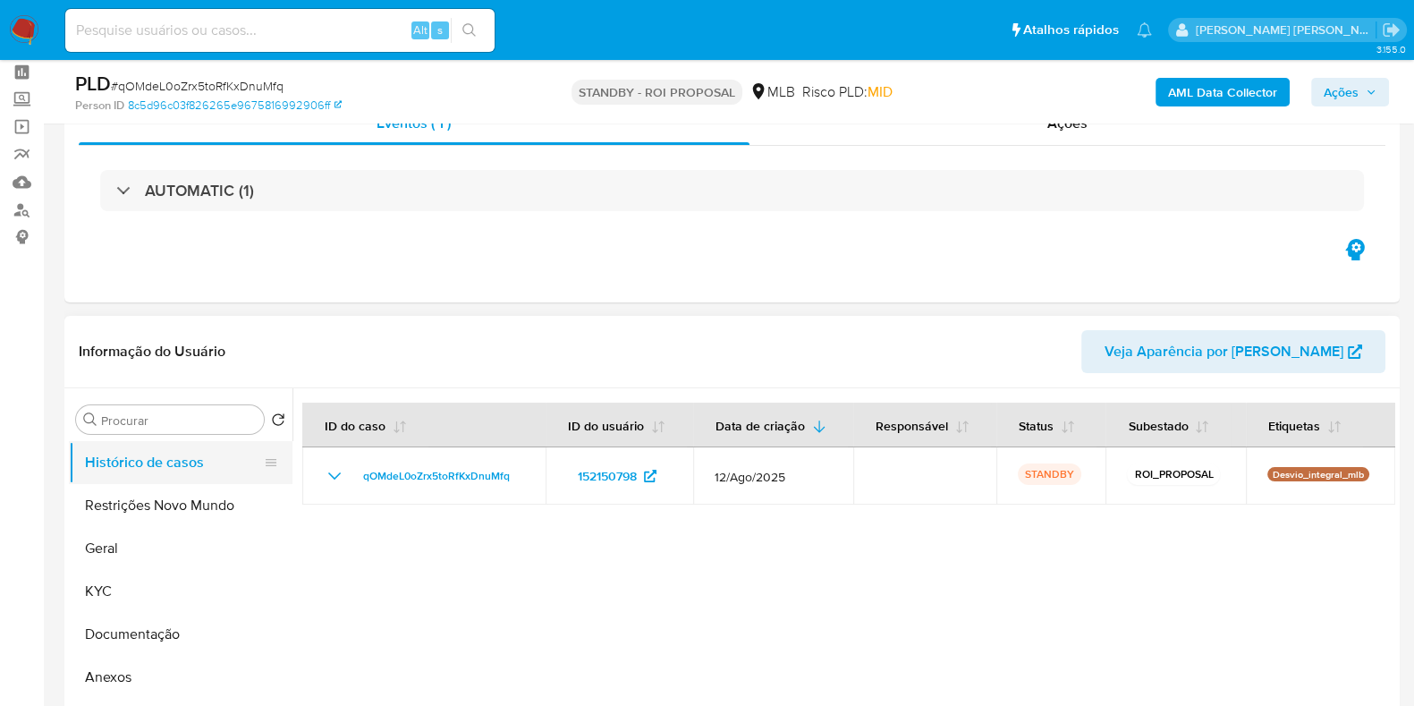
scroll to position [111, 0]
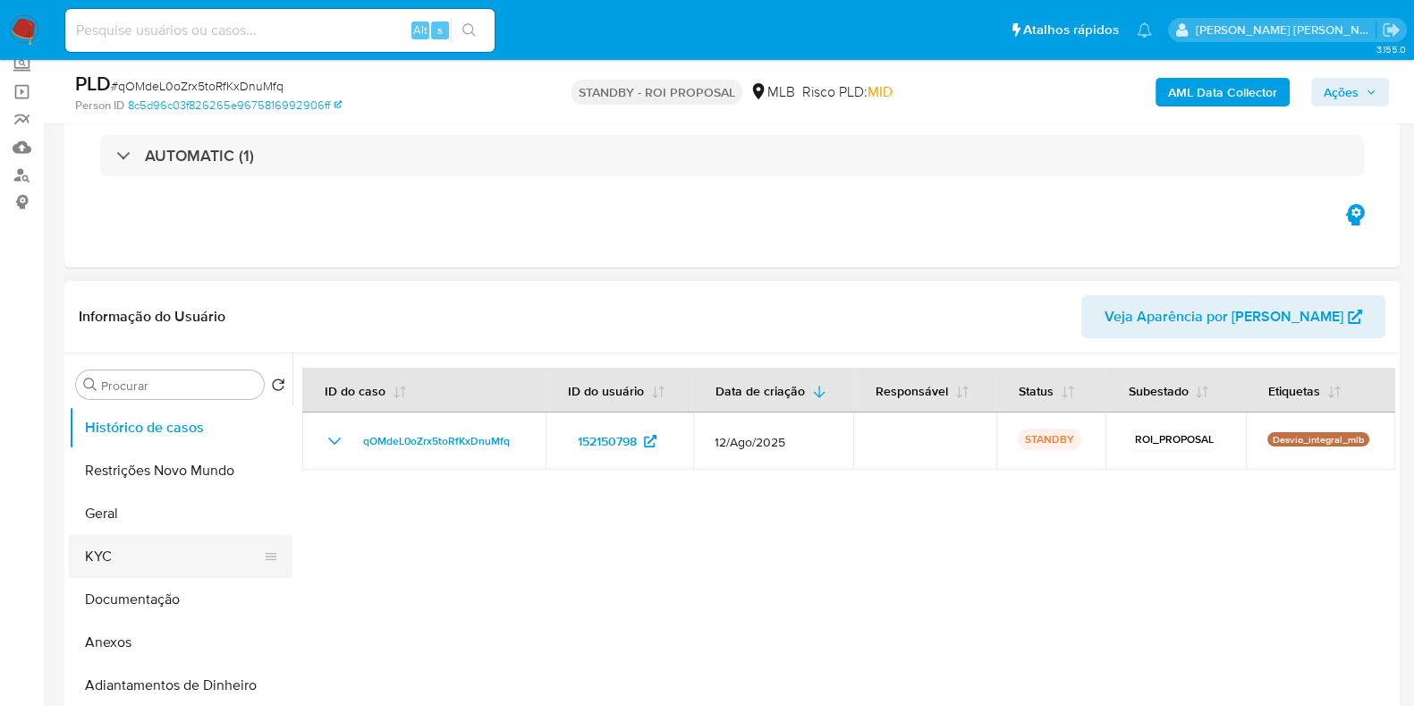
click at [112, 538] on button "KYC" at bounding box center [173, 556] width 209 height 43
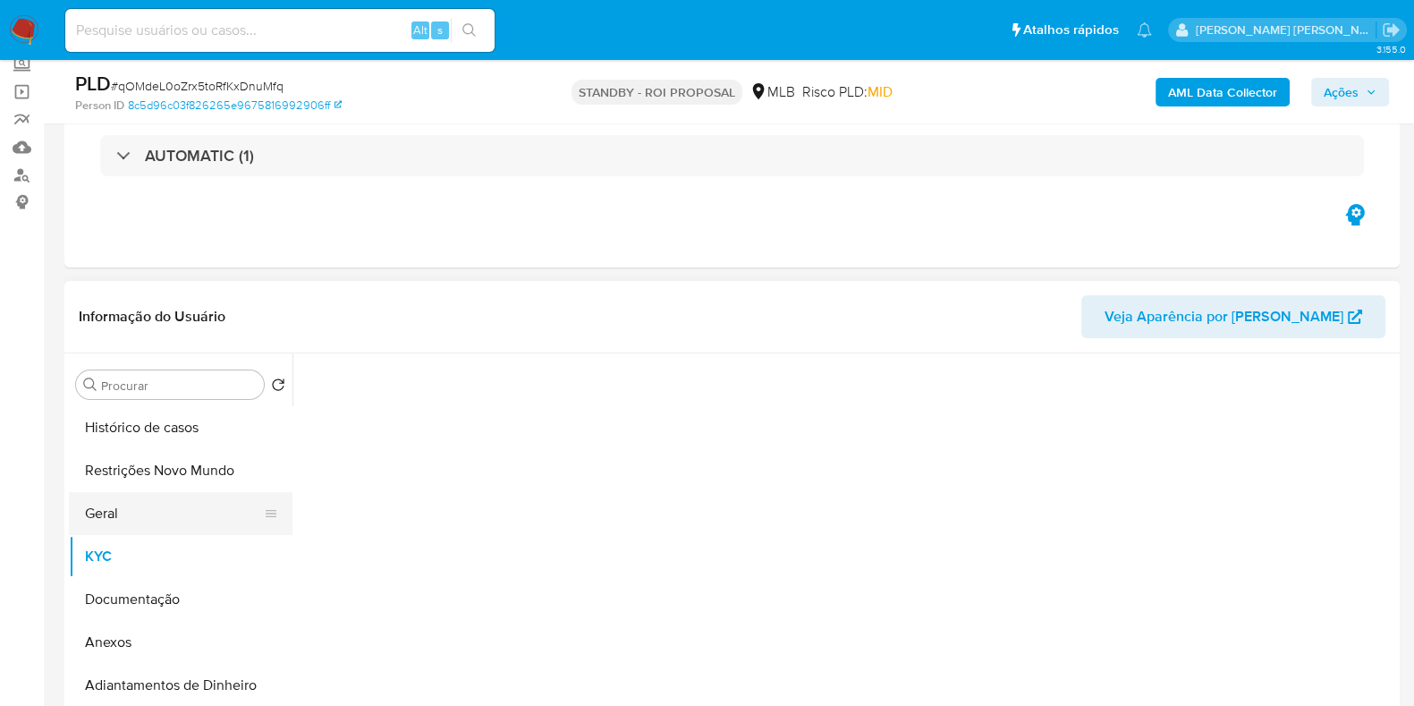
click at [125, 520] on button "Geral" at bounding box center [173, 513] width 209 height 43
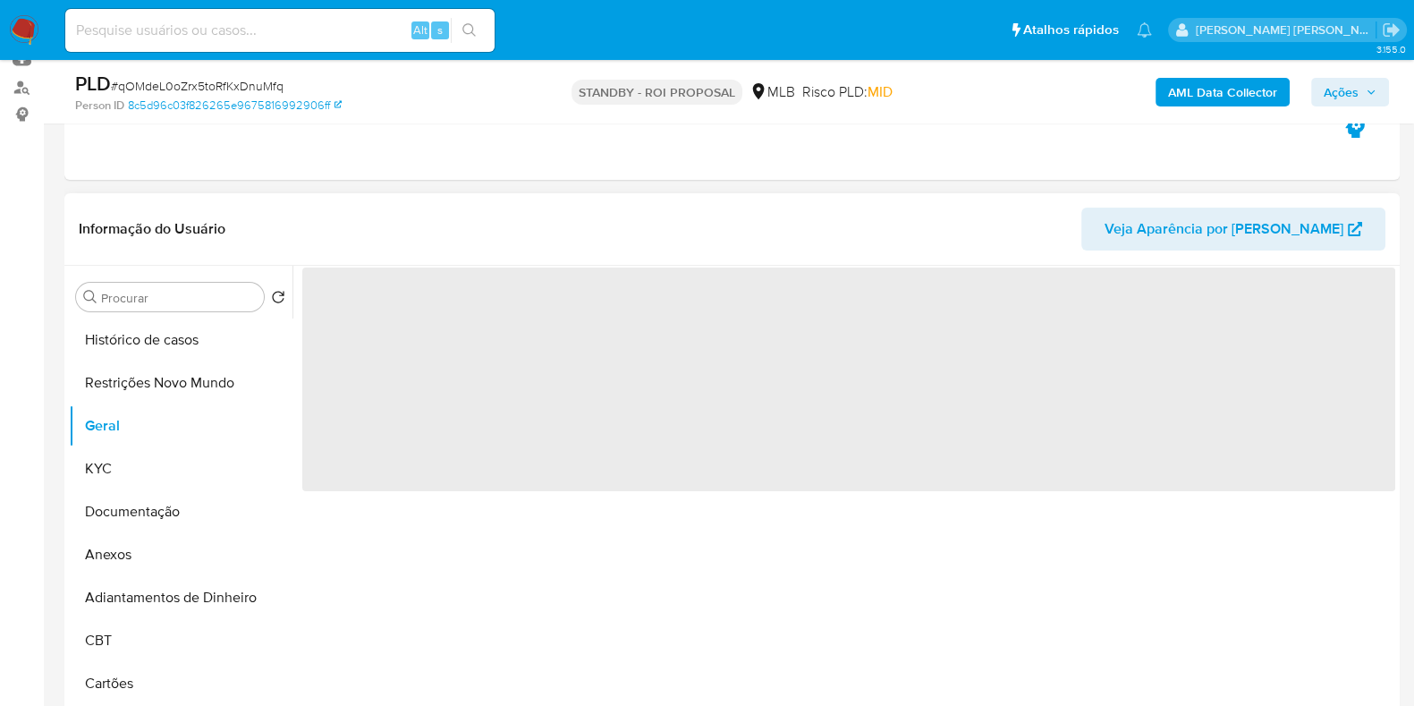
scroll to position [335, 0]
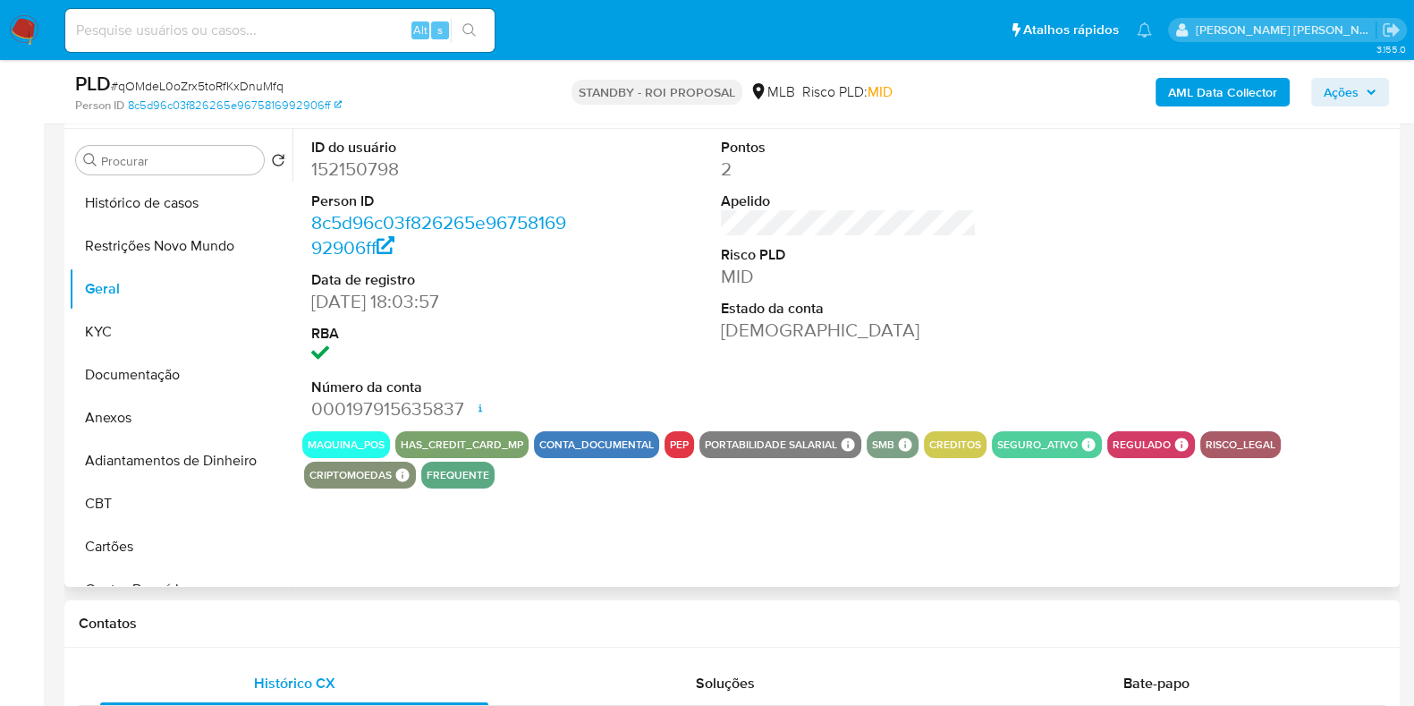
click at [355, 169] on dd "152150798" at bounding box center [439, 168] width 256 height 25
copy dd "152150798"
click at [271, 34] on input at bounding box center [279, 30] width 429 height 23
paste input "148185757"
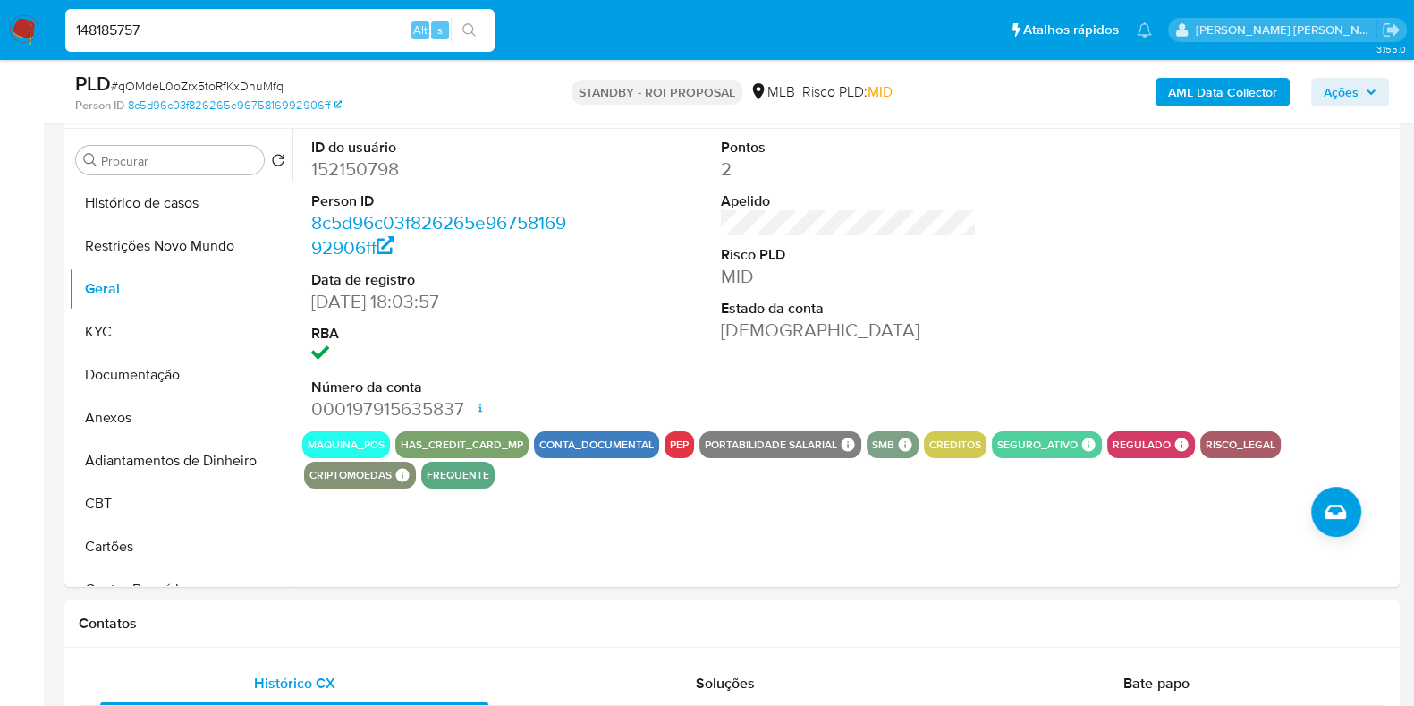
type input "148185757"
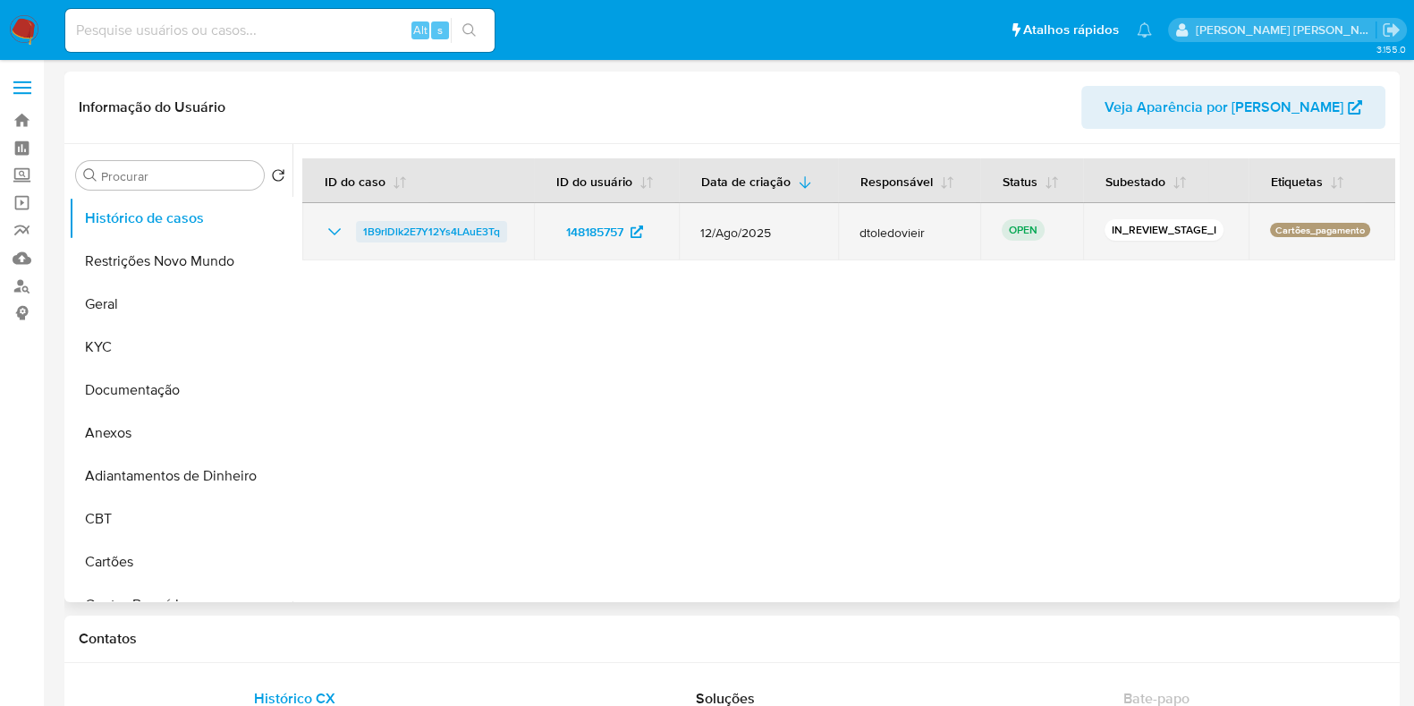
select select "10"
click at [425, 233] on span "1B9rIDlk2E7Y12Ys4LAuE3Tq" at bounding box center [431, 231] width 137 height 21
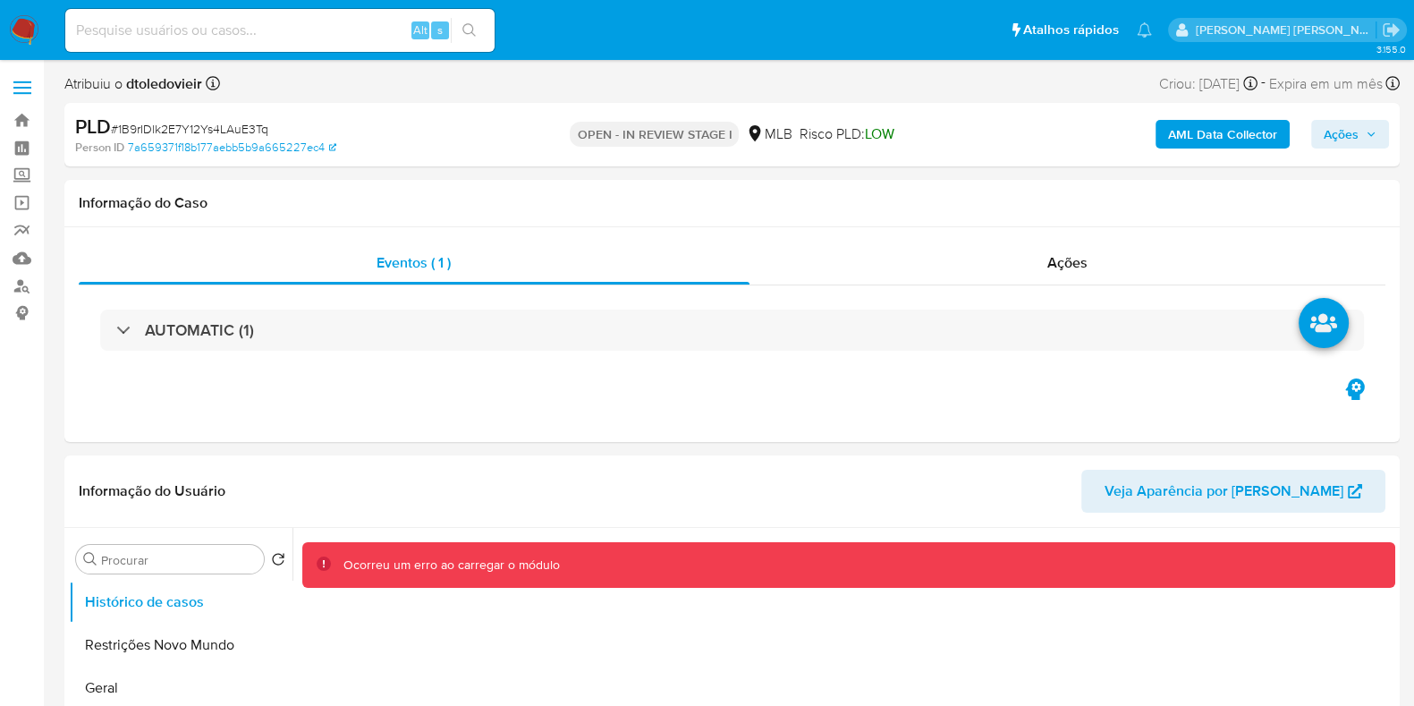
select select "10"
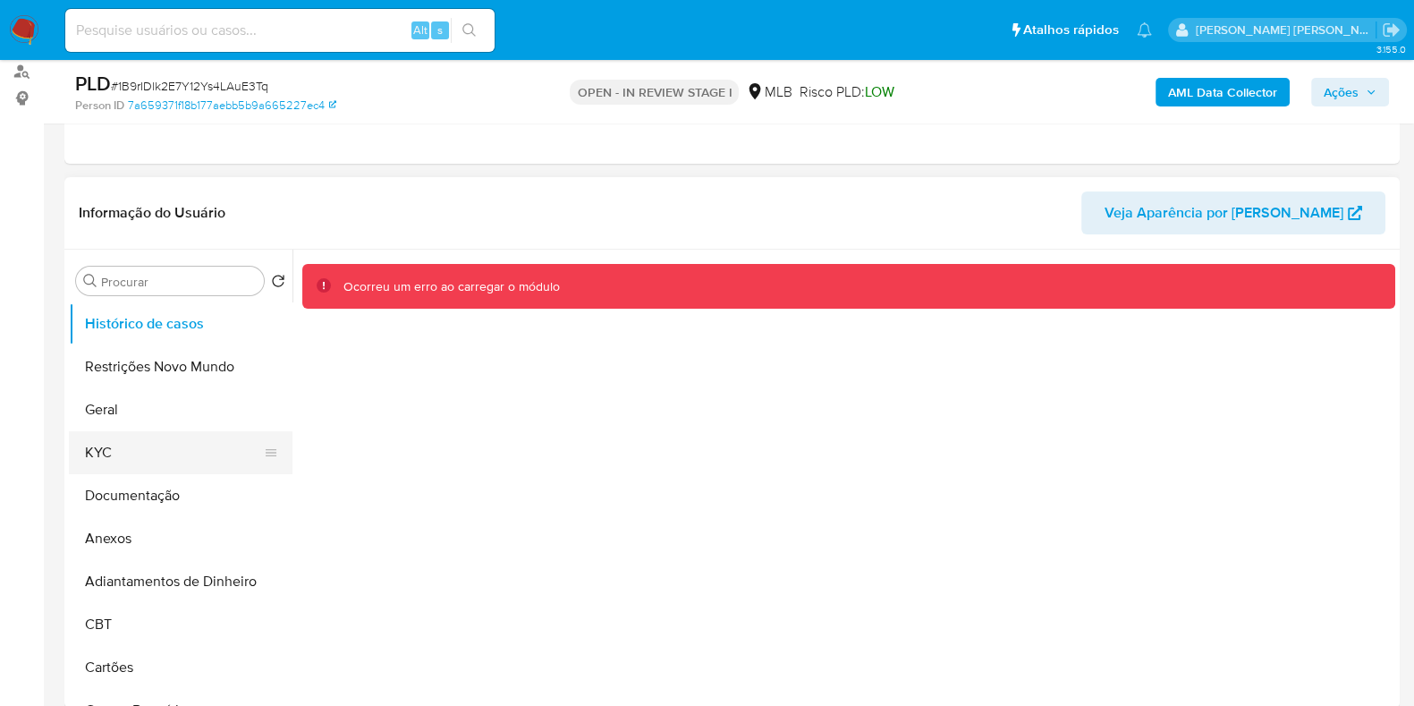
scroll to position [223, 0]
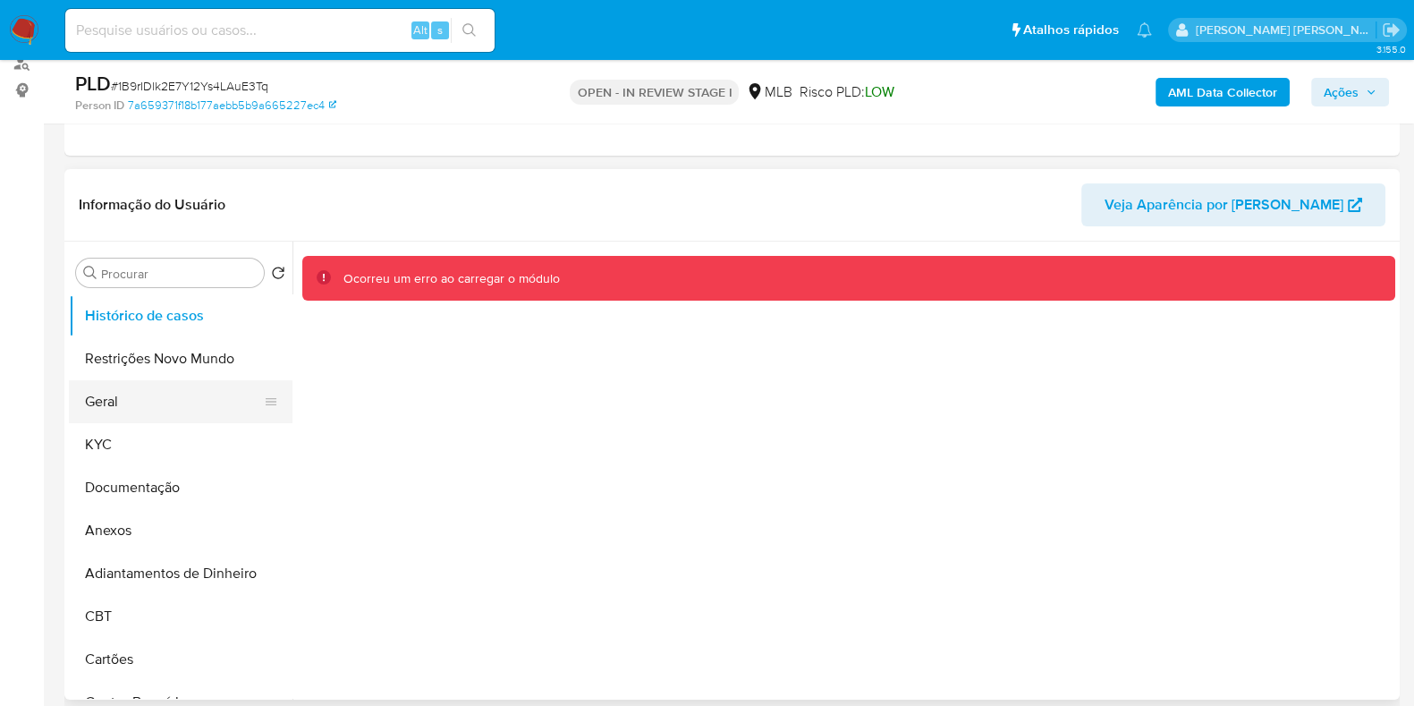
click at [136, 387] on button "Geral" at bounding box center [173, 401] width 209 height 43
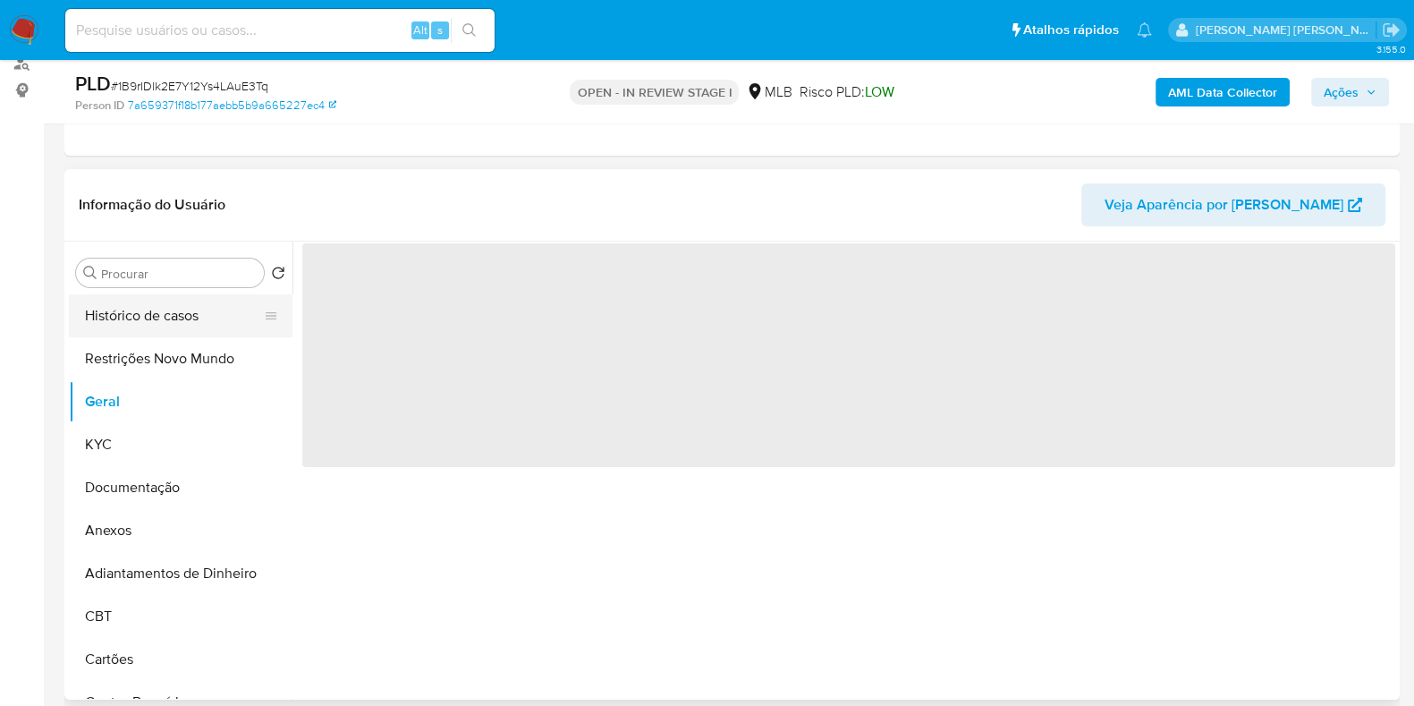
click at [156, 316] on button "Histórico de casos" at bounding box center [173, 315] width 209 height 43
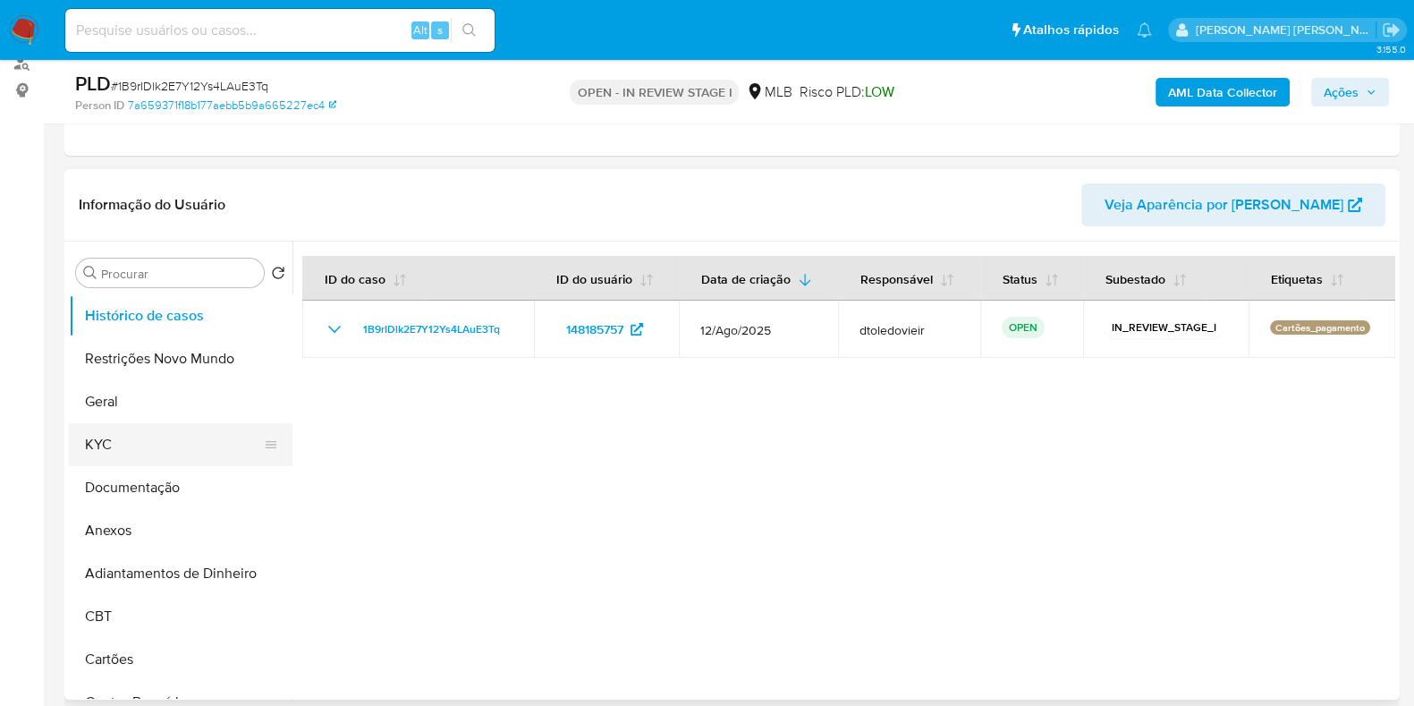
click at [158, 431] on button "KYC" at bounding box center [173, 444] width 209 height 43
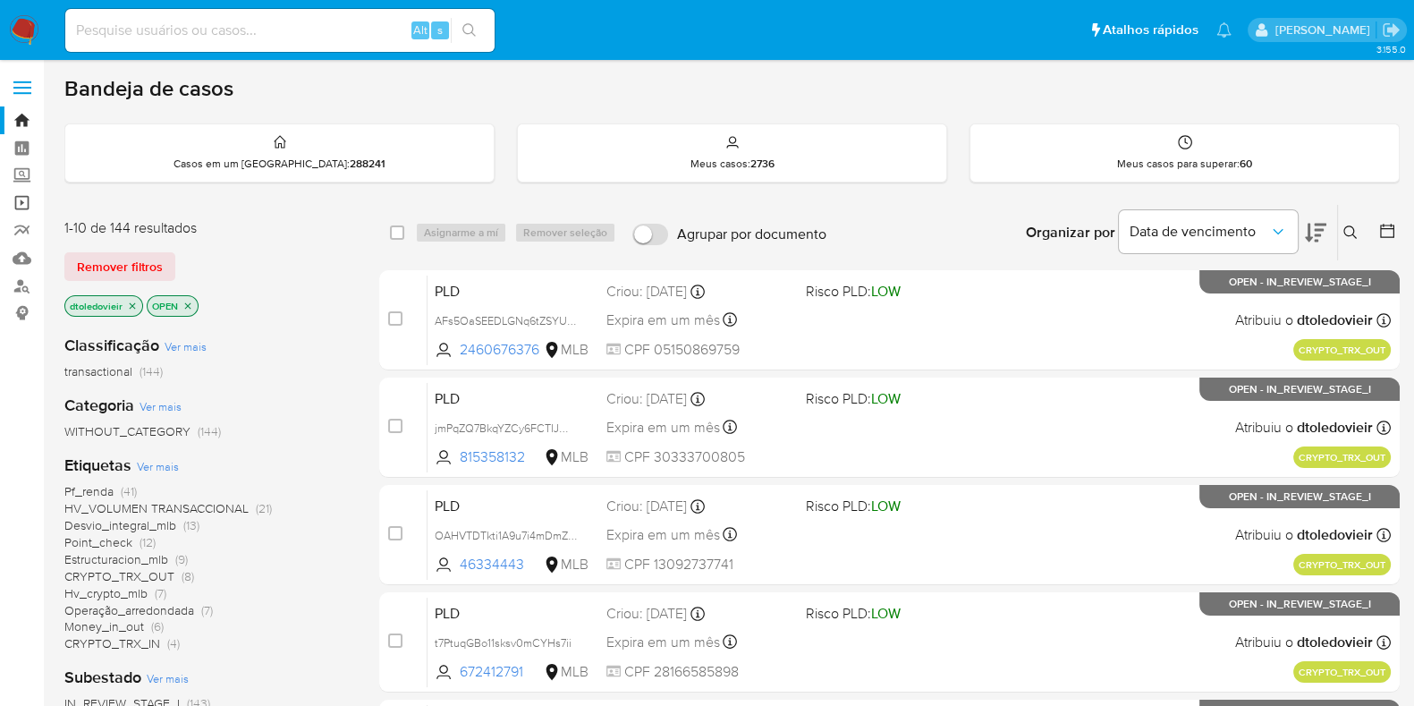
click at [20, 203] on link "Operações em massa" at bounding box center [106, 203] width 213 height 28
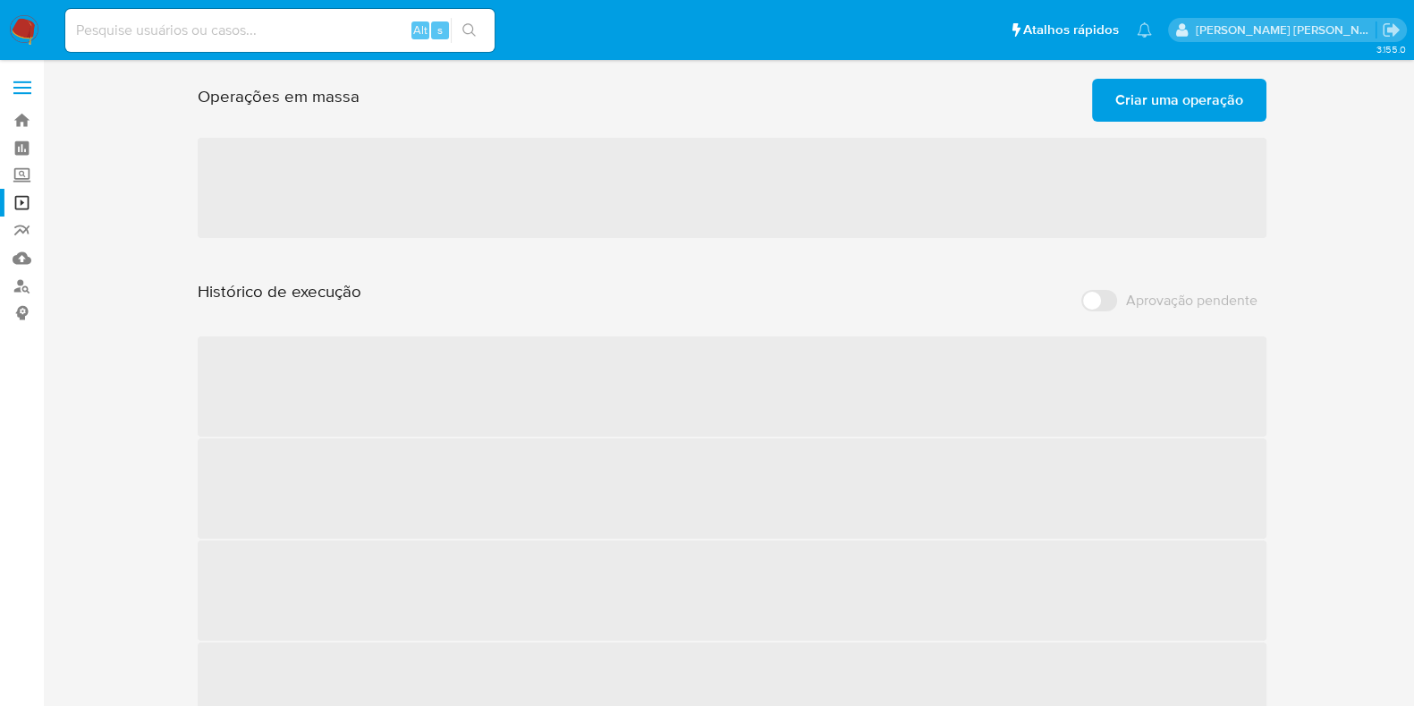
click at [1167, 106] on span "Criar uma operação" at bounding box center [1179, 99] width 128 height 39
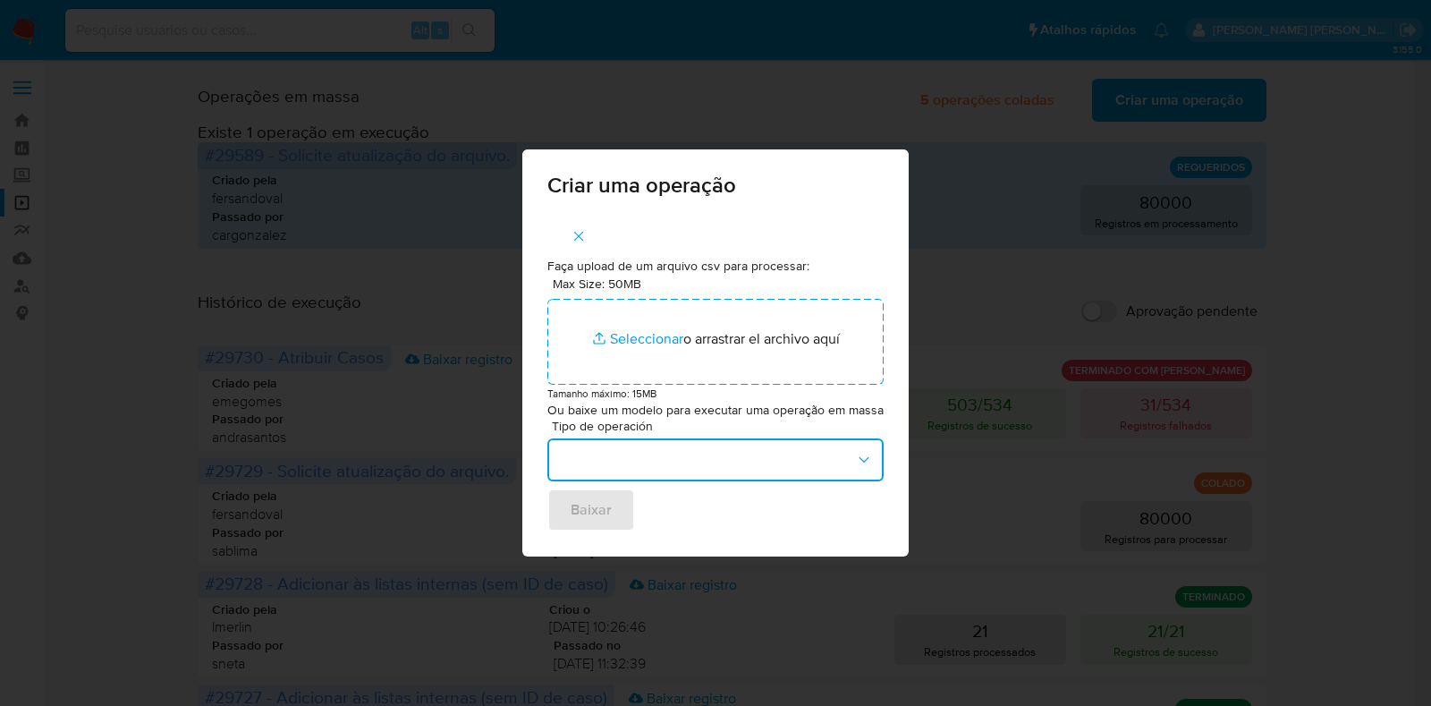
click at [671, 452] on button "button" at bounding box center [715, 459] width 336 height 43
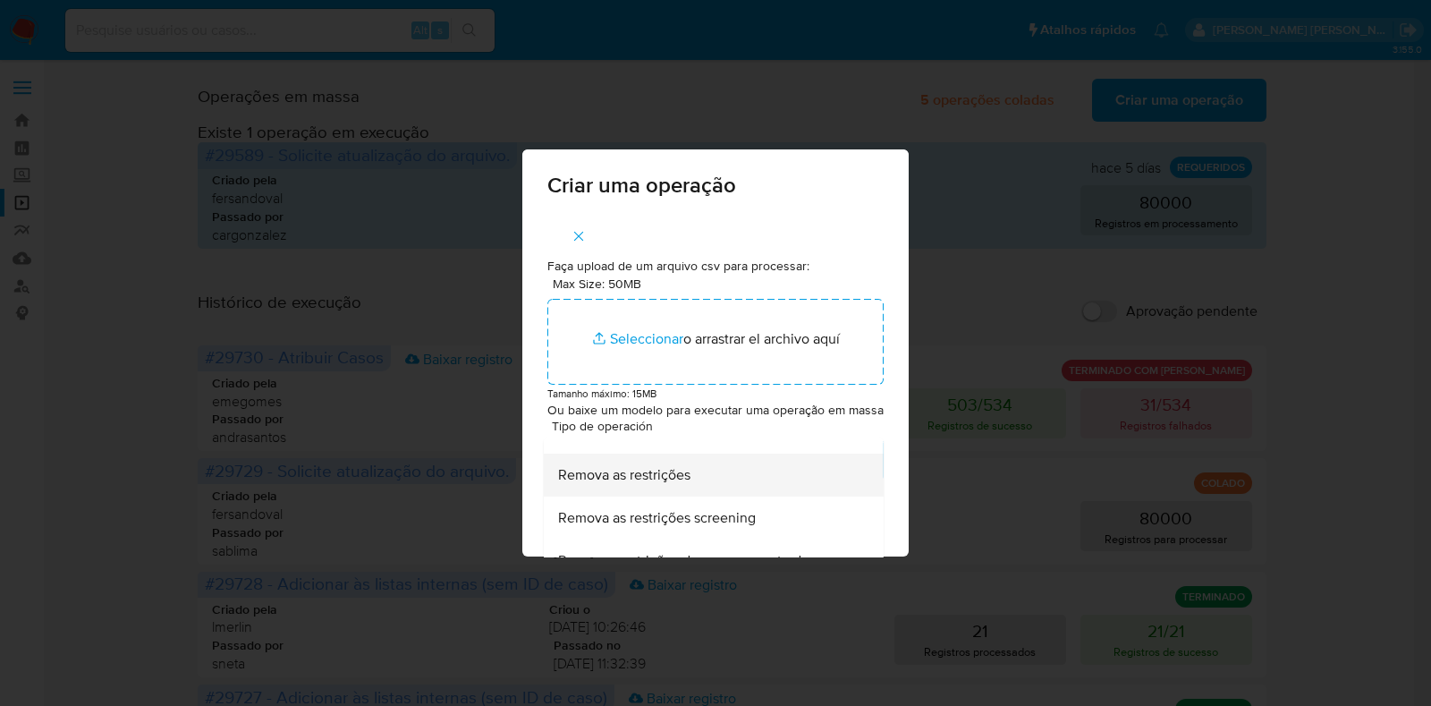
scroll to position [671, 0]
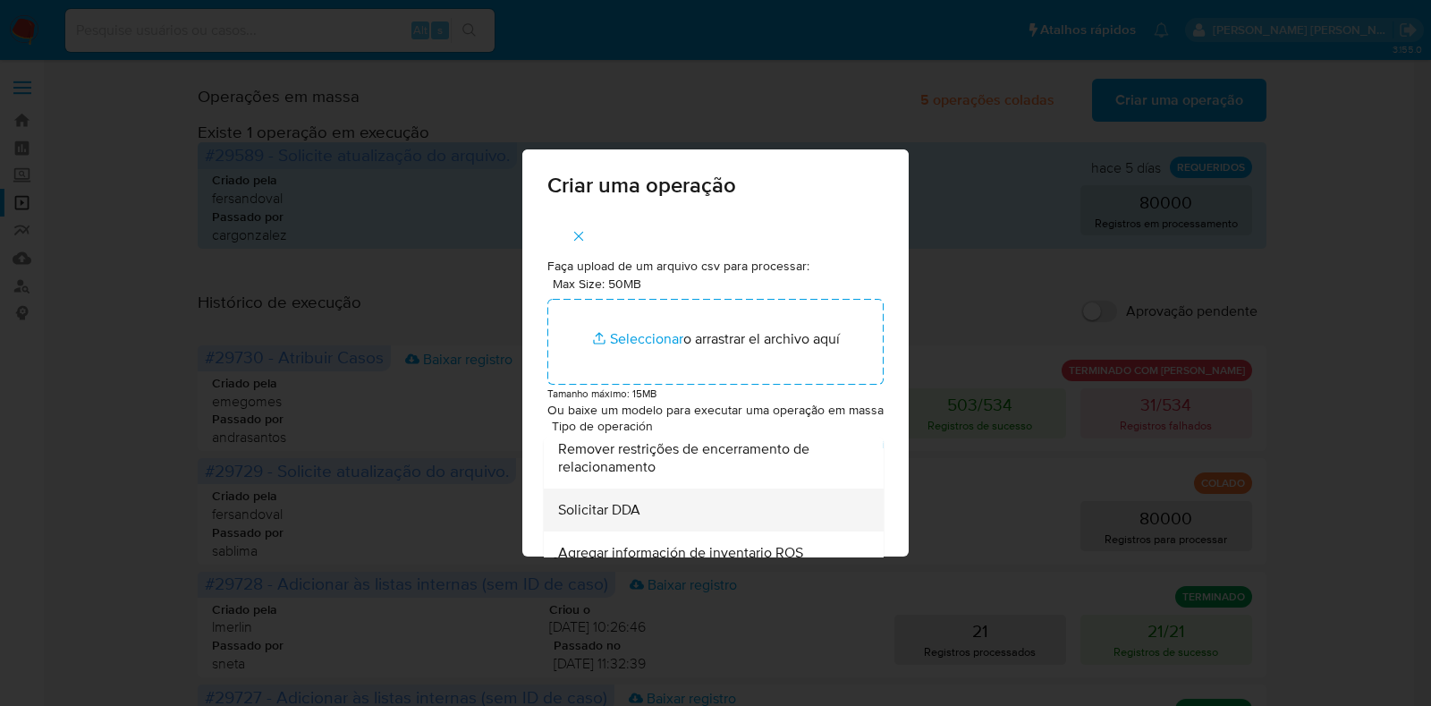
click at [747, 522] on div "Solicitar DDA" at bounding box center [708, 509] width 300 height 43
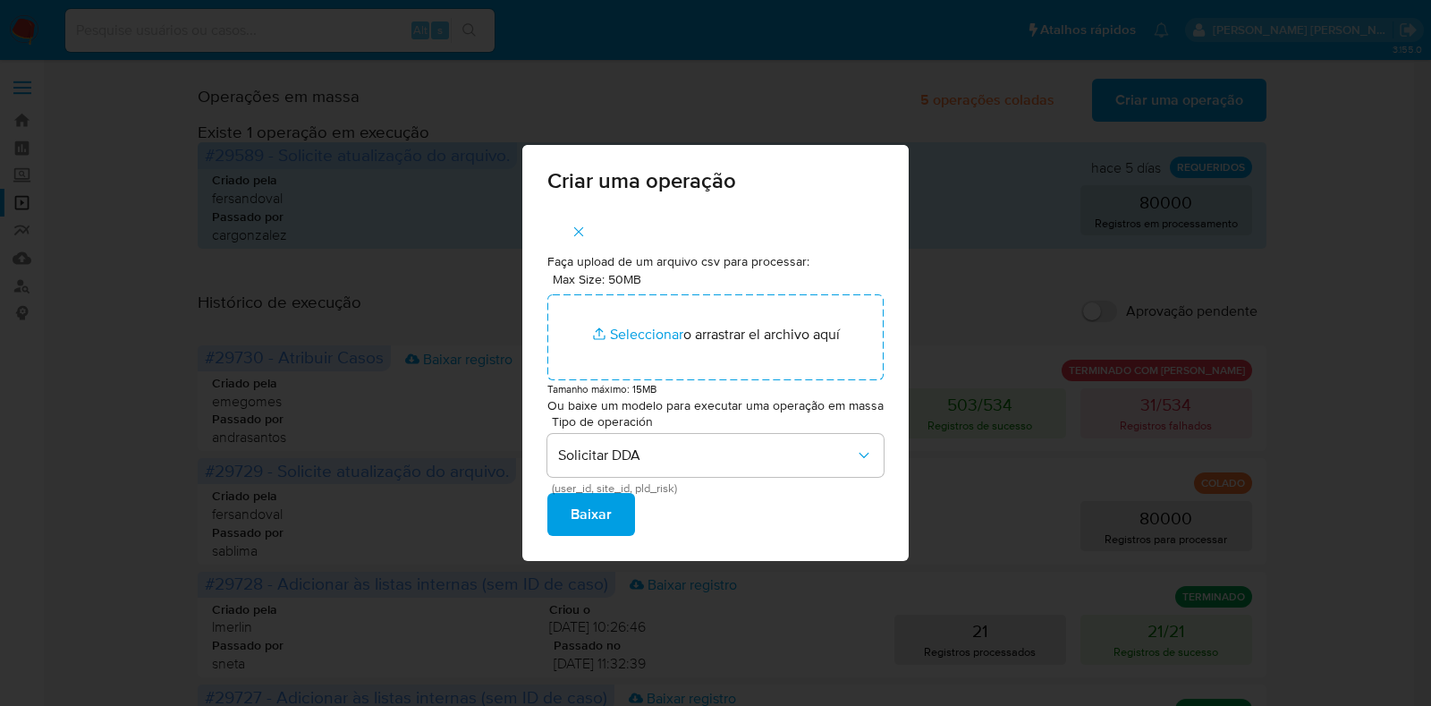
click at [599, 520] on span "Baixar" at bounding box center [590, 513] width 41 height 39
